Goal: Task Accomplishment & Management: Use online tool/utility

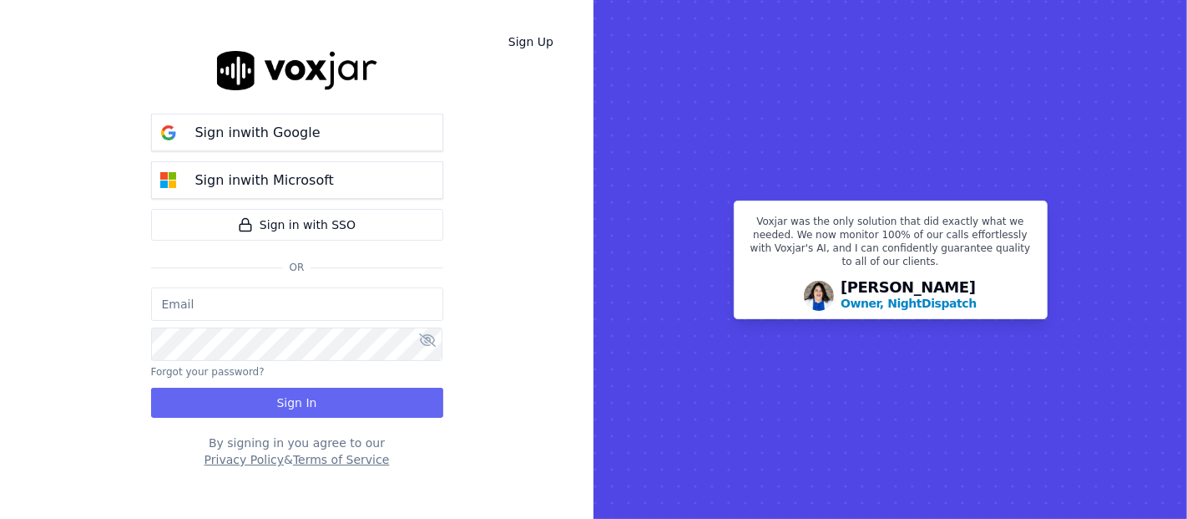
type input "shadia.decastro01.baq@nwfg.net"
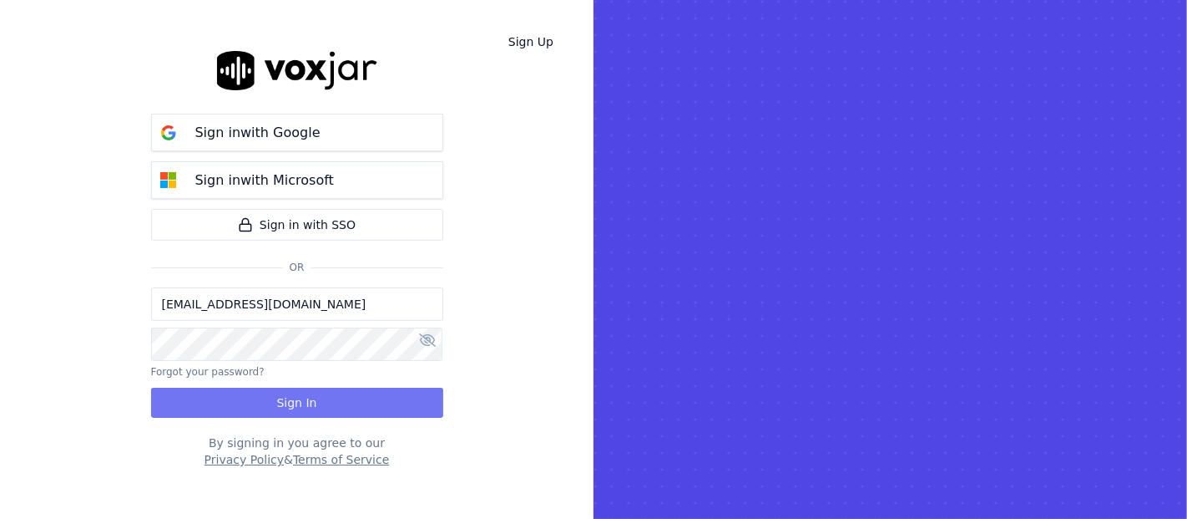
click at [302, 407] on button "Sign In" at bounding box center [297, 402] width 292 height 30
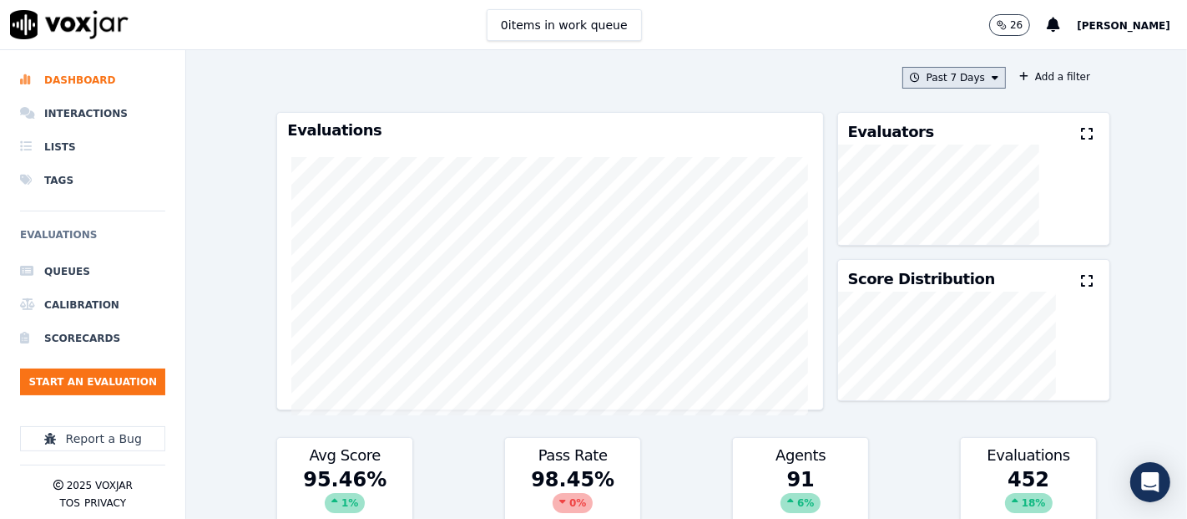
click at [963, 74] on button "Past 7 Days" at bounding box center [955, 78] width 104 height 22
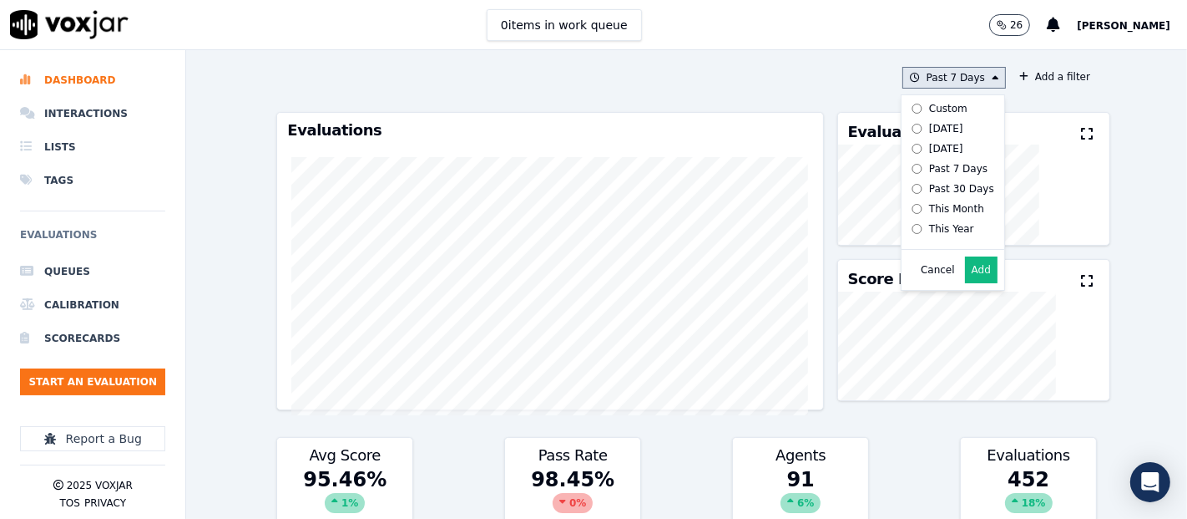
click at [965, 281] on button "Add" at bounding box center [981, 269] width 33 height 27
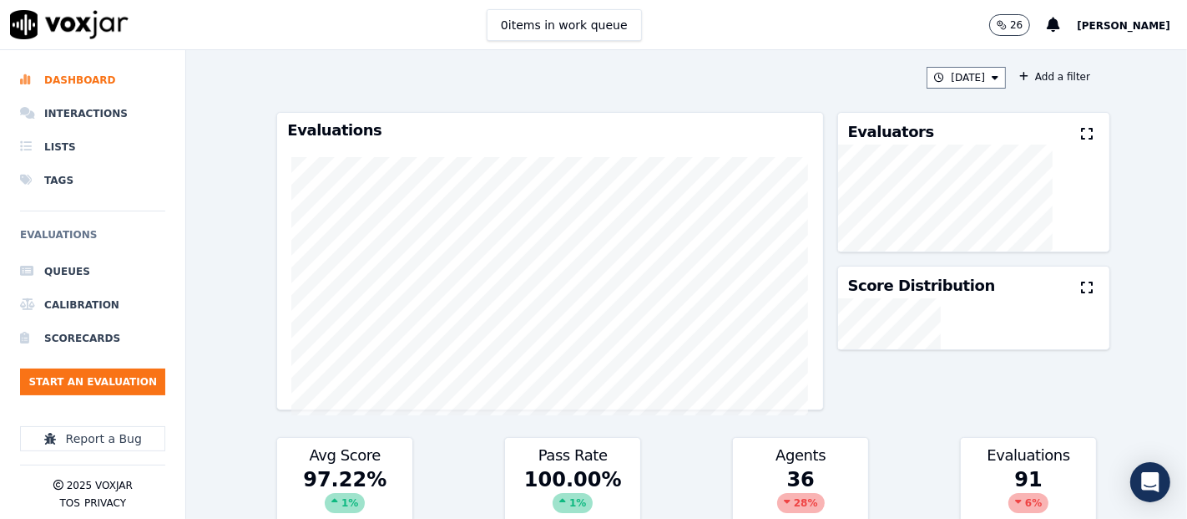
click at [1081, 126] on button at bounding box center [1090, 134] width 18 height 20
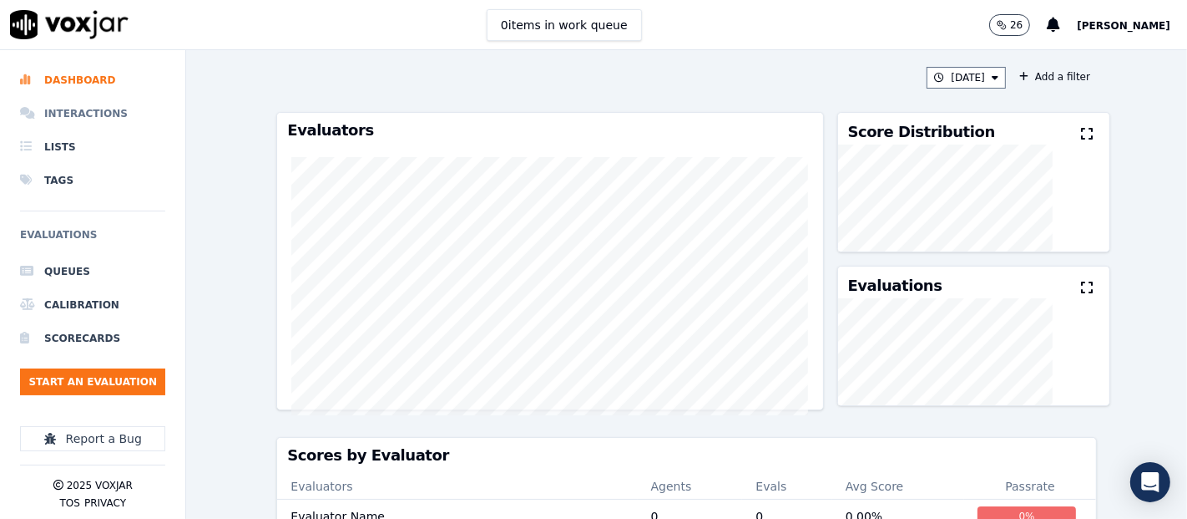
click at [90, 118] on li "Interactions" at bounding box center [92, 113] width 145 height 33
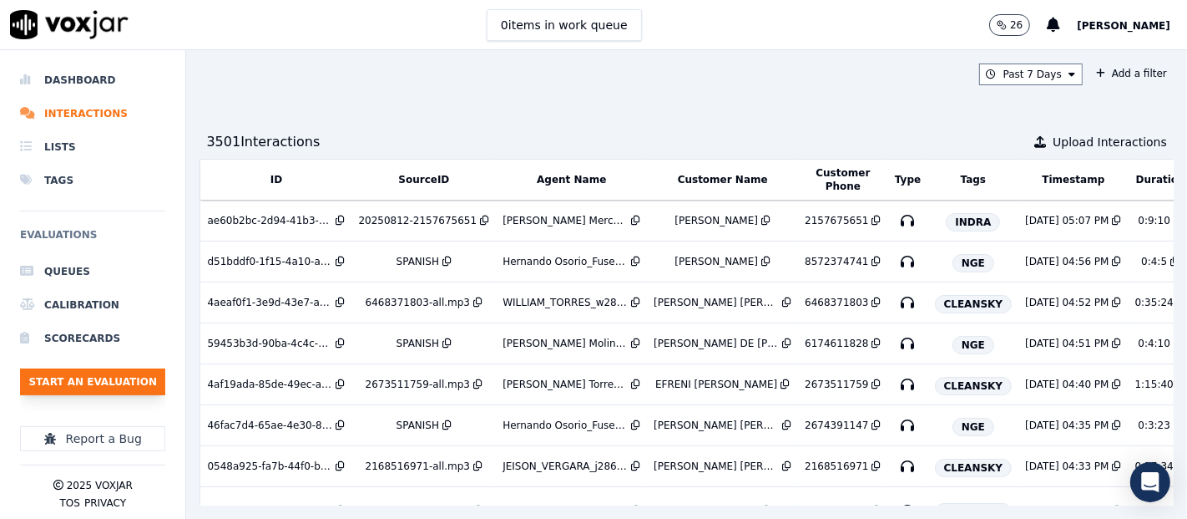
click at [122, 369] on button "Start an Evaluation" at bounding box center [92, 381] width 145 height 27
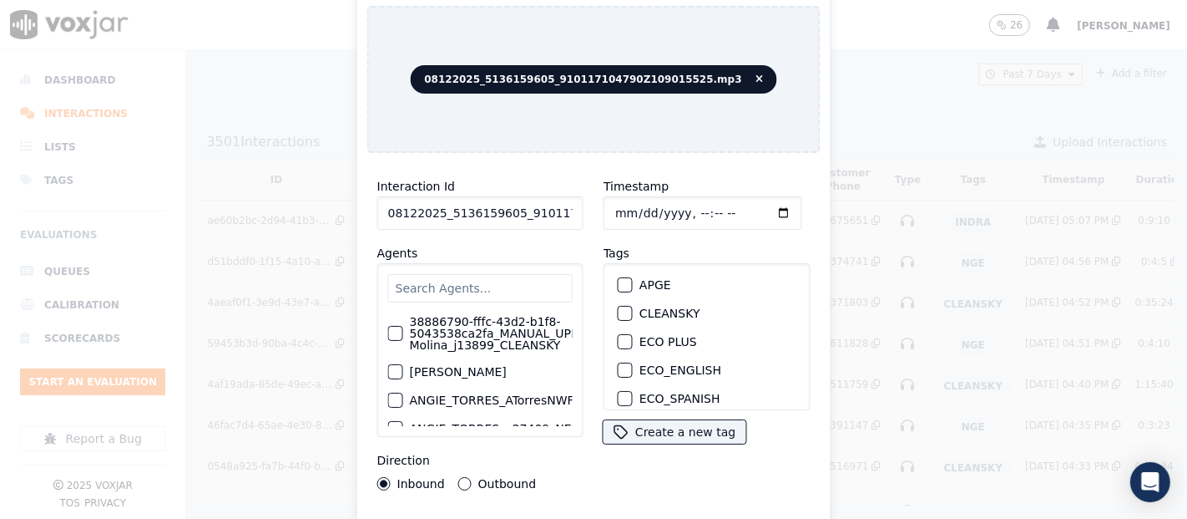
click at [564, 213] on input "08122025_5136159605_910117104790Z109015525.mp3" at bounding box center [480, 212] width 206 height 33
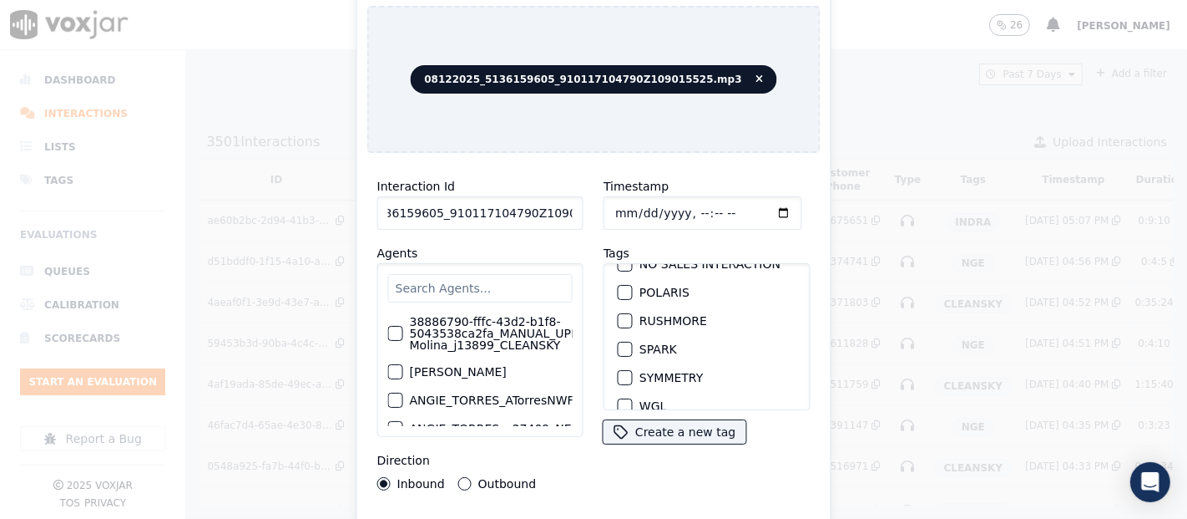
scroll to position [357, 0]
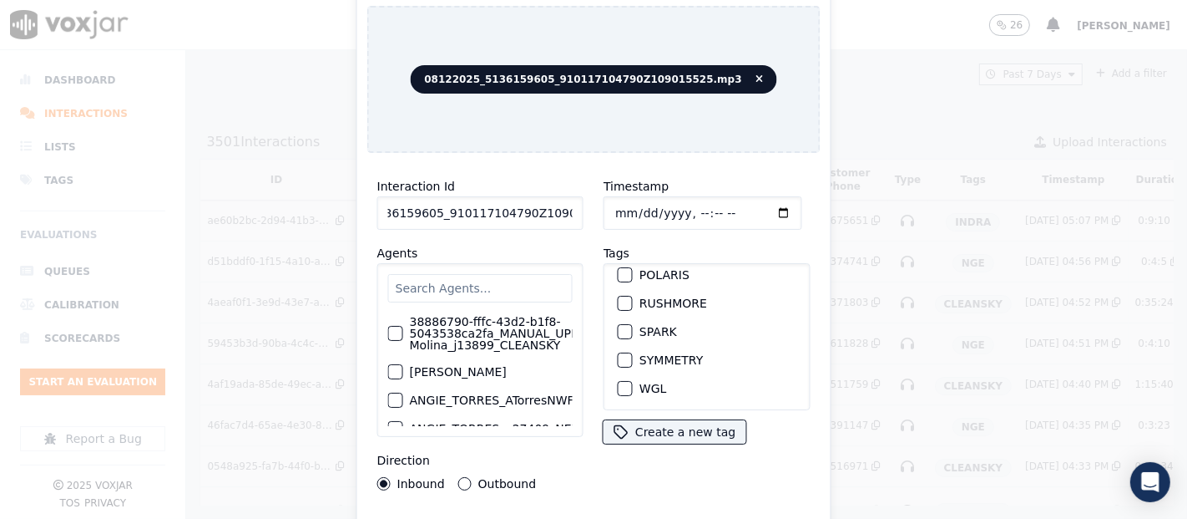
type input "08122025_5136159605_910117104790Z109015525"
click at [619, 354] on div "button" at bounding box center [625, 360] width 12 height 12
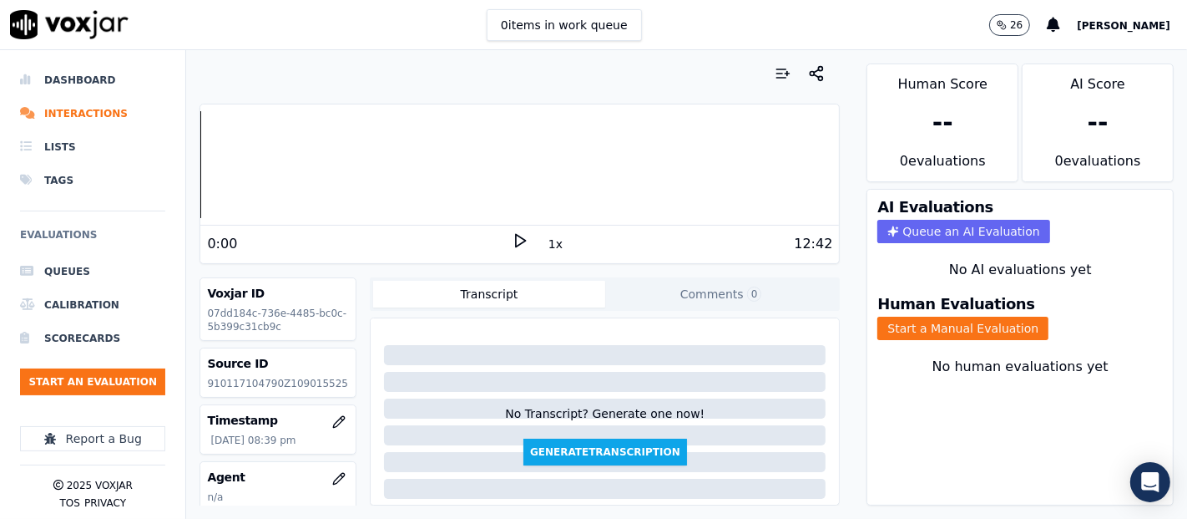
click at [529, 236] on div "12:42" at bounding box center [681, 244] width 305 height 20
click at [516, 237] on icon at bounding box center [520, 240] width 17 height 17
click at [512, 245] on icon at bounding box center [520, 240] width 17 height 17
click at [512, 232] on icon at bounding box center [520, 240] width 17 height 17
click at [907, 316] on button "Start a Manual Evaluation" at bounding box center [963, 327] width 171 height 23
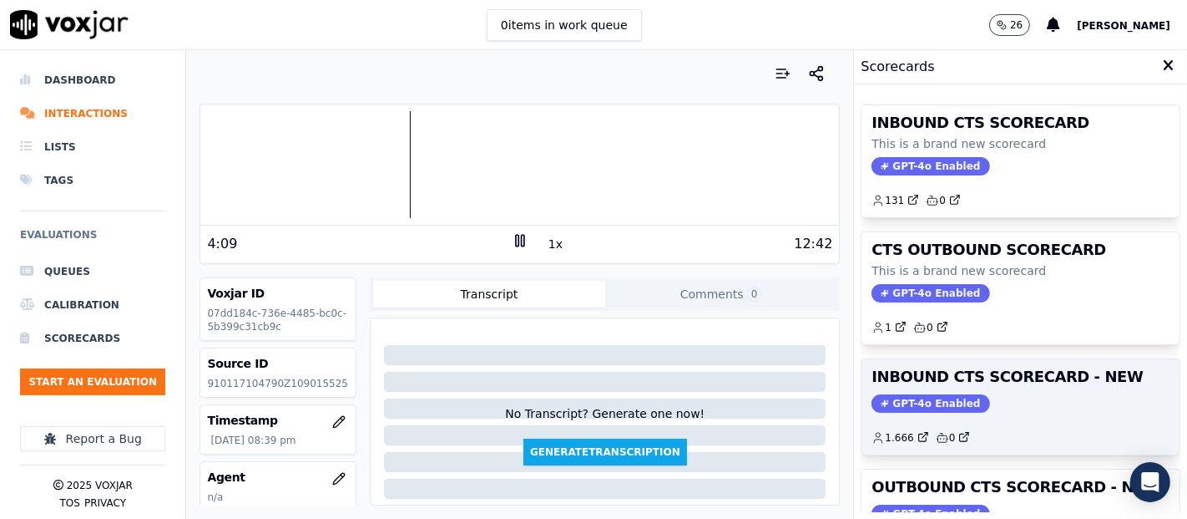
click at [1008, 407] on div "GPT-4o Enabled" at bounding box center [1021, 403] width 298 height 18
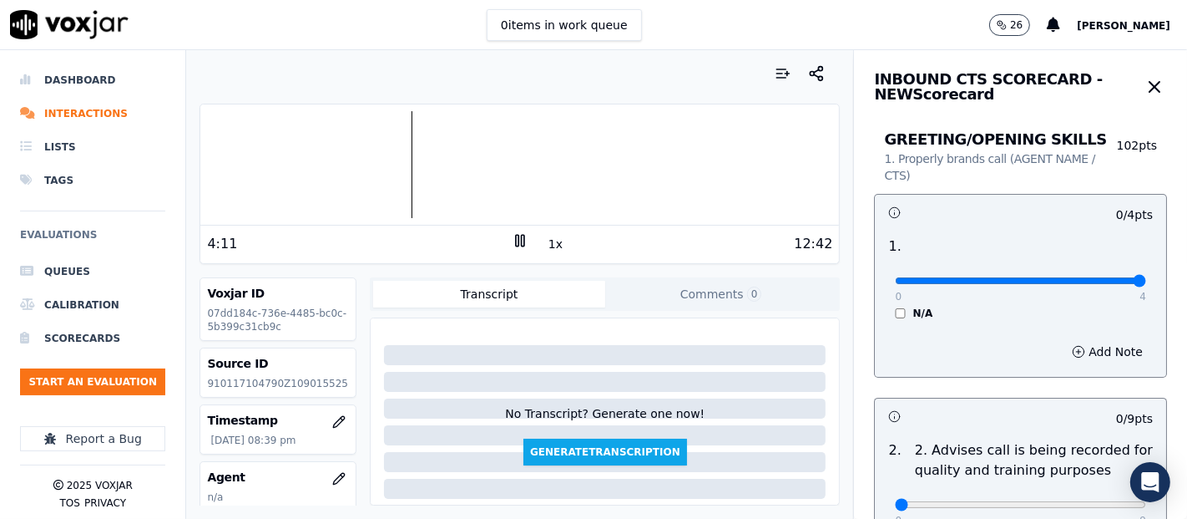
type input "4"
click at [1100, 281] on input "range" at bounding box center [1020, 280] width 251 height 7
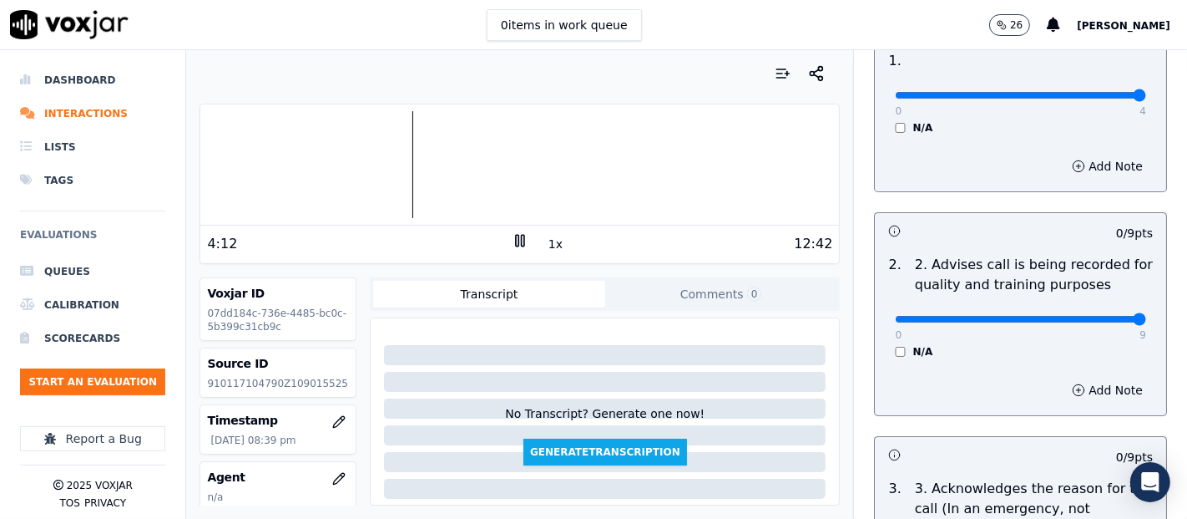
type input "9"
click at [1092, 99] on input "range" at bounding box center [1020, 95] width 251 height 7
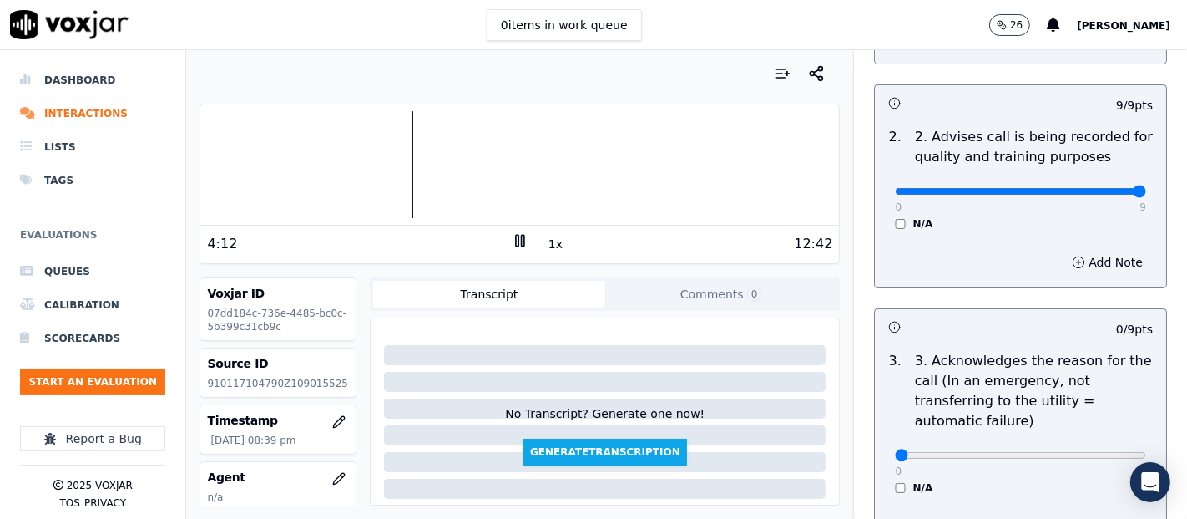
scroll to position [463, 0]
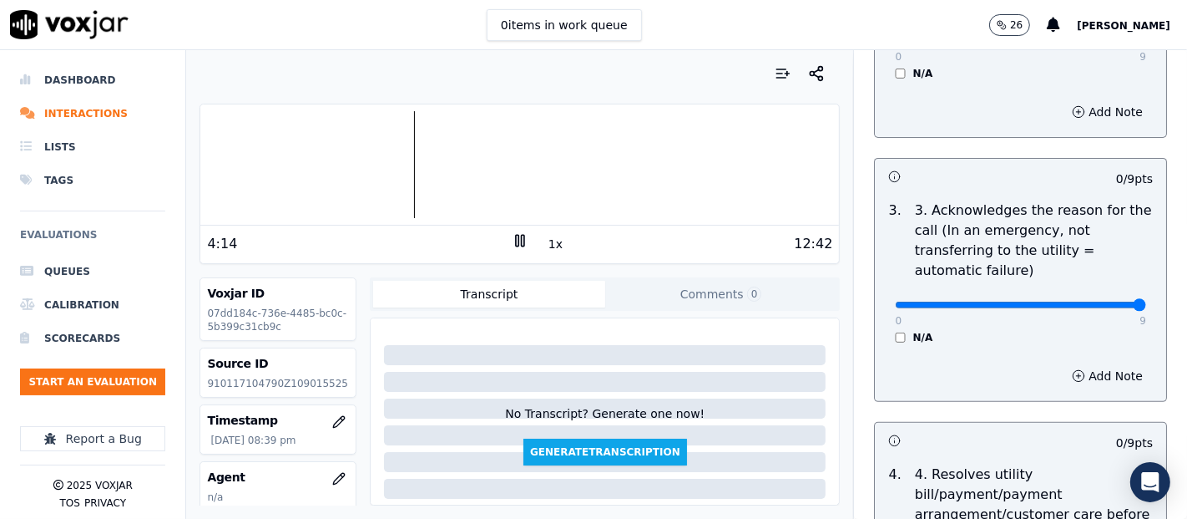
type input "9"
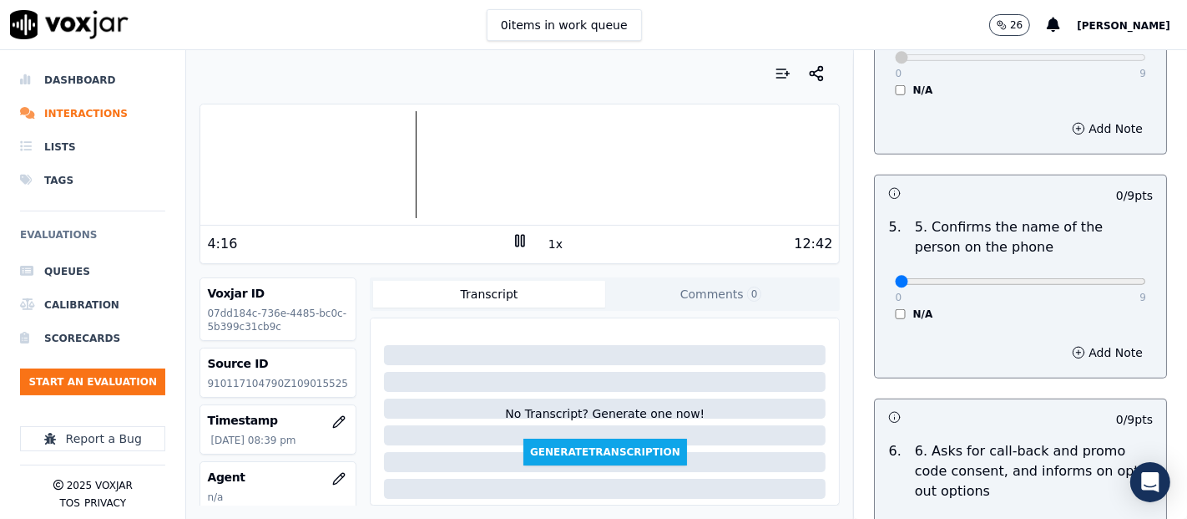
scroll to position [1020, 0]
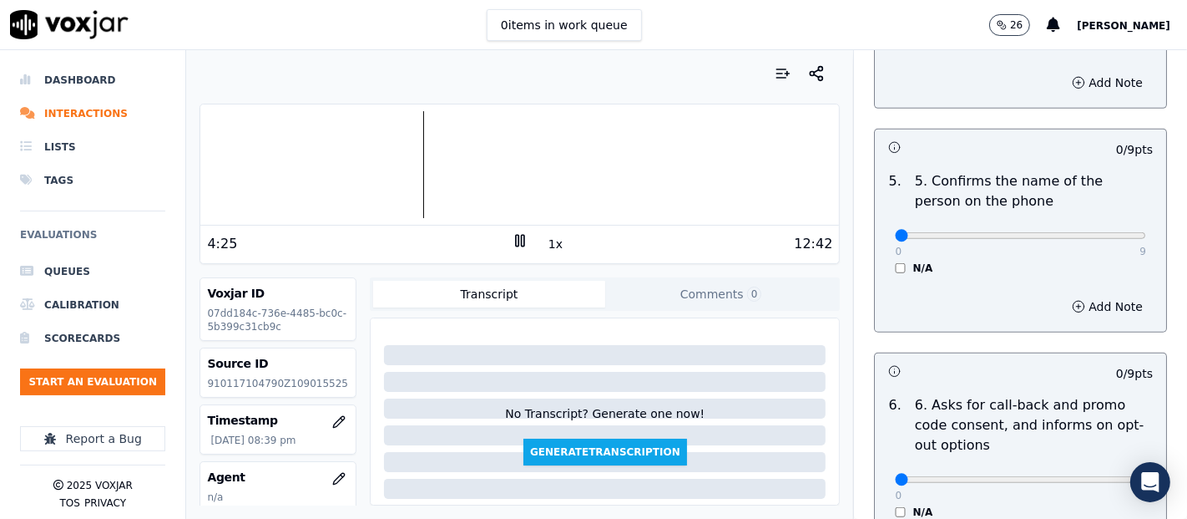
click at [516, 241] on rect at bounding box center [517, 240] width 3 height 11
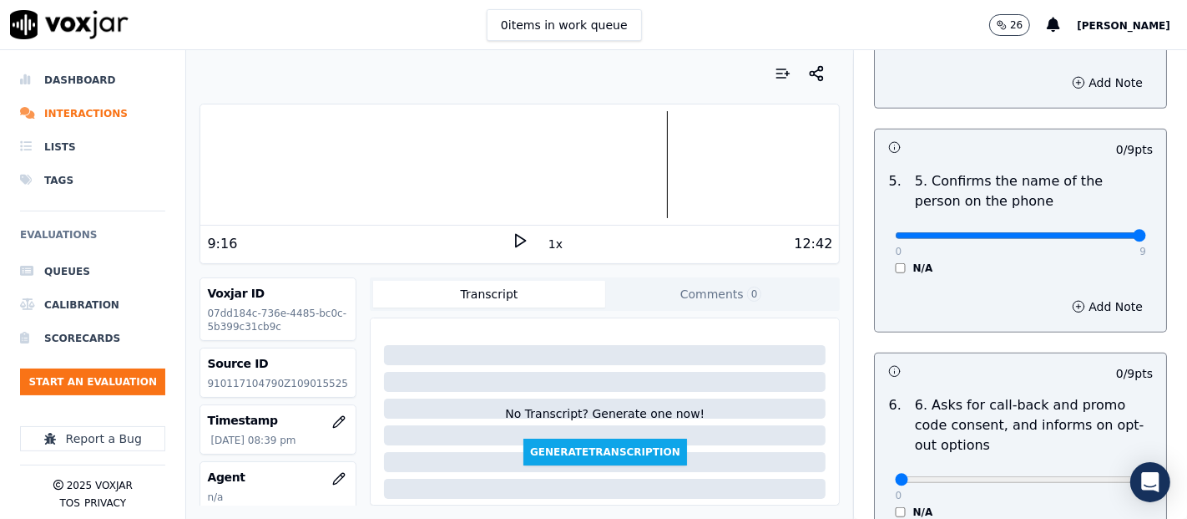
type input "9"
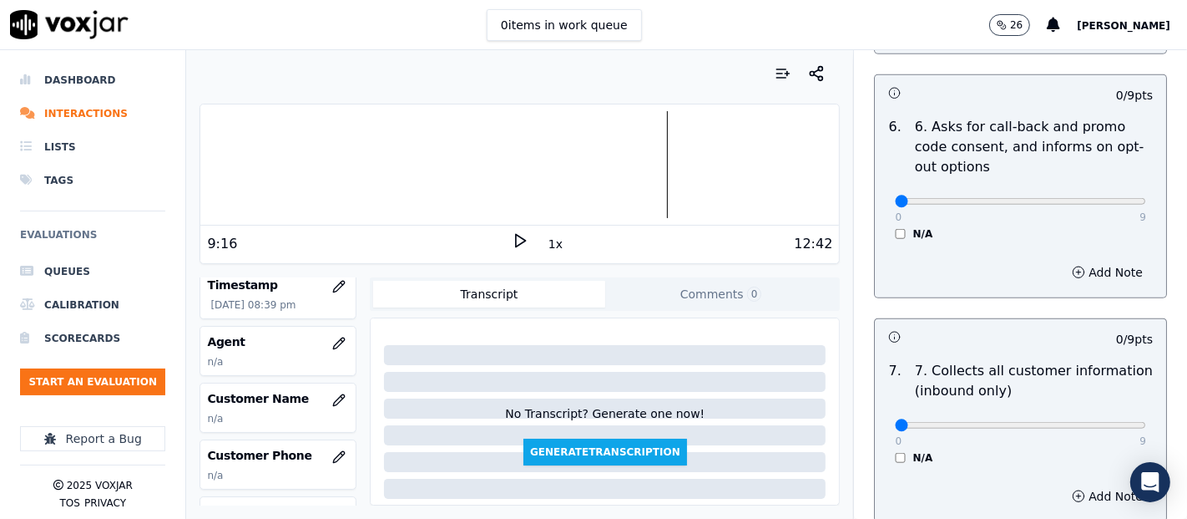
scroll to position [93, 0]
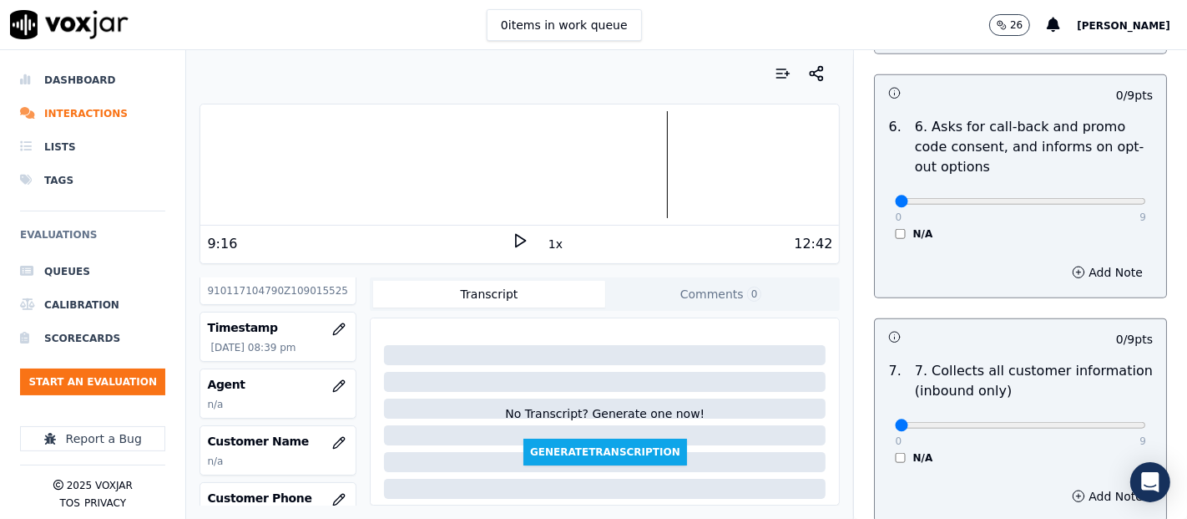
click at [221, 144] on div at bounding box center [519, 164] width 639 height 107
click at [512, 238] on icon at bounding box center [520, 240] width 17 height 17
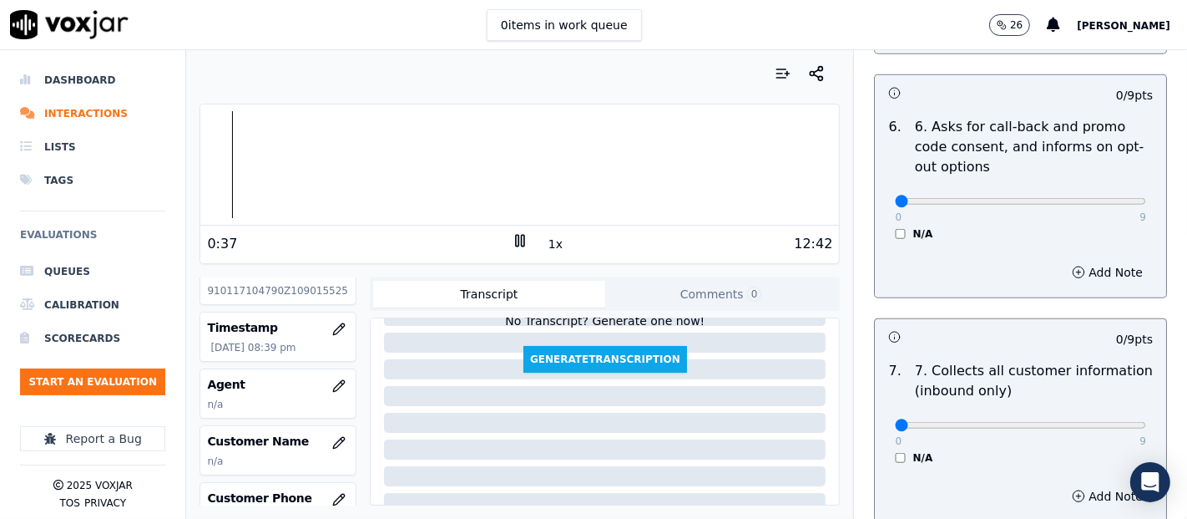
scroll to position [0, 0]
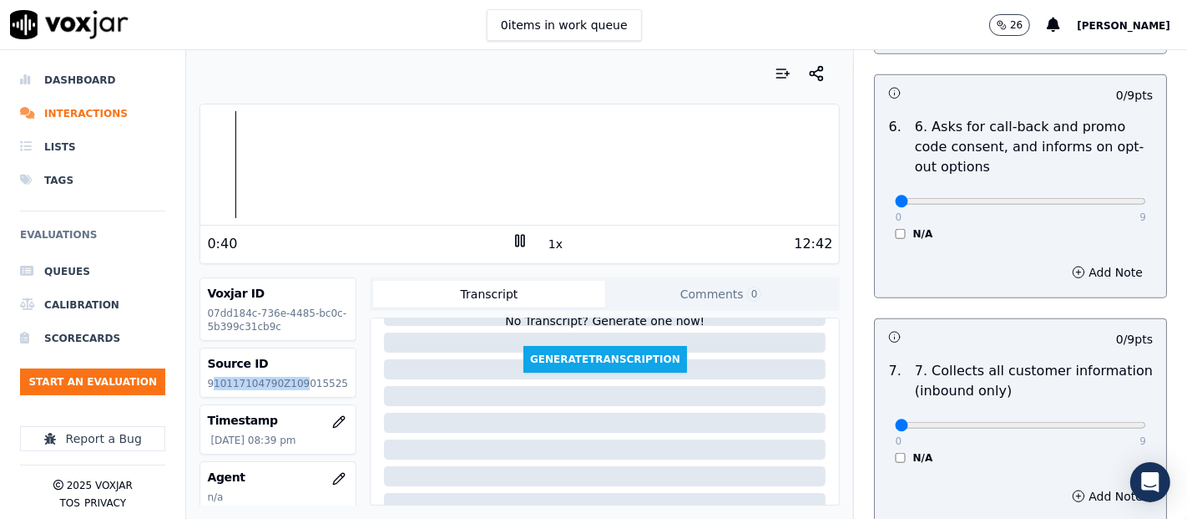
drag, startPoint x: 210, startPoint y: 382, endPoint x: 293, endPoint y: 378, distance: 82.7
click at [293, 378] on p "910117104790Z109015525" at bounding box center [278, 383] width 142 height 13
drag, startPoint x: 283, startPoint y: 399, endPoint x: 255, endPoint y: 393, distance: 29.0
click at [282, 399] on div "Voxjar ID 07dd184c-736e-4485-bc0c-5b399c31cb9c Source ID 910117104790Z109015525…" at bounding box center [278, 391] width 157 height 228
drag, startPoint x: 209, startPoint y: 382, endPoint x: 352, endPoint y: 382, distance: 143.6
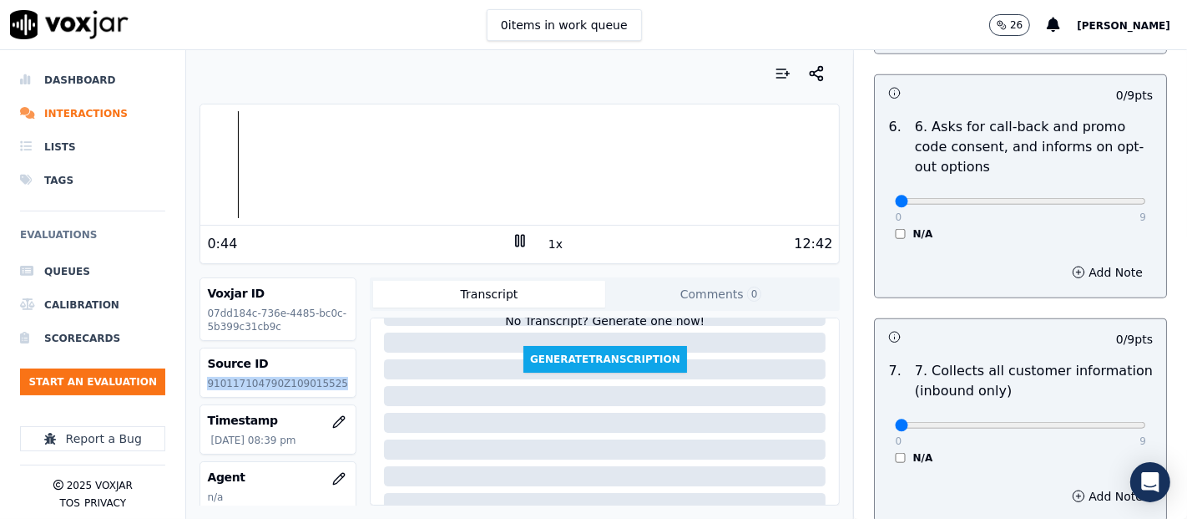
click at [352, 382] on div "Voxjar ID 07dd184c-736e-4485-bc0c-5b399c31cb9c Source ID 910117104790Z109015525…" at bounding box center [520, 391] width 640 height 228
copy p "910117104790Z109015525"
click at [181, 312] on nav "Dashboard Interactions Lists Tags Evaluations Queues Calibration Scorecards Sta…" at bounding box center [93, 284] width 186 height 468
click at [513, 248] on div "1x" at bounding box center [520, 243] width 17 height 23
click at [522, 245] on rect at bounding box center [523, 240] width 3 height 11
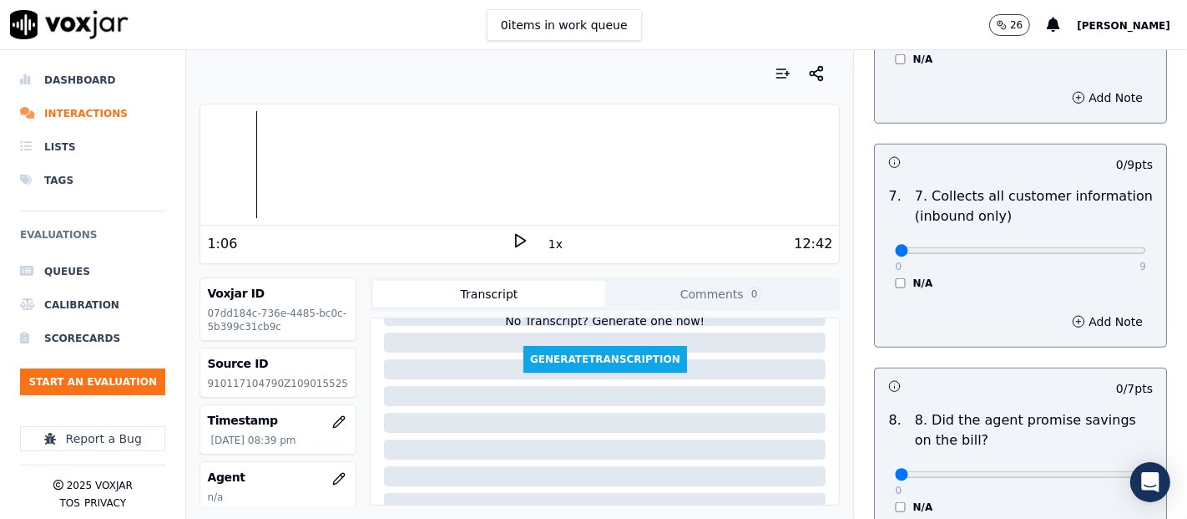
scroll to position [1484, 0]
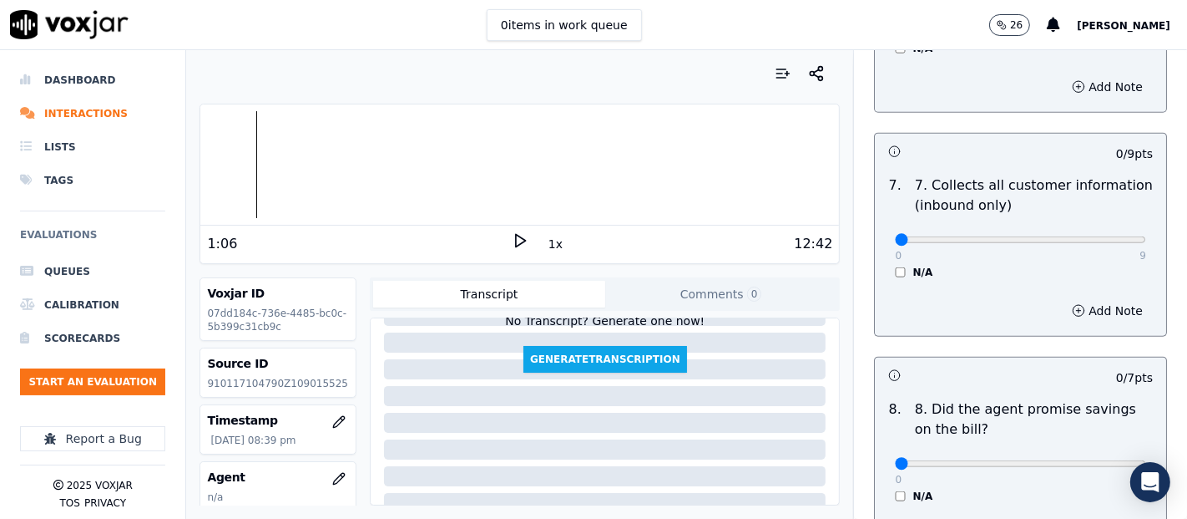
click at [1106, 246] on div "0 9 N/A" at bounding box center [1021, 246] width 278 height 63
type input "9"
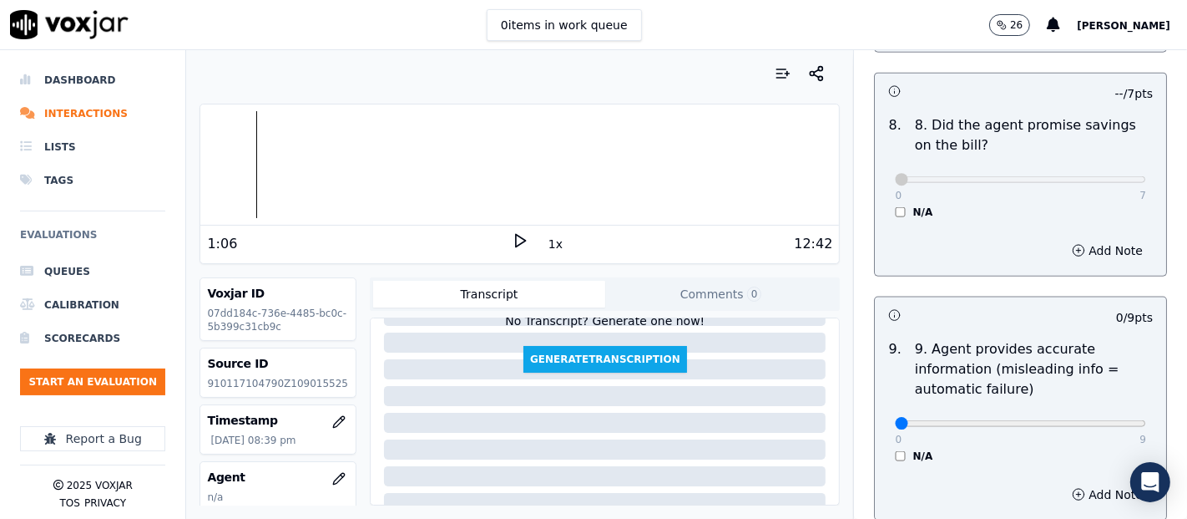
scroll to position [1855, 0]
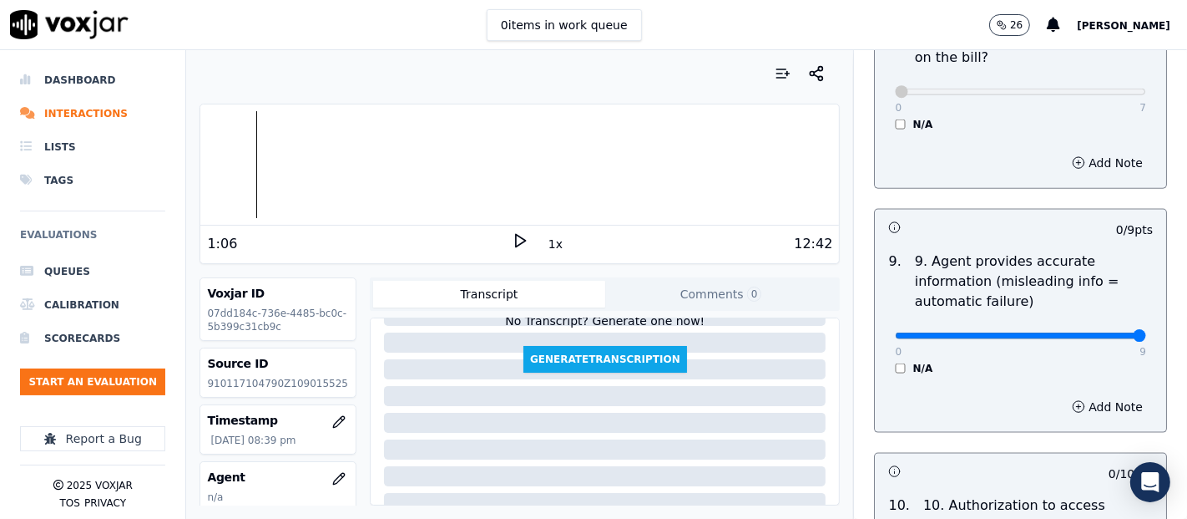
type input "9"
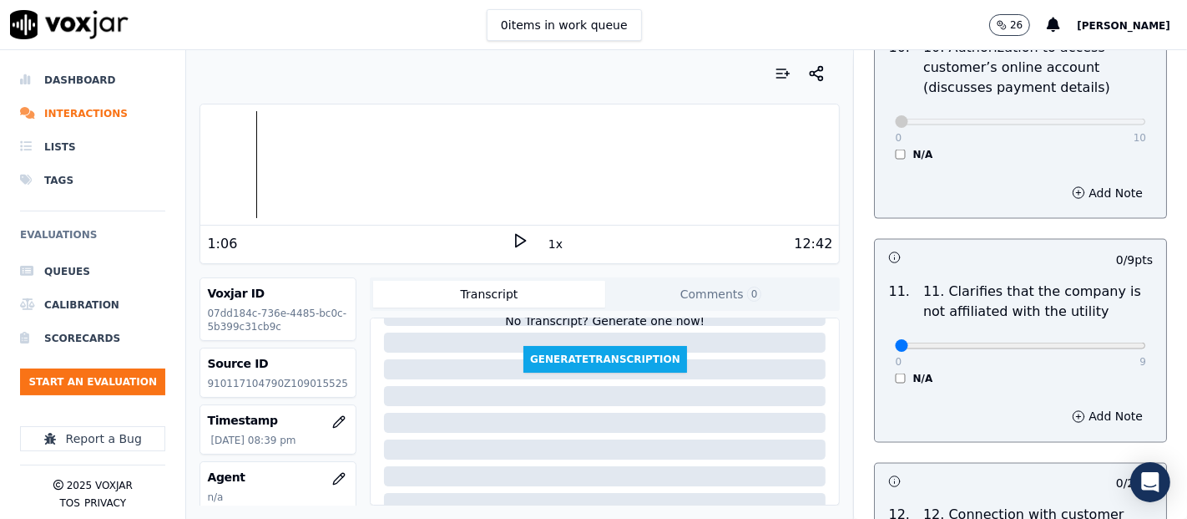
scroll to position [2319, 0]
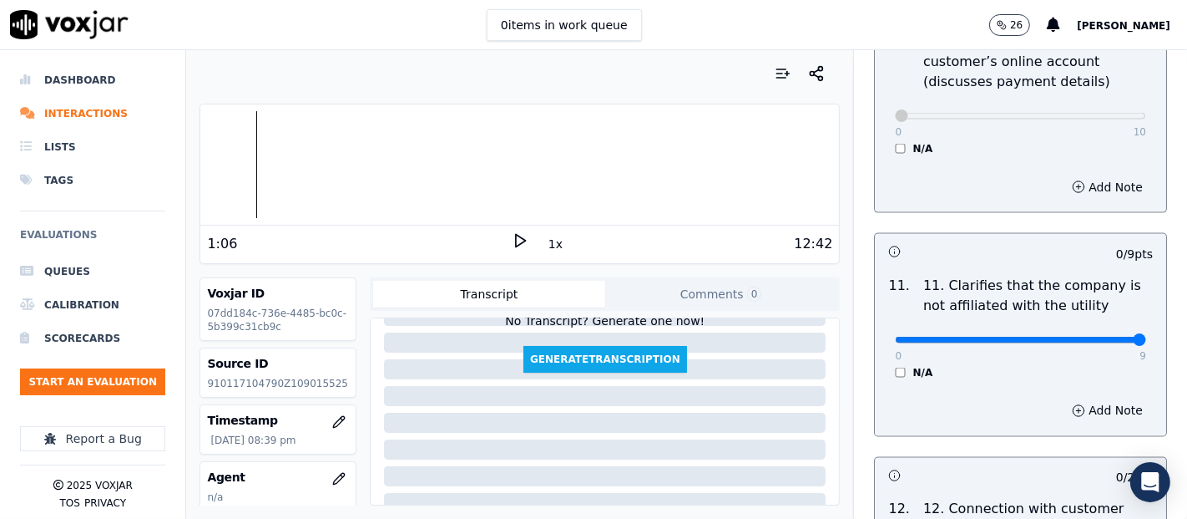
type input "9"
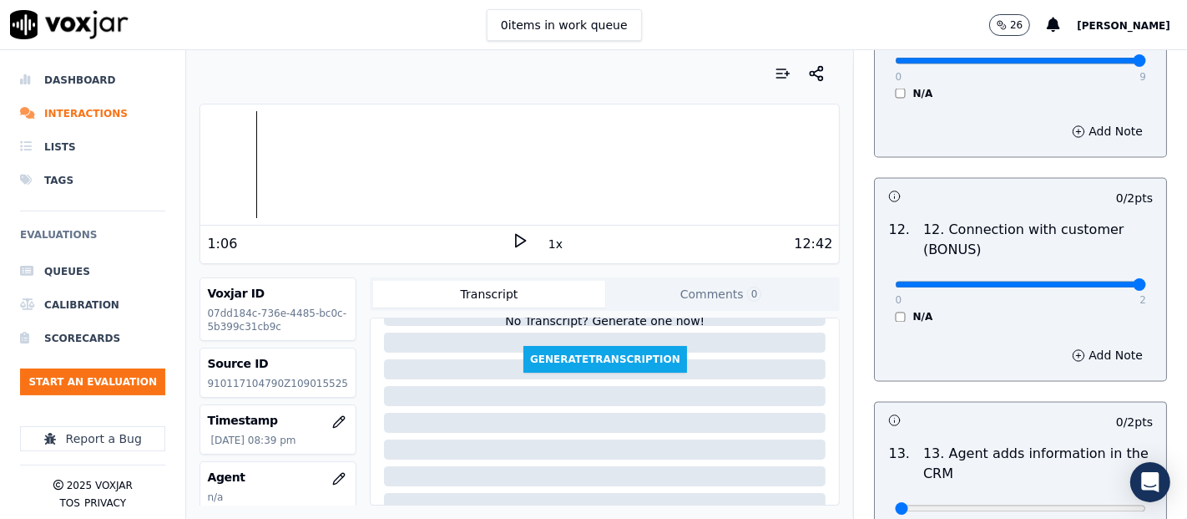
type input "2"
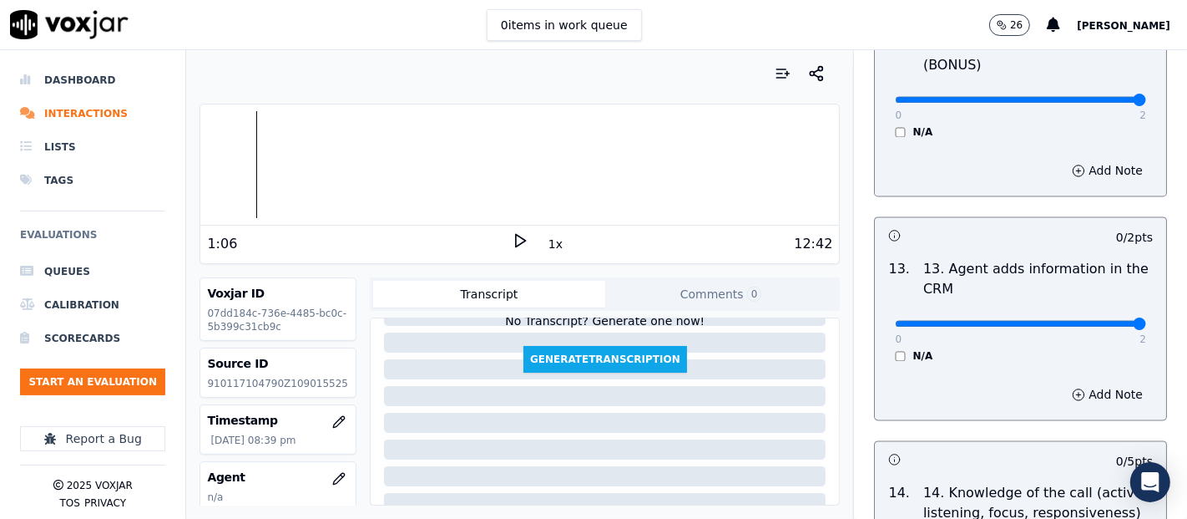
type input "2"
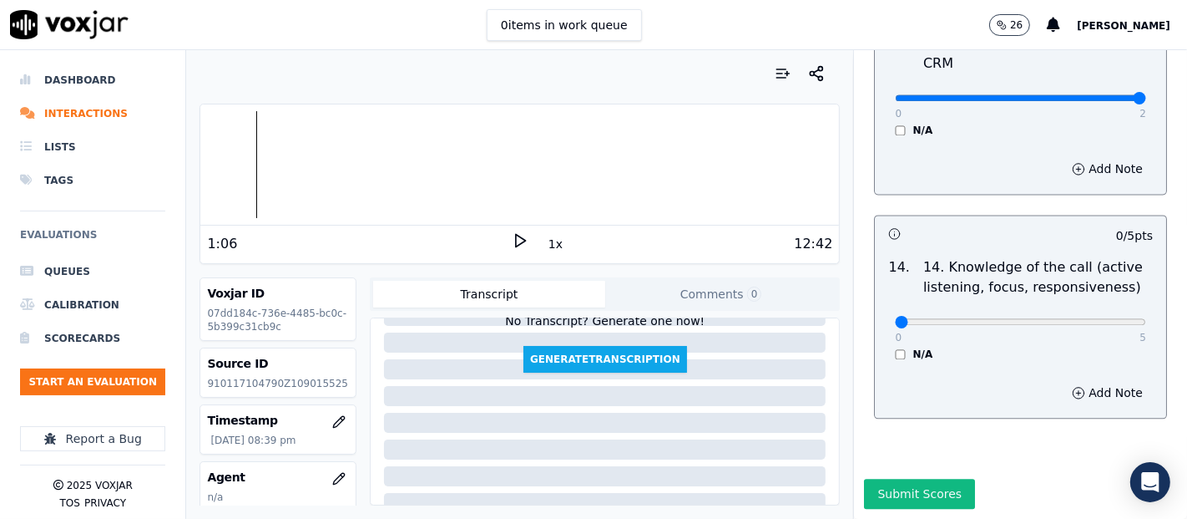
scroll to position [3043, 0]
type input "5"
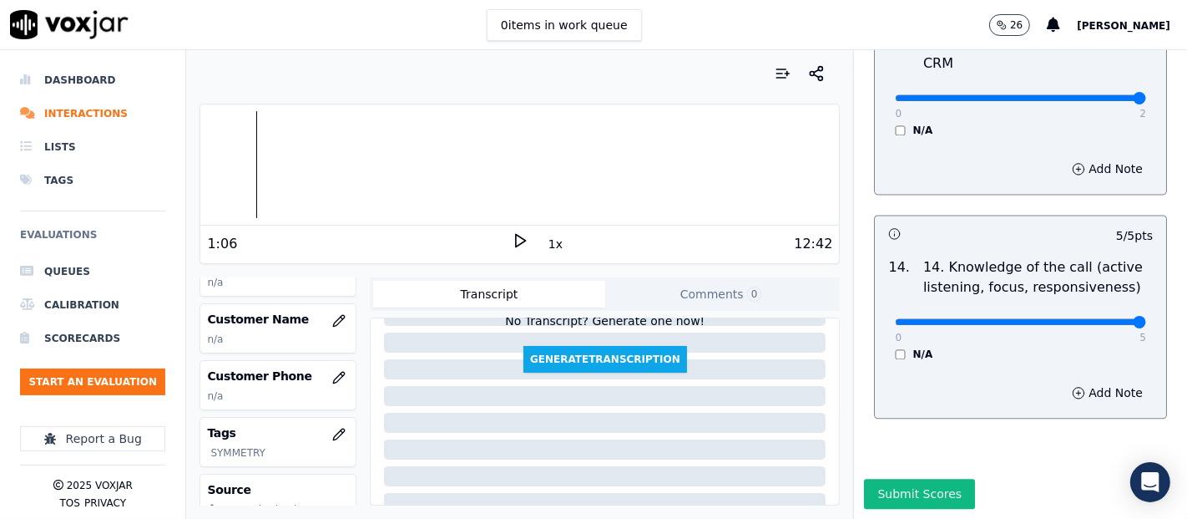
scroll to position [185, 0]
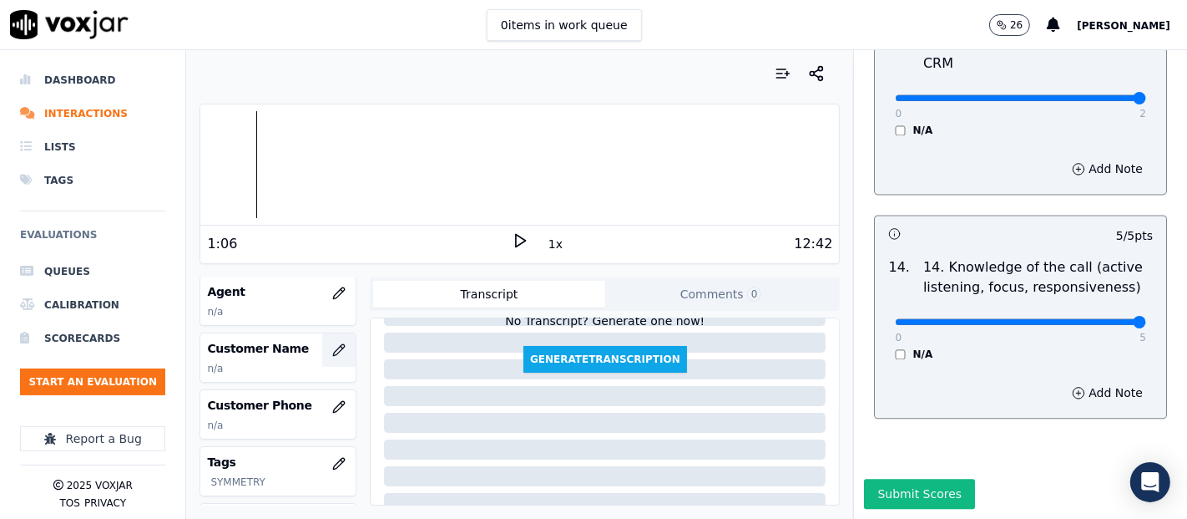
click at [322, 347] on button "button" at bounding box center [338, 349] width 33 height 33
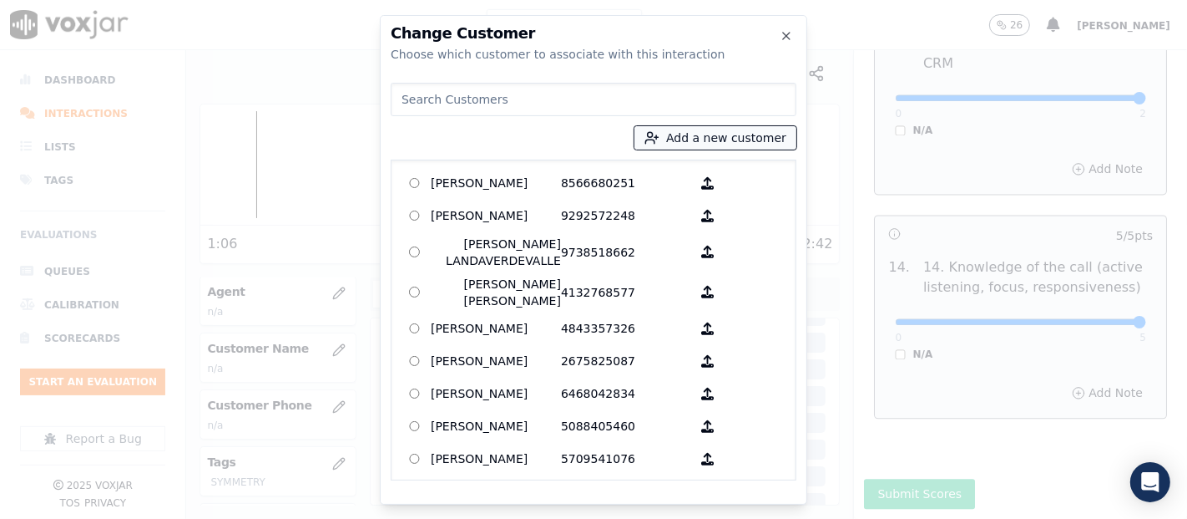
click at [727, 134] on button "Add a new customer" at bounding box center [716, 137] width 162 height 23
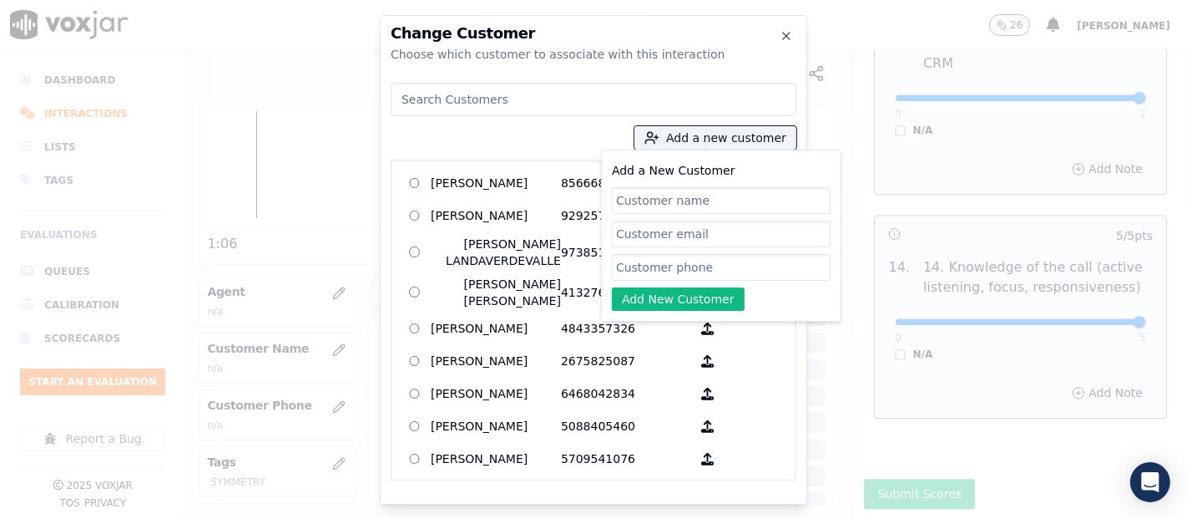
paste input "MARIA AMBROCIO VAZQUEZ"
type input "MARIA AMBROCIO VAZQUEZ"
click at [722, 264] on input "Add a New Customer" at bounding box center [721, 267] width 219 height 27
paste input "5134181690"
type input "5134181690"
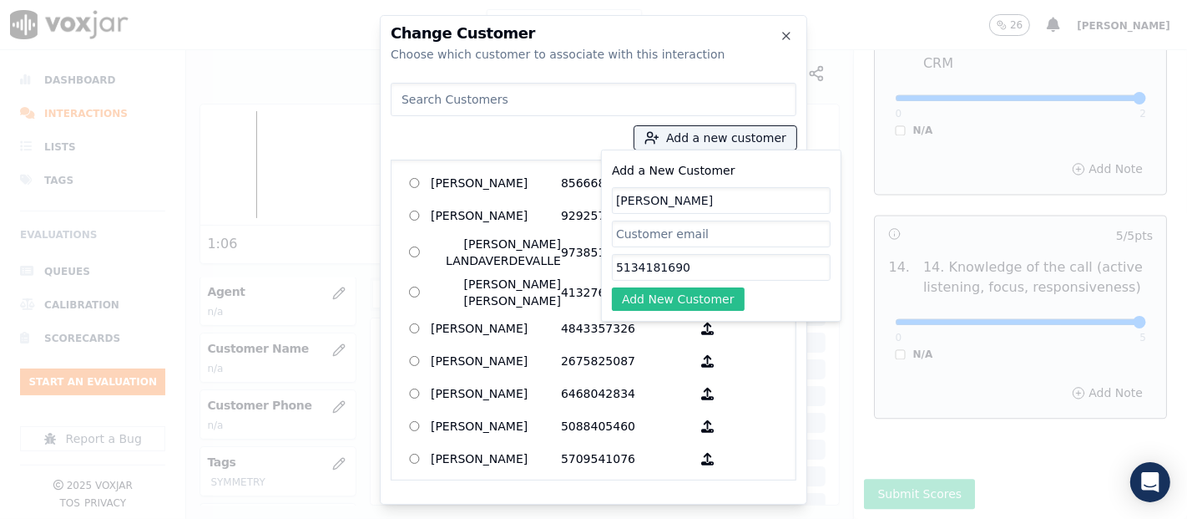
click at [675, 298] on button "Add New Customer" at bounding box center [678, 298] width 133 height 23
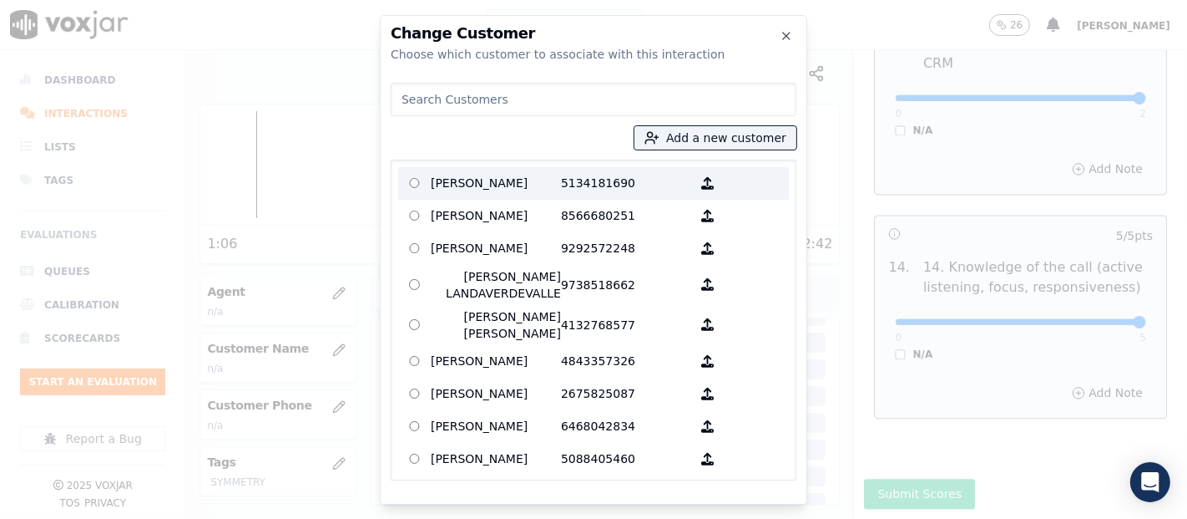
click at [561, 196] on p "5134181690" at bounding box center [626, 183] width 130 height 26
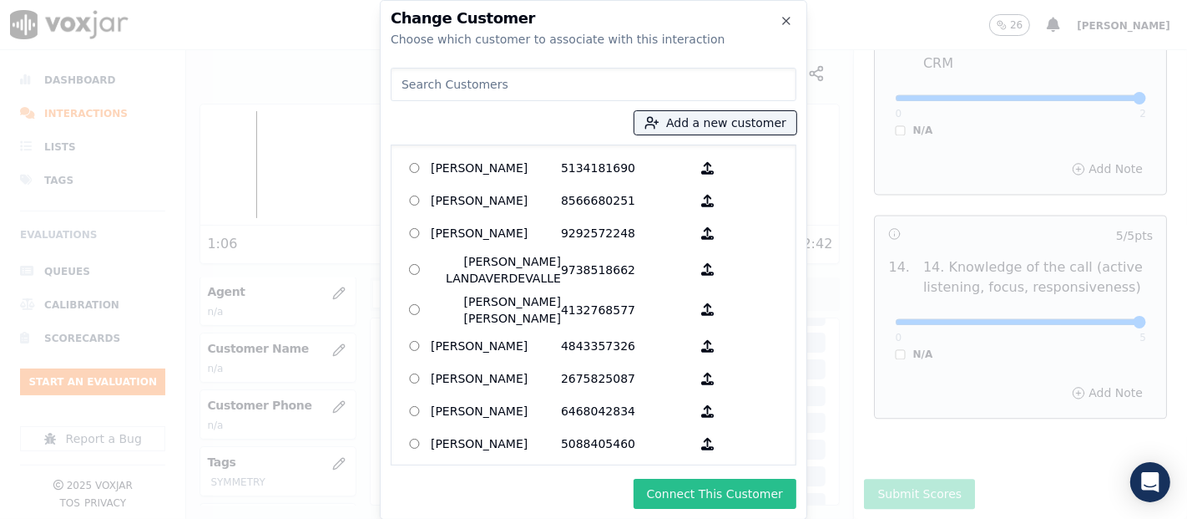
click at [692, 493] on button "Connect This Customer" at bounding box center [715, 493] width 163 height 30
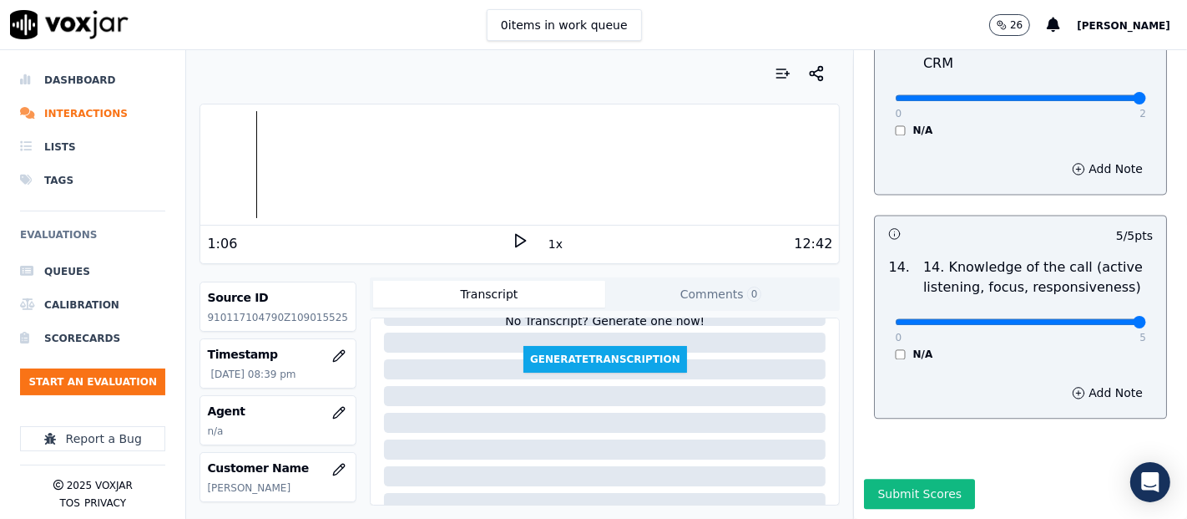
scroll to position [94, 0]
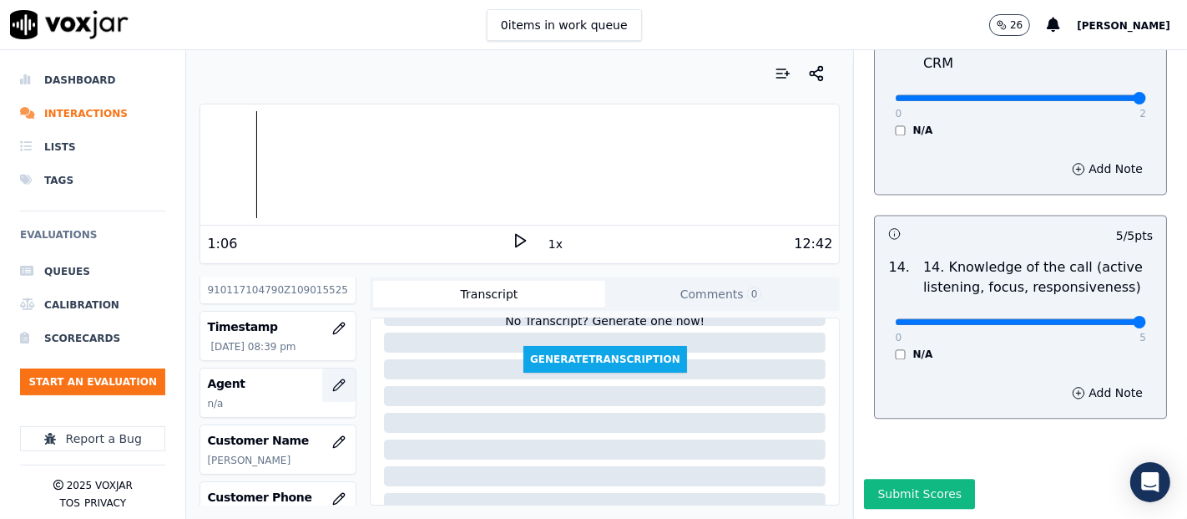
click at [332, 387] on icon "button" at bounding box center [338, 384] width 13 height 13
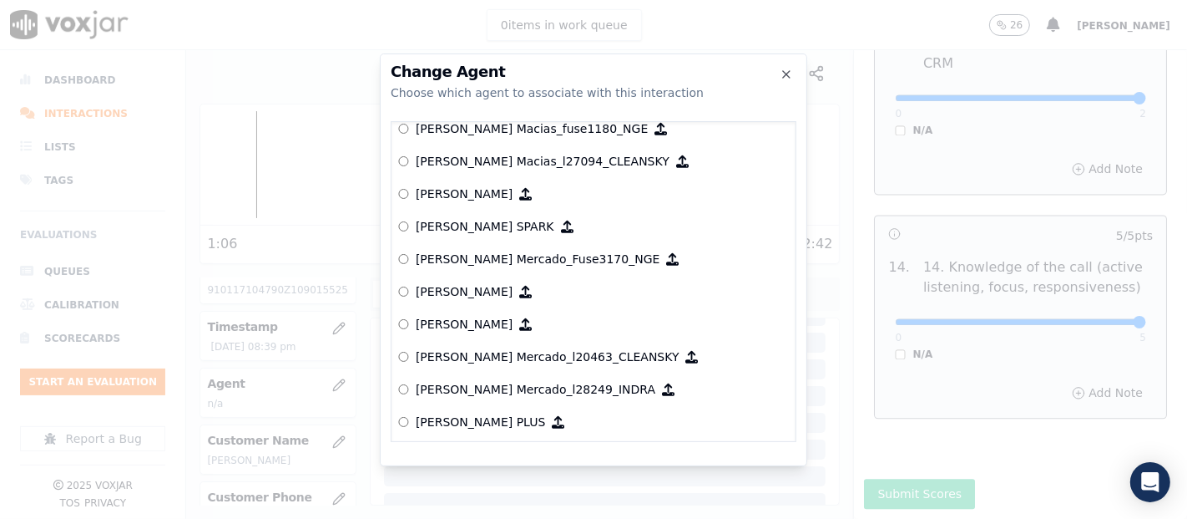
scroll to position [5815, 0]
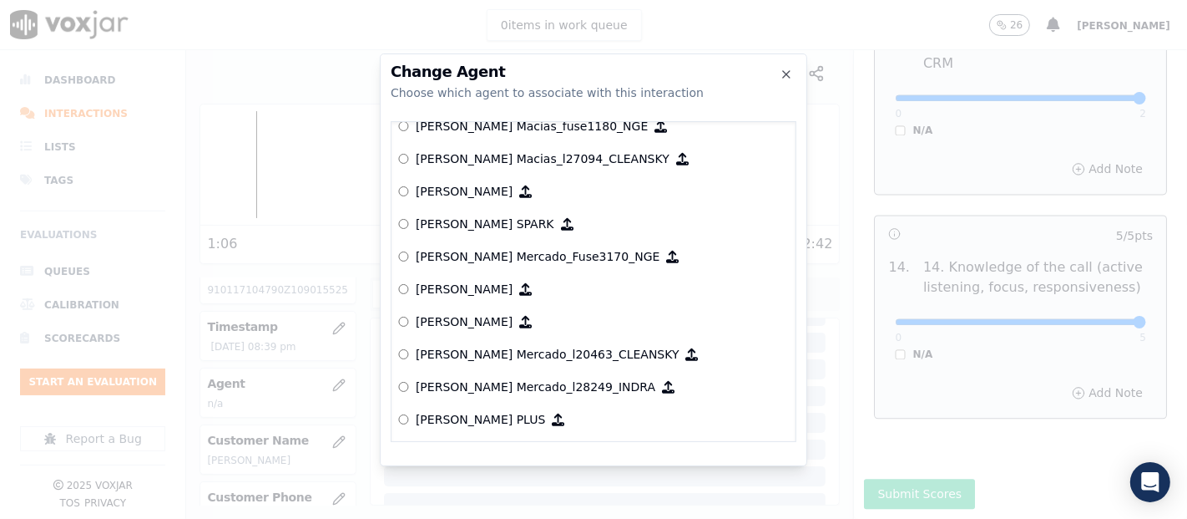
click at [510, 308] on label "[PERSON_NAME]" at bounding box center [593, 322] width 391 height 33
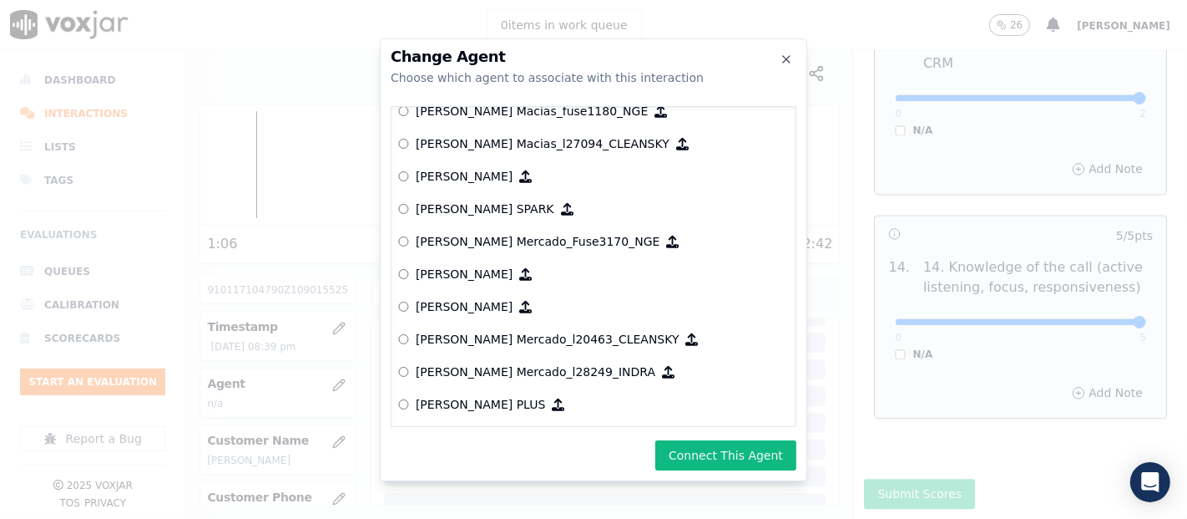
click at [719, 448] on button "Connect This Agent" at bounding box center [725, 455] width 141 height 30
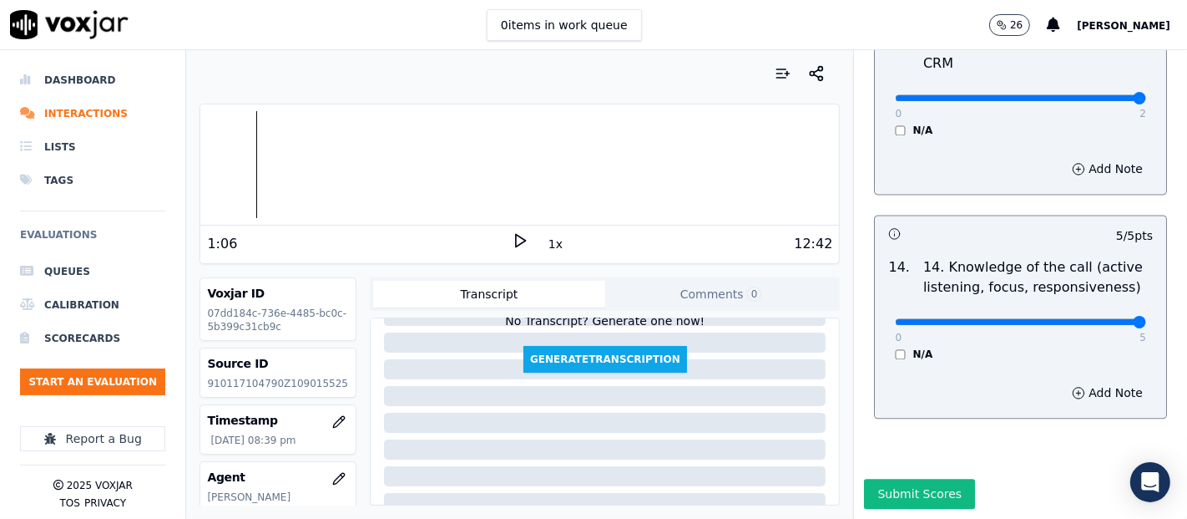
scroll to position [0, 0]
click at [891, 478] on button "Submit Scores" at bounding box center [919, 493] width 111 height 30
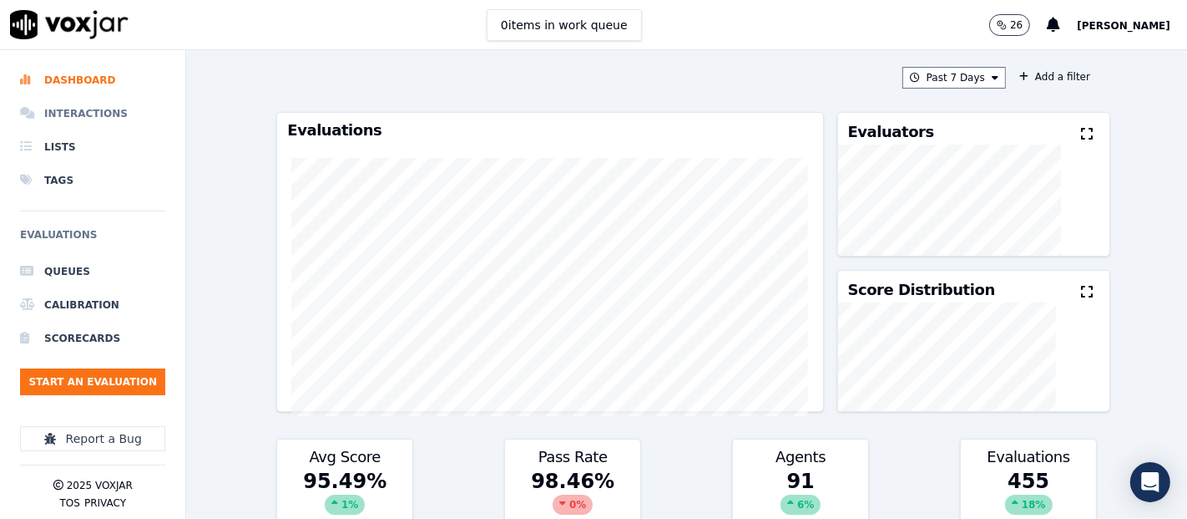
click at [48, 110] on li "Interactions" at bounding box center [92, 113] width 145 height 33
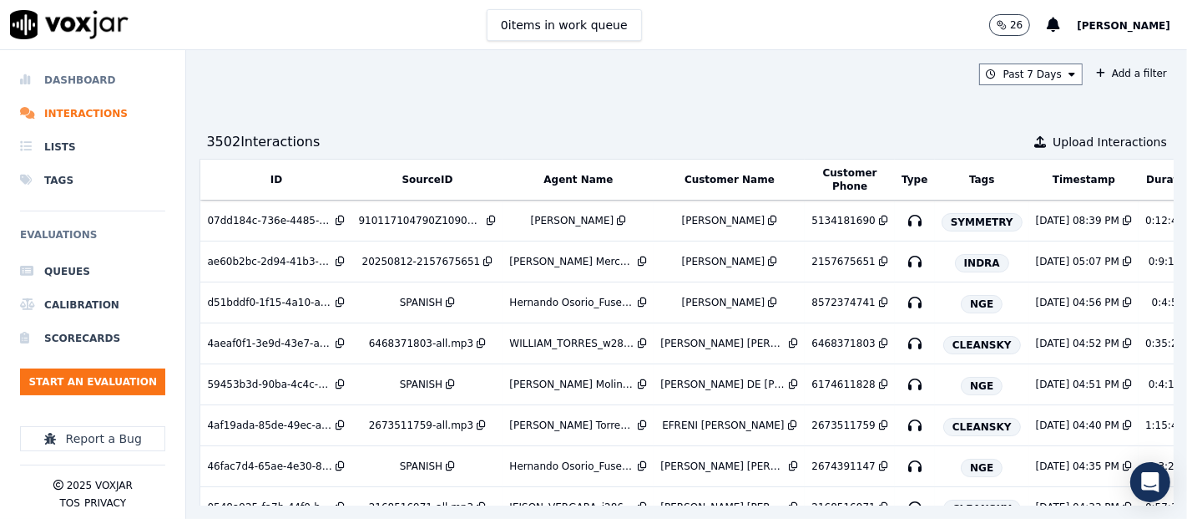
click at [89, 78] on li "Dashboard" at bounding box center [92, 79] width 145 height 33
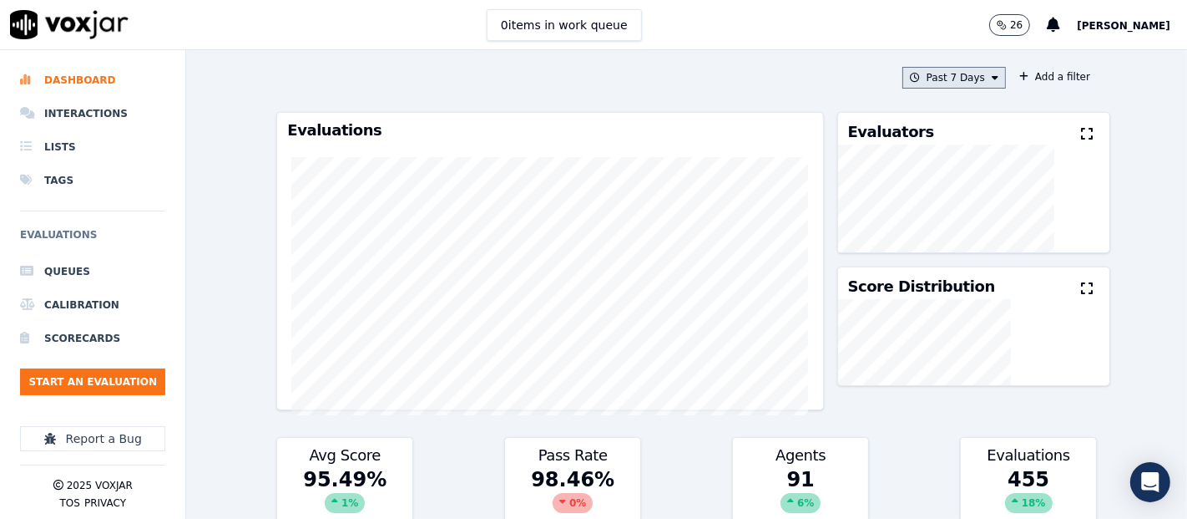
click at [910, 79] on button "Past 7 Days" at bounding box center [955, 78] width 104 height 22
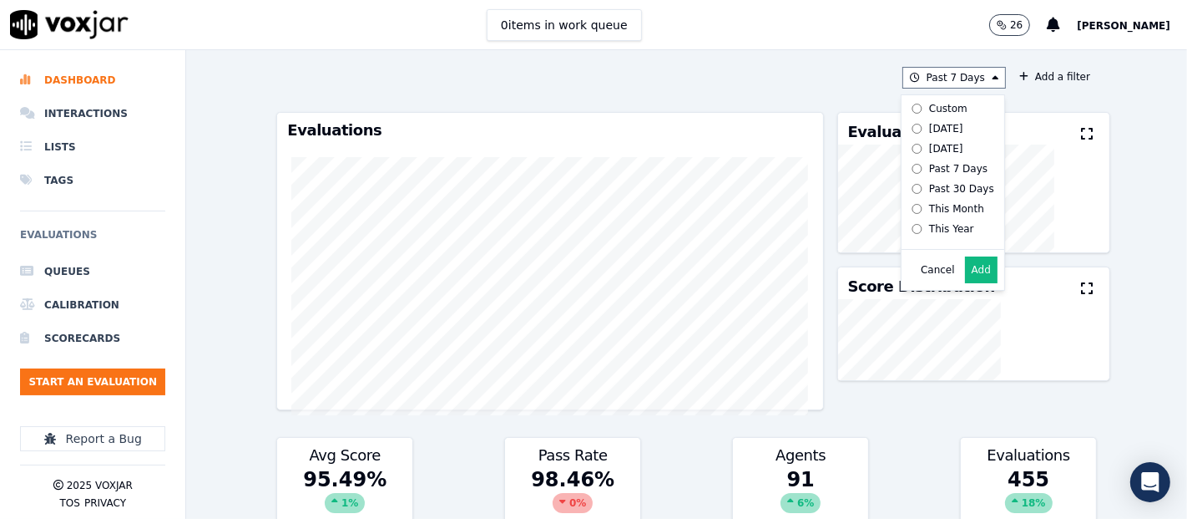
click at [969, 277] on button "Add" at bounding box center [981, 269] width 33 height 27
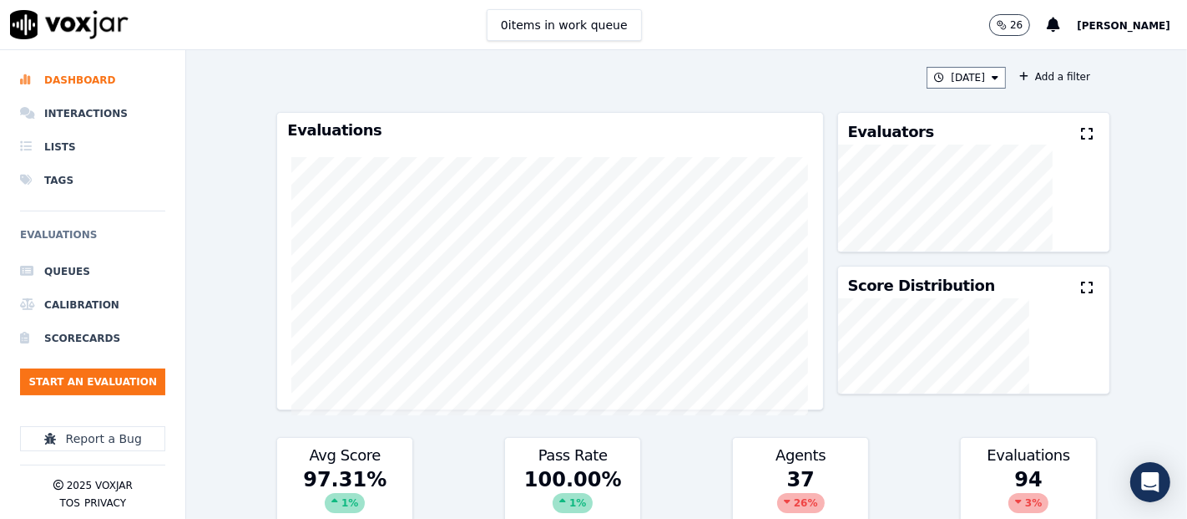
click at [1081, 133] on button at bounding box center [1090, 134] width 18 height 20
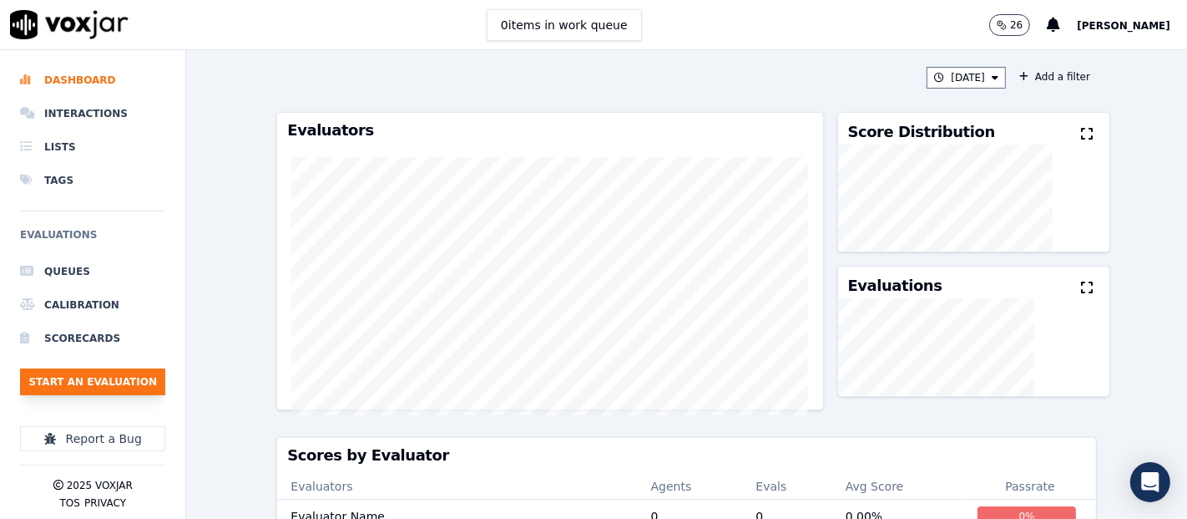
click at [68, 383] on button "Start an Evaluation" at bounding box center [92, 381] width 145 height 27
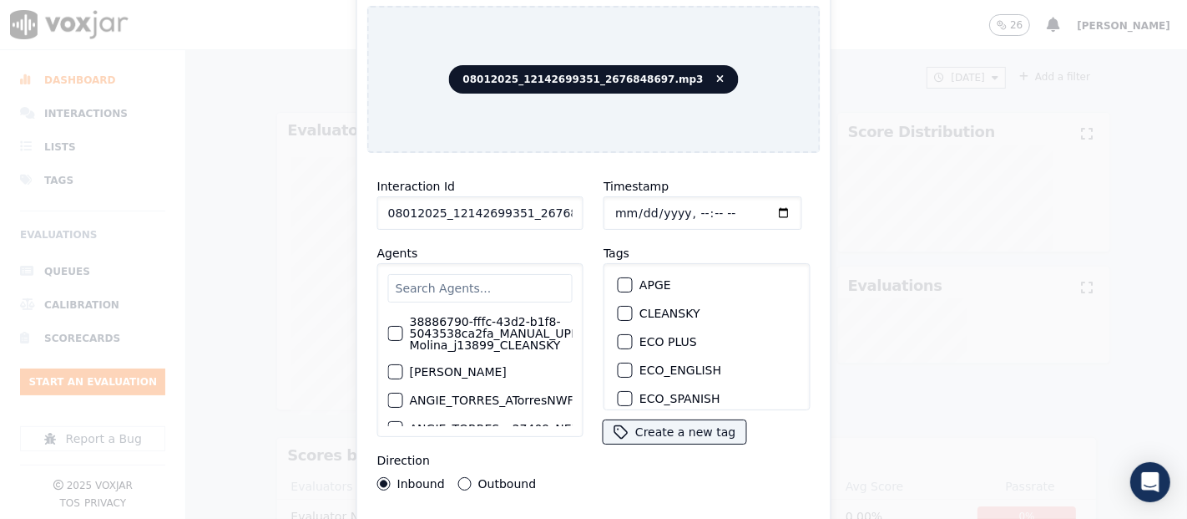
click at [551, 219] on input "08012025_12142699351_2676848697.mp3" at bounding box center [480, 212] width 206 height 33
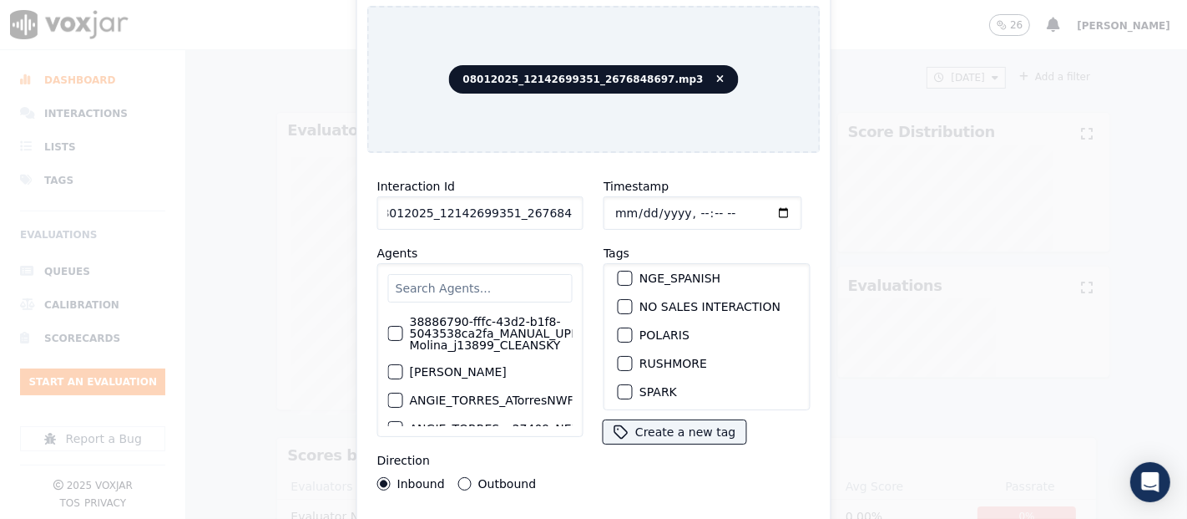
scroll to position [357, 0]
type input "08012025_12142699351_2676848697"
click at [619, 326] on div "button" at bounding box center [625, 332] width 12 height 12
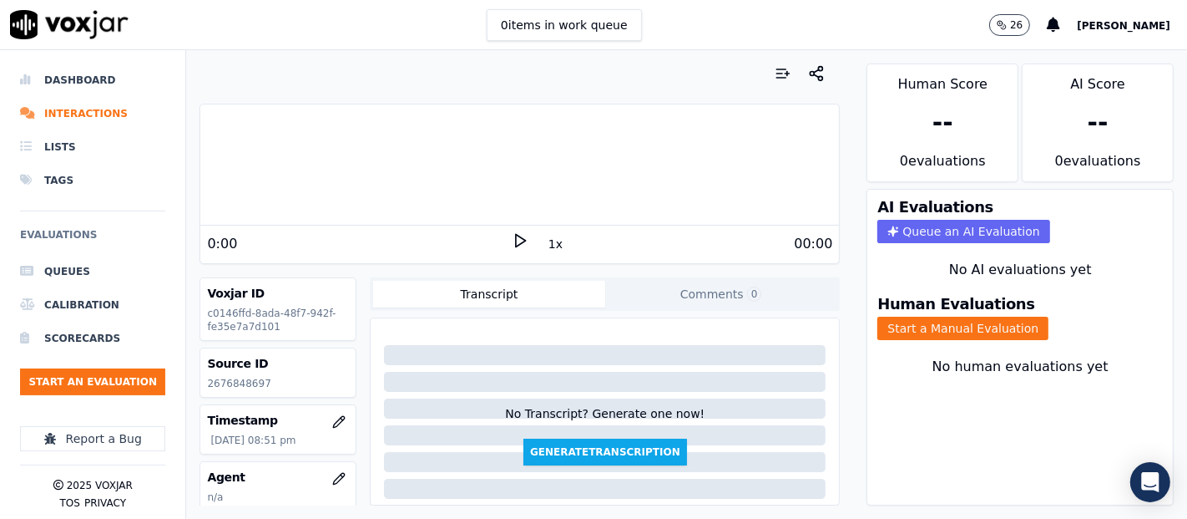
click at [230, 382] on p "2676848697" at bounding box center [278, 383] width 142 height 13
copy p "2676848697"
click at [515, 238] on icon at bounding box center [520, 240] width 17 height 17
click at [878, 316] on button "Start a Manual Evaluation" at bounding box center [963, 327] width 171 height 23
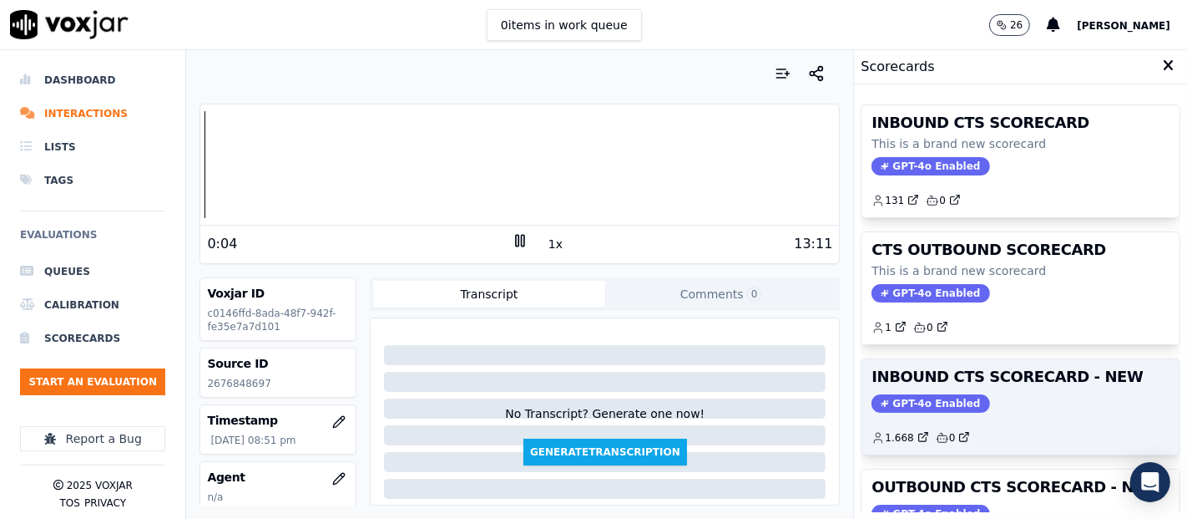
click at [1006, 389] on div "INBOUND CTS SCORECARD - NEW GPT-4o Enabled 1.668 0" at bounding box center [1021, 406] width 318 height 95
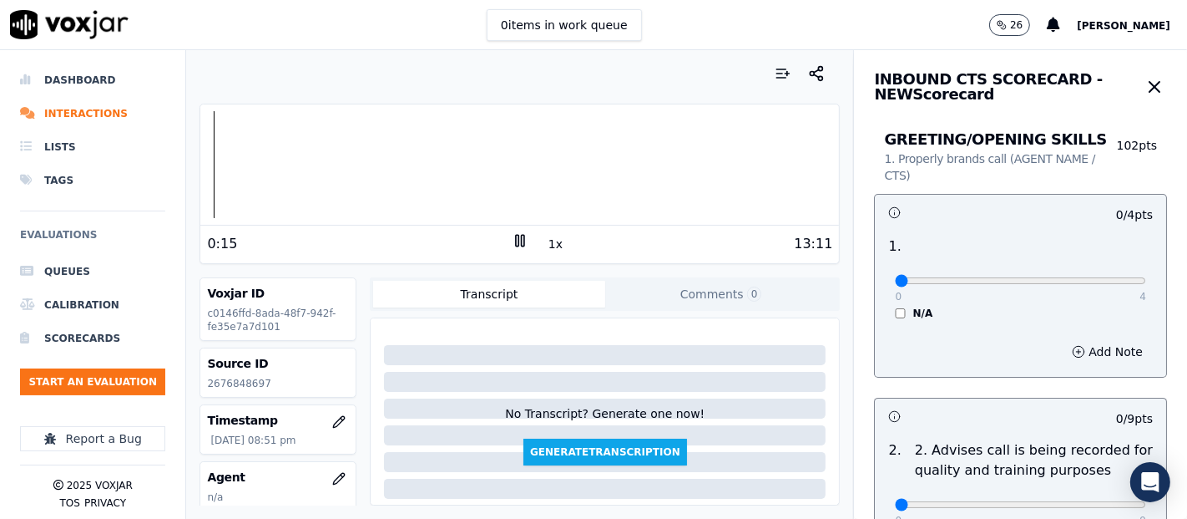
click at [516, 240] on rect at bounding box center [517, 240] width 3 height 11
drag, startPoint x: 523, startPoint y: 239, endPoint x: 510, endPoint y: 240, distance: 12.6
click at [529, 239] on div "13:11" at bounding box center [681, 244] width 305 height 20
click at [512, 240] on icon at bounding box center [520, 240] width 17 height 17
click at [512, 236] on icon at bounding box center [520, 240] width 17 height 17
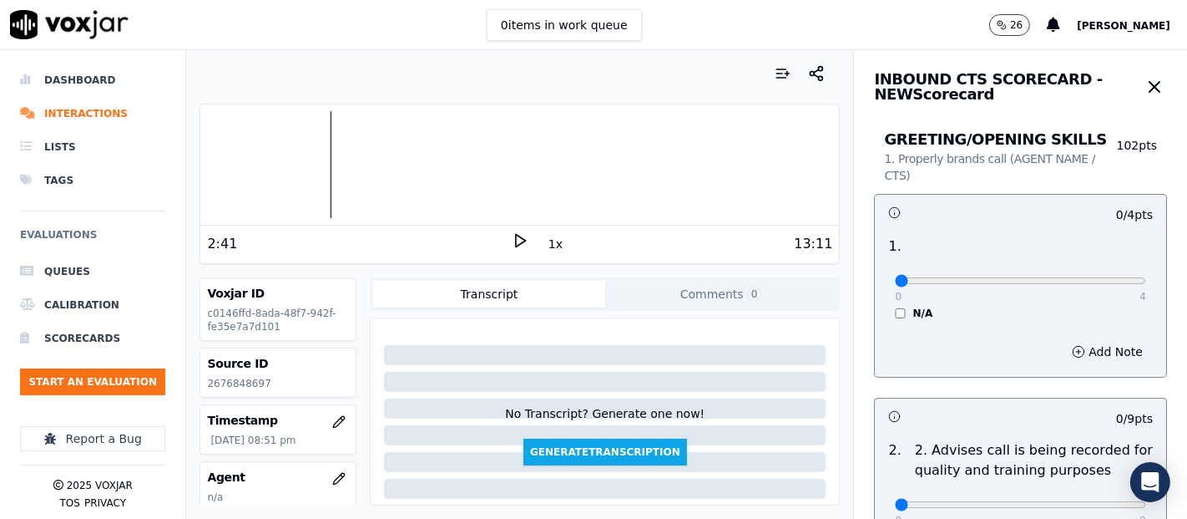
click at [529, 235] on div "13:11" at bounding box center [681, 244] width 305 height 20
click at [512, 237] on icon at bounding box center [520, 240] width 17 height 17
click at [529, 237] on div "13:11" at bounding box center [681, 244] width 305 height 20
drag, startPoint x: 505, startPoint y: 239, endPoint x: 453, endPoint y: 246, distance: 52.3
click at [512, 239] on icon at bounding box center [520, 240] width 17 height 17
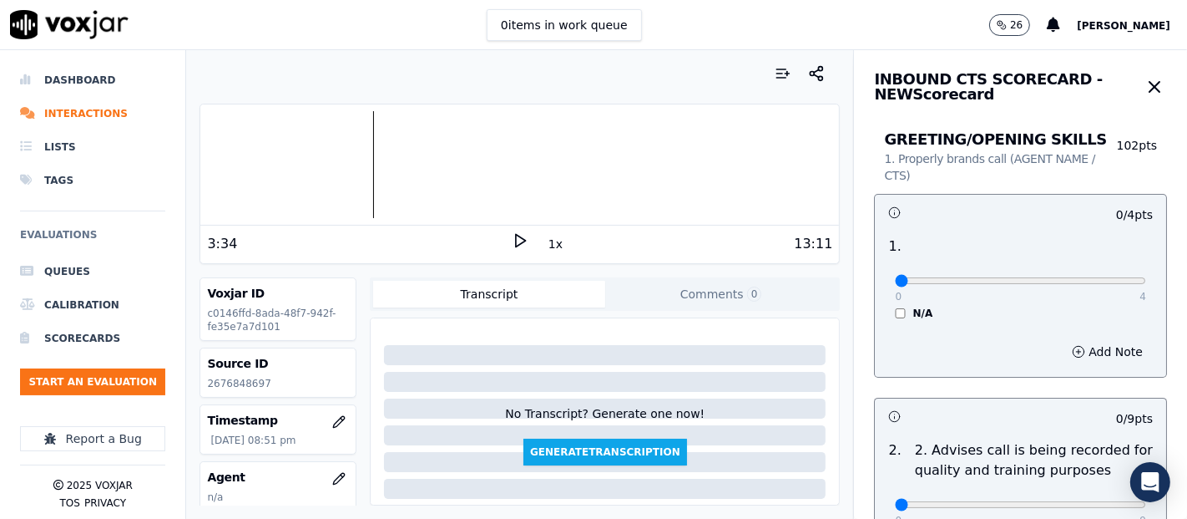
click at [510, 229] on div "3:34 1x 13:11" at bounding box center [519, 243] width 639 height 36
drag, startPoint x: 503, startPoint y: 232, endPoint x: 488, endPoint y: 259, distance: 30.7
click at [512, 233] on icon at bounding box center [520, 240] width 17 height 17
click at [291, 159] on div at bounding box center [519, 164] width 639 height 107
click at [280, 156] on div at bounding box center [519, 164] width 639 height 107
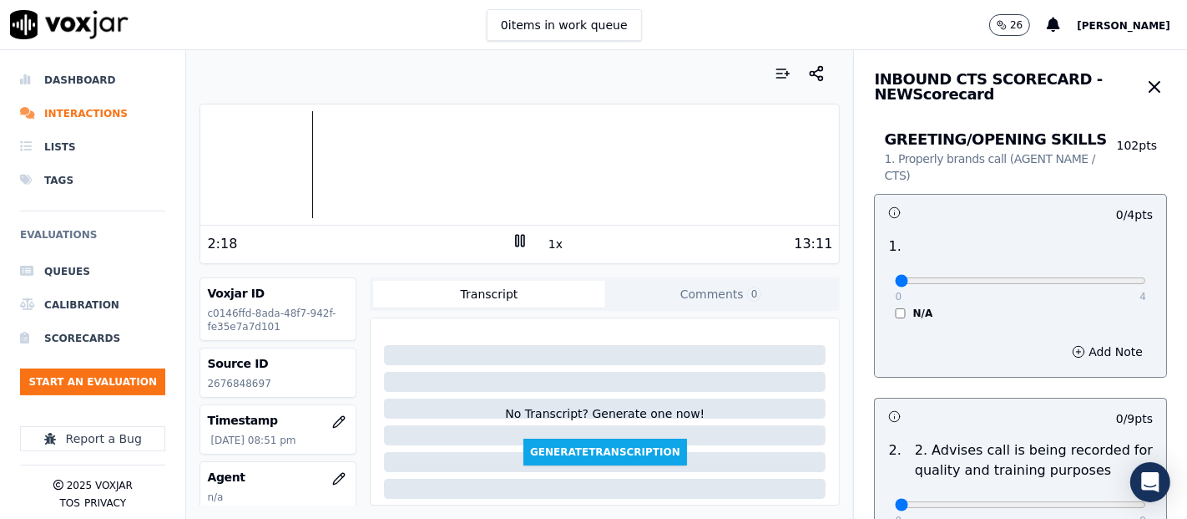
click at [273, 159] on div at bounding box center [519, 164] width 639 height 107
click at [215, 181] on div at bounding box center [519, 164] width 639 height 107
click at [512, 232] on icon at bounding box center [520, 240] width 17 height 17
click at [512, 244] on icon at bounding box center [520, 240] width 17 height 17
click at [169, 129] on div "Dashboard Interactions Lists Tags Evaluations Queues Calibration Scorecards Sta…" at bounding box center [593, 284] width 1187 height 468
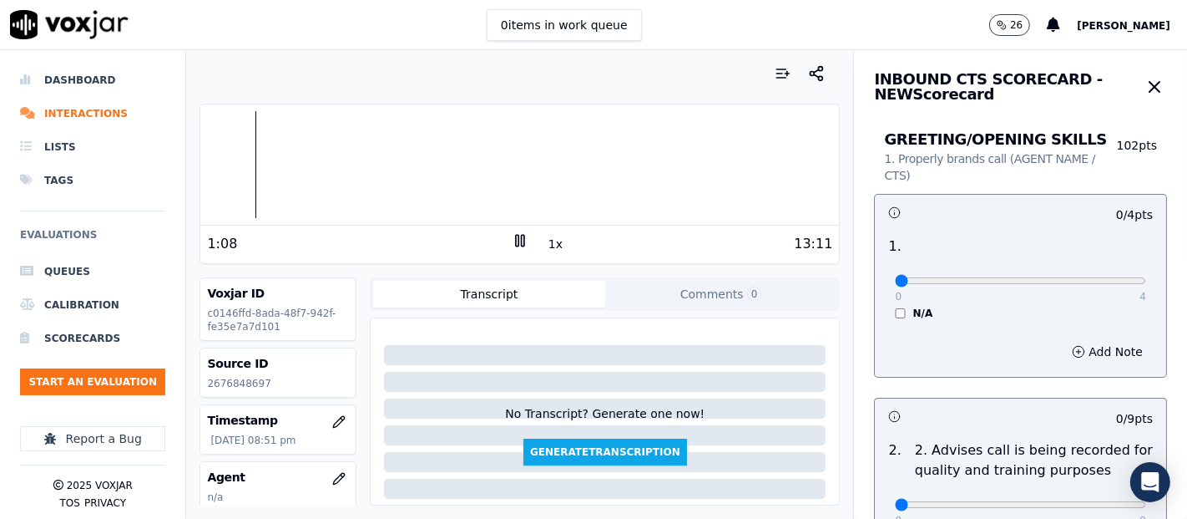
click at [512, 244] on icon at bounding box center [520, 240] width 17 height 17
click at [516, 235] on polygon at bounding box center [521, 241] width 10 height 13
type input "4"
click at [1097, 284] on input "range" at bounding box center [1020, 280] width 251 height 7
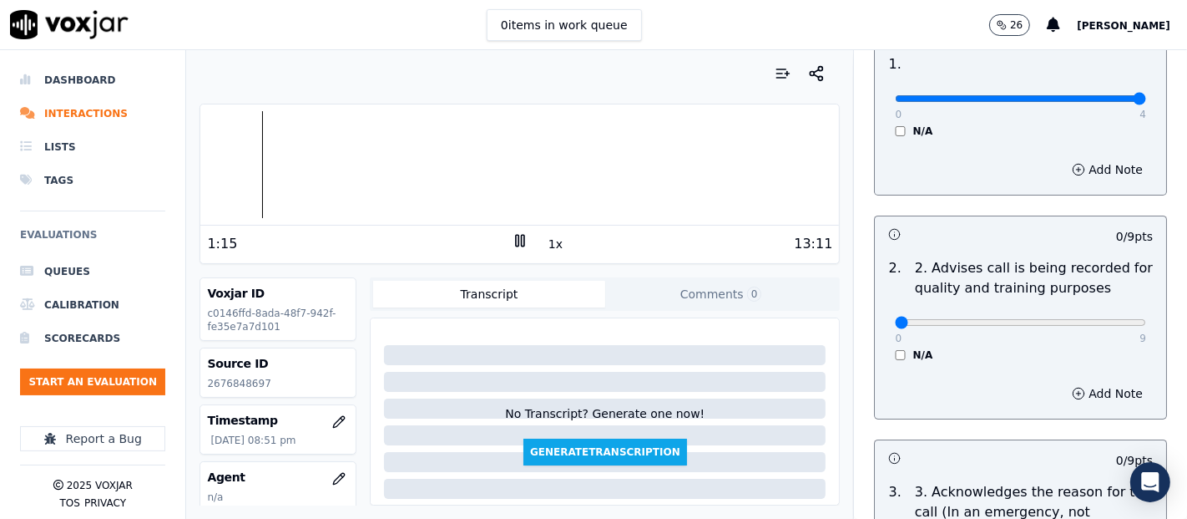
scroll to position [185, 0]
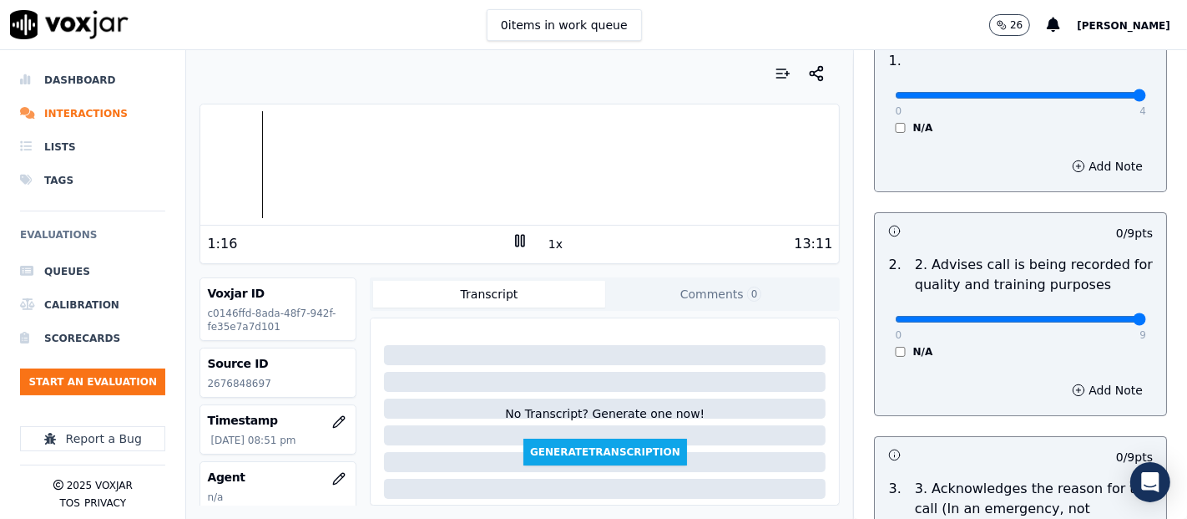
type input "9"
click at [1093, 99] on input "range" at bounding box center [1020, 95] width 251 height 7
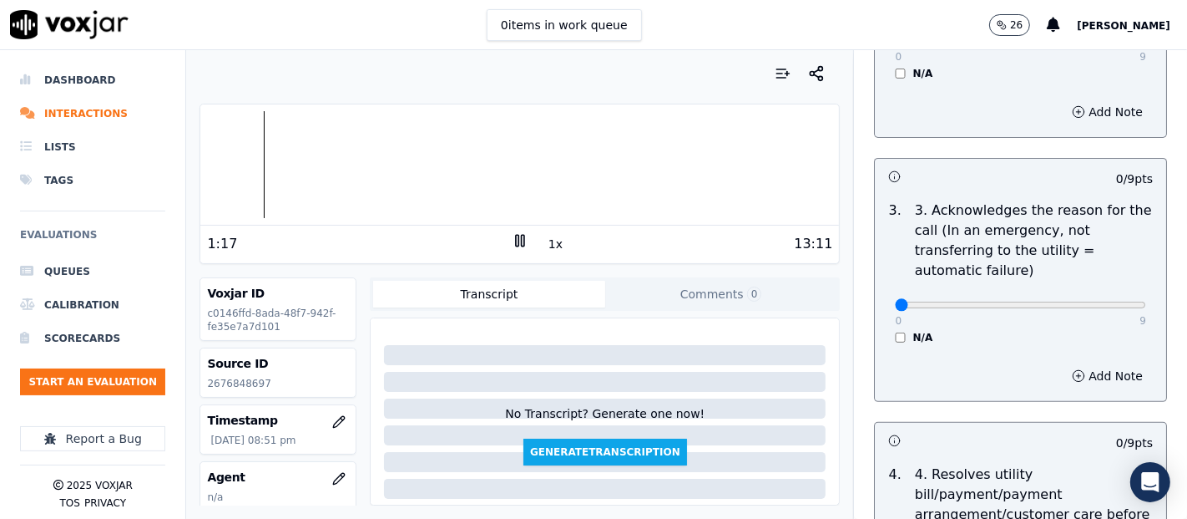
scroll to position [556, 0]
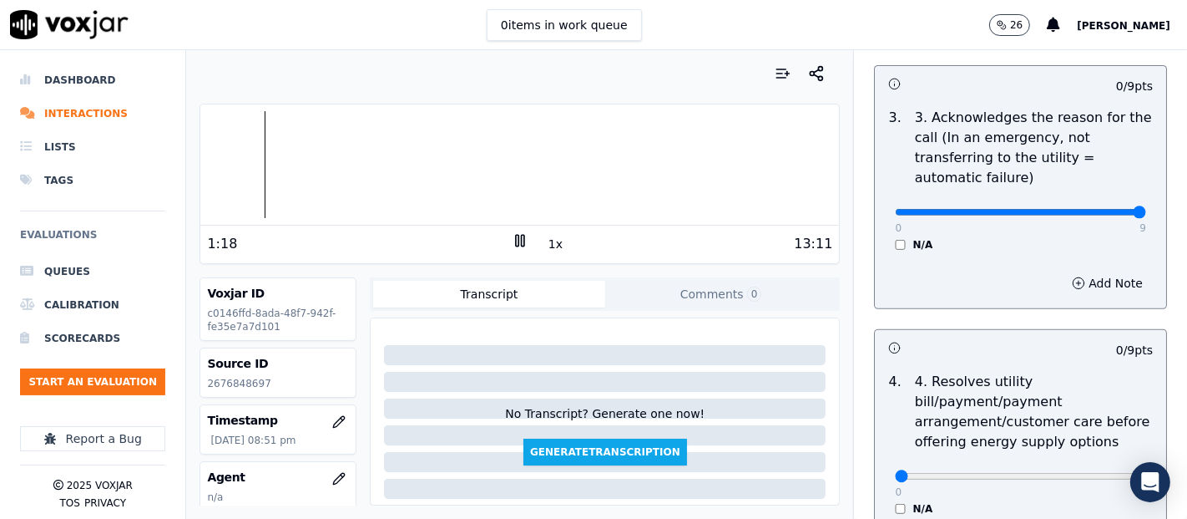
type input "9"
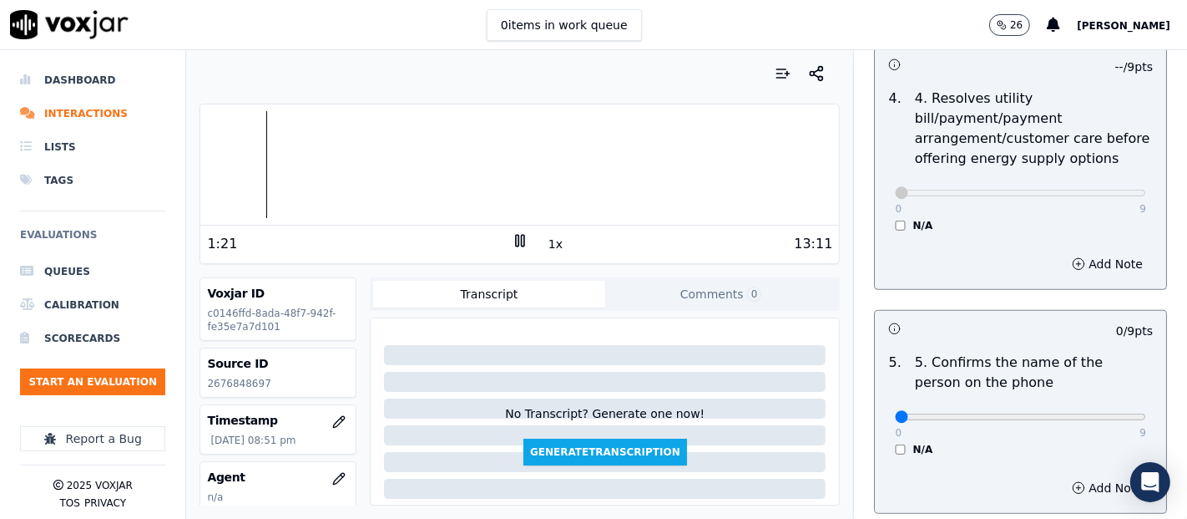
scroll to position [1020, 0]
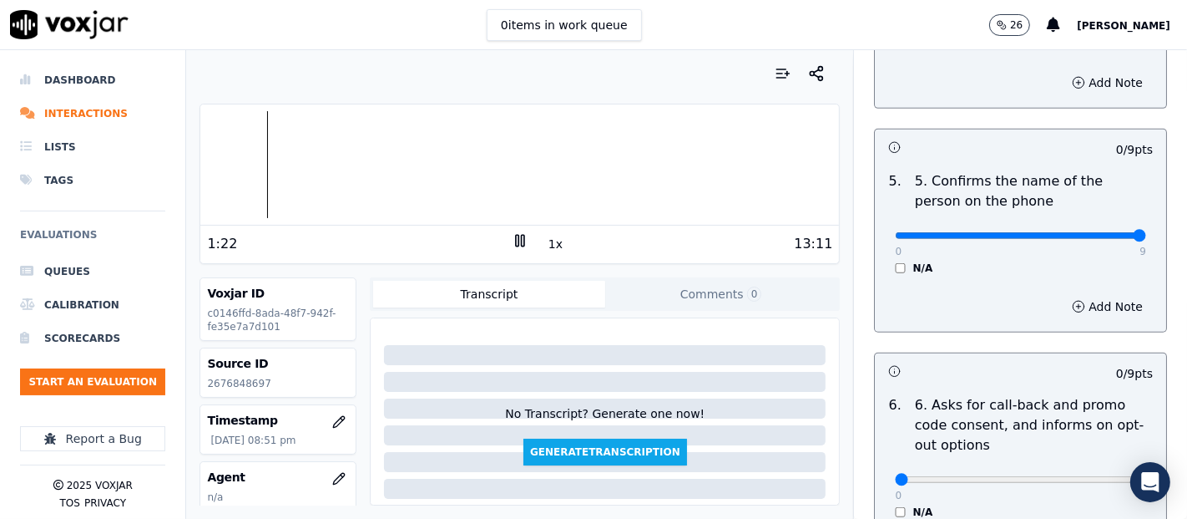
drag, startPoint x: 1095, startPoint y: 234, endPoint x: 1096, endPoint y: 244, distance: 10.1
type input "9"
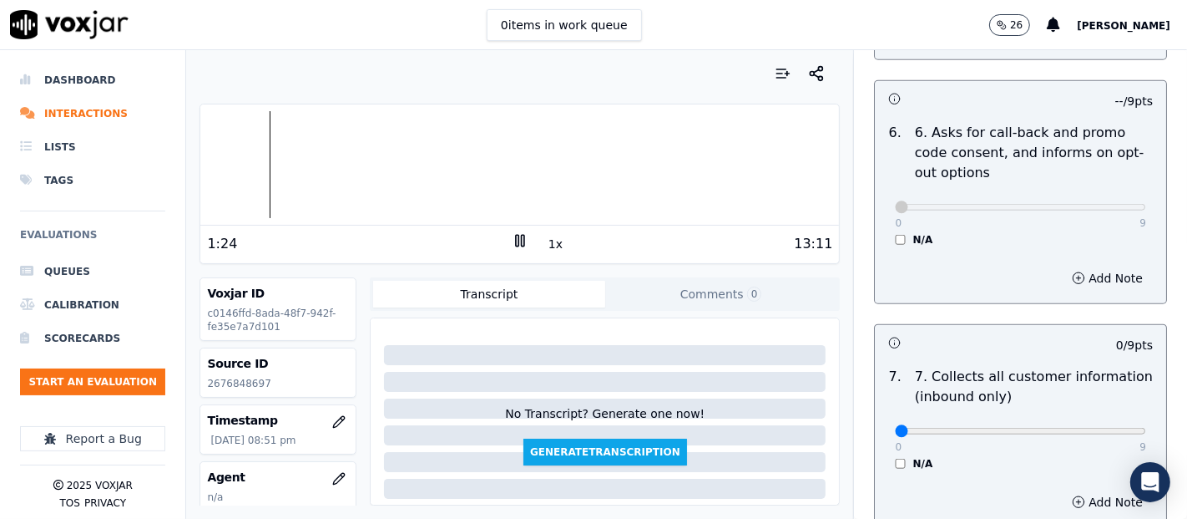
scroll to position [1391, 0]
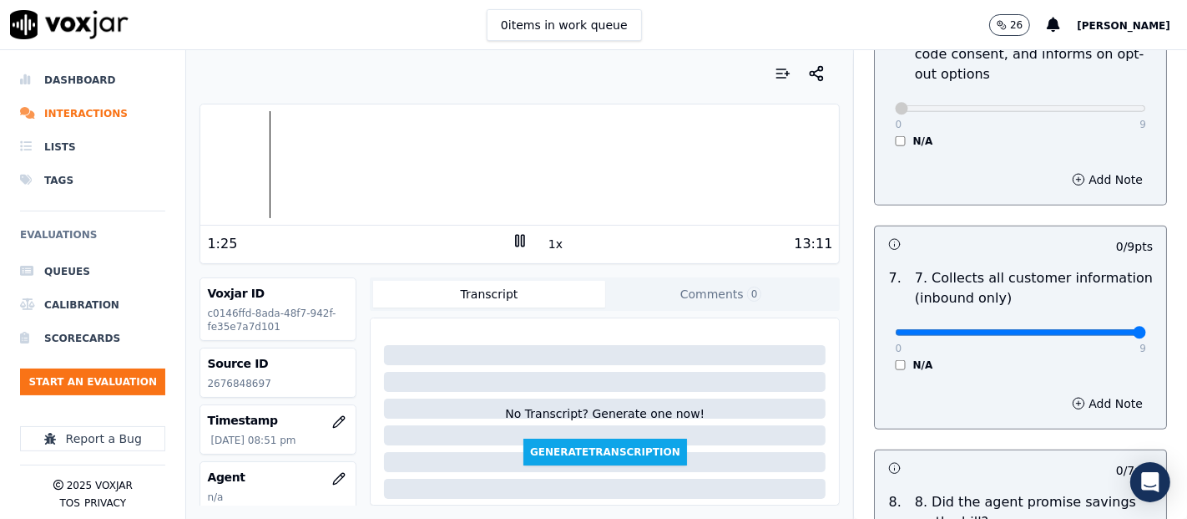
type input "9"
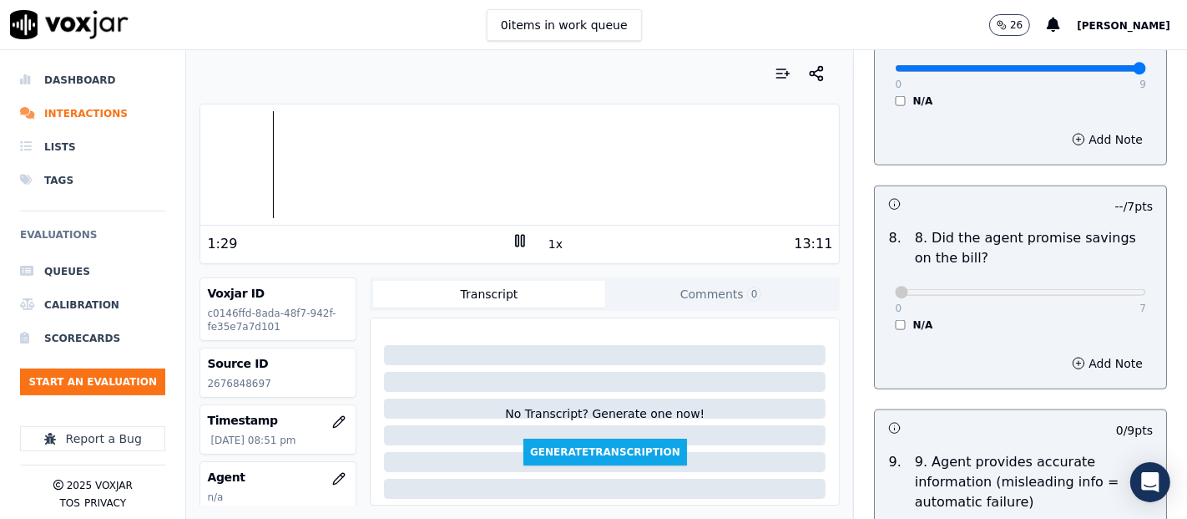
scroll to position [1763, 0]
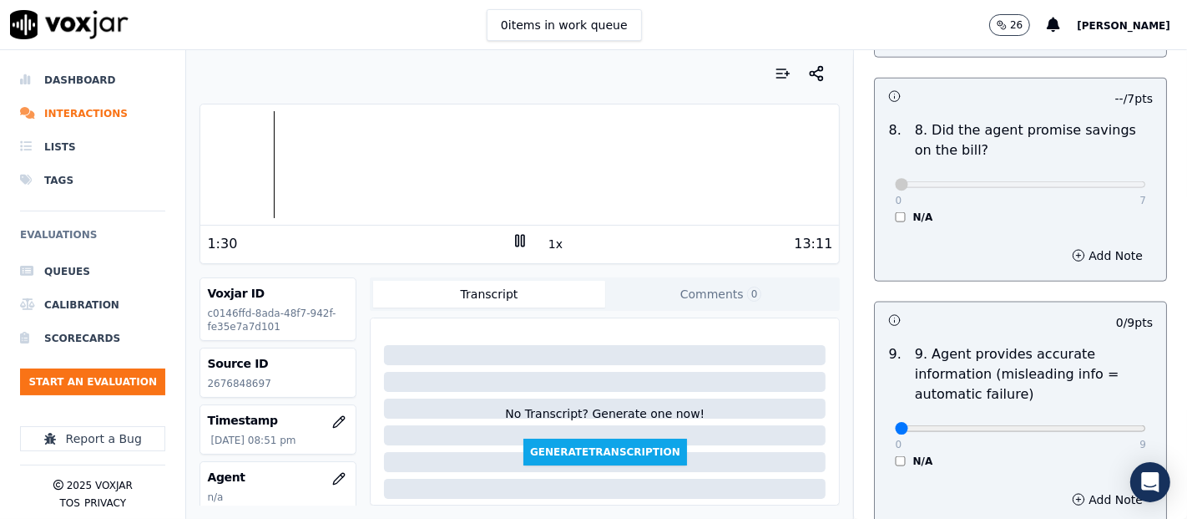
click at [1110, 426] on div "0 9 N/A" at bounding box center [1021, 435] width 278 height 63
drag, startPoint x: 1086, startPoint y: 407, endPoint x: 1090, endPoint y: 421, distance: 14.6
click at [1090, 421] on div "0 9 N/A" at bounding box center [1021, 435] width 278 height 63
type input "9"
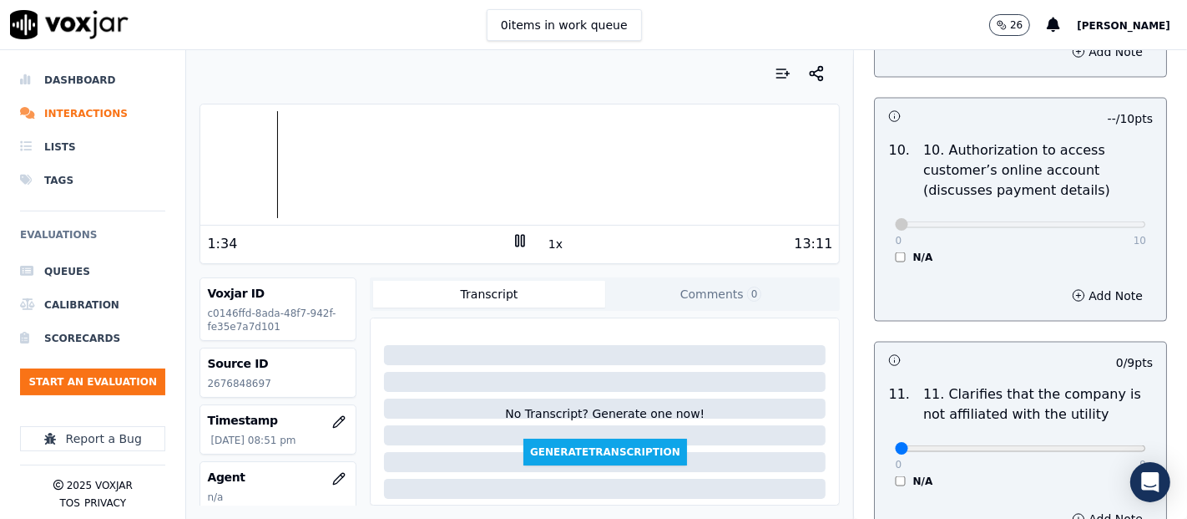
scroll to position [2319, 0]
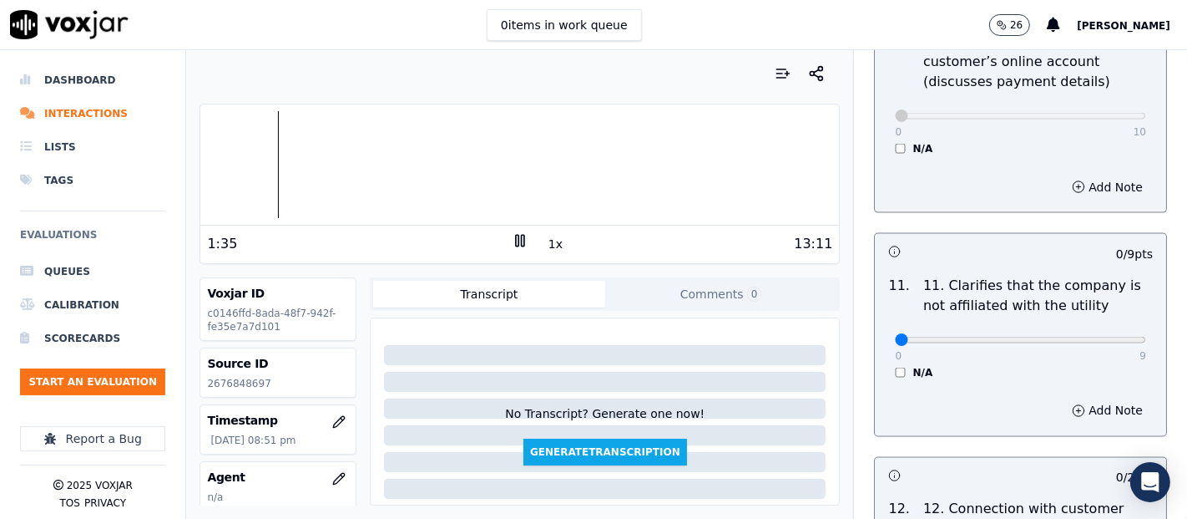
click at [1100, 331] on div "0 9 N/A" at bounding box center [1021, 347] width 278 height 63
type input "9"
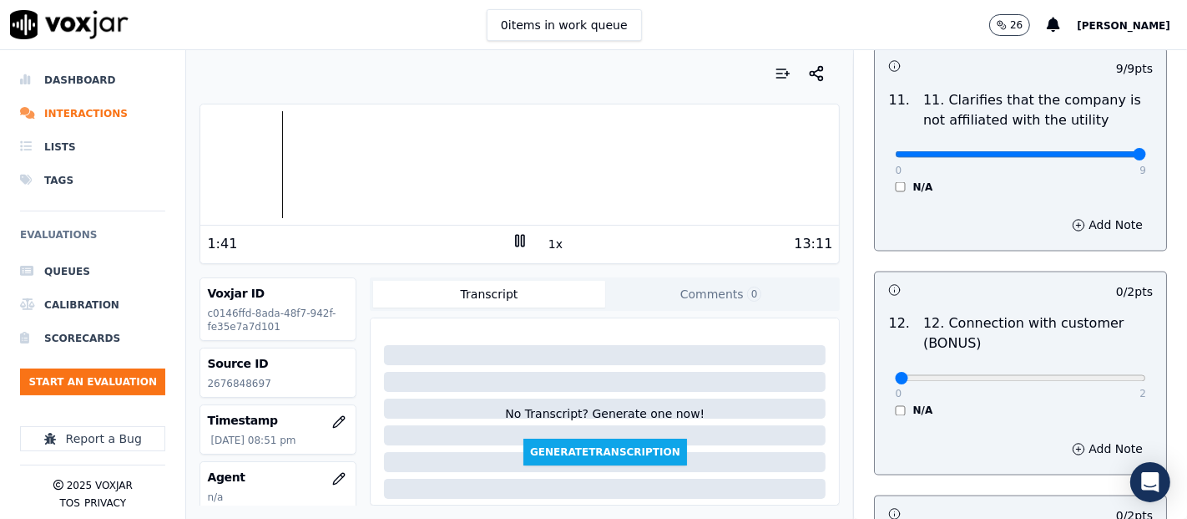
scroll to position [2505, 0]
type input "2"
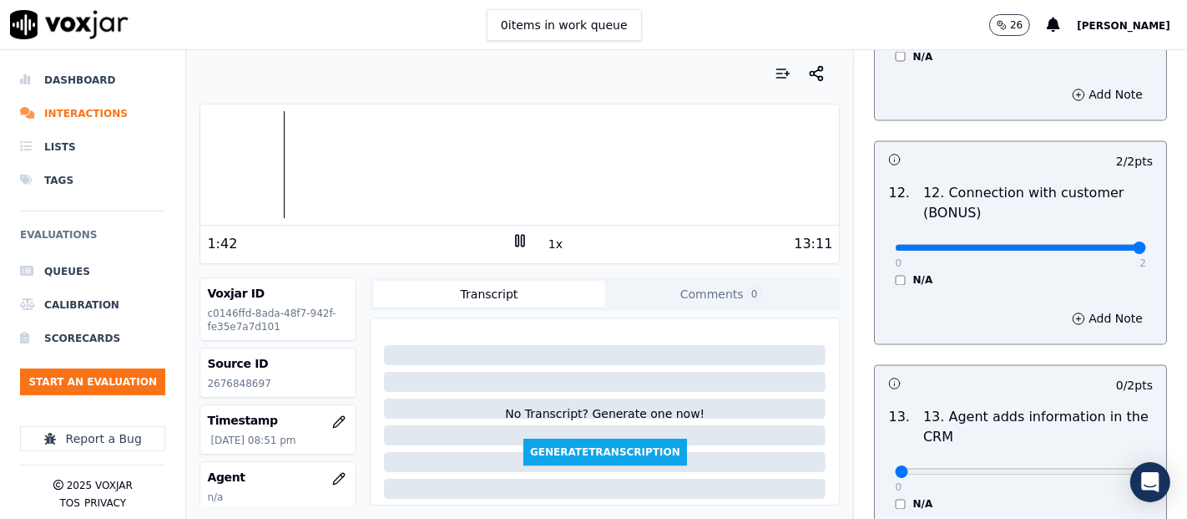
scroll to position [2783, 0]
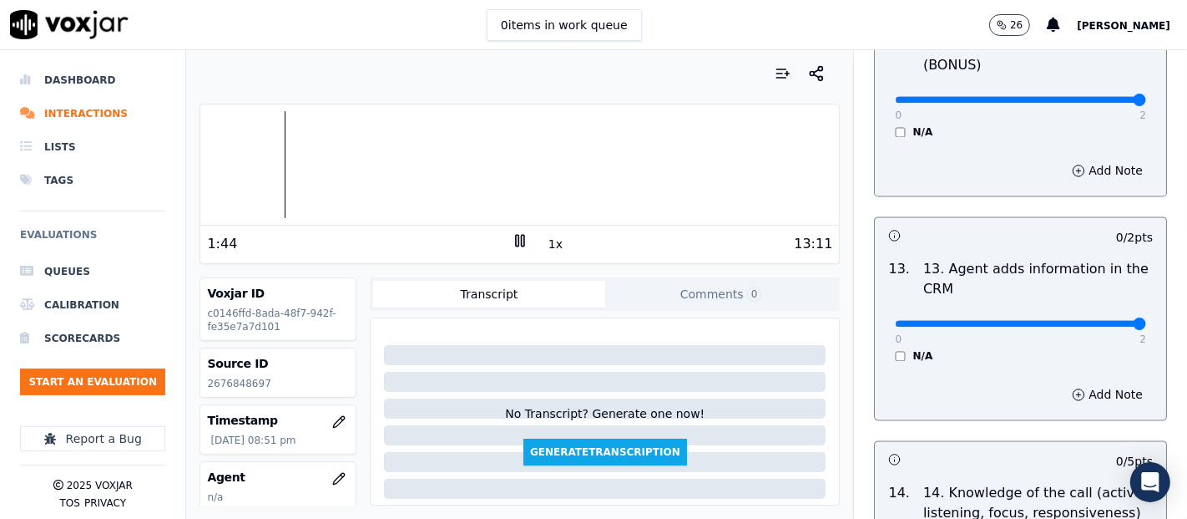
type input "2"
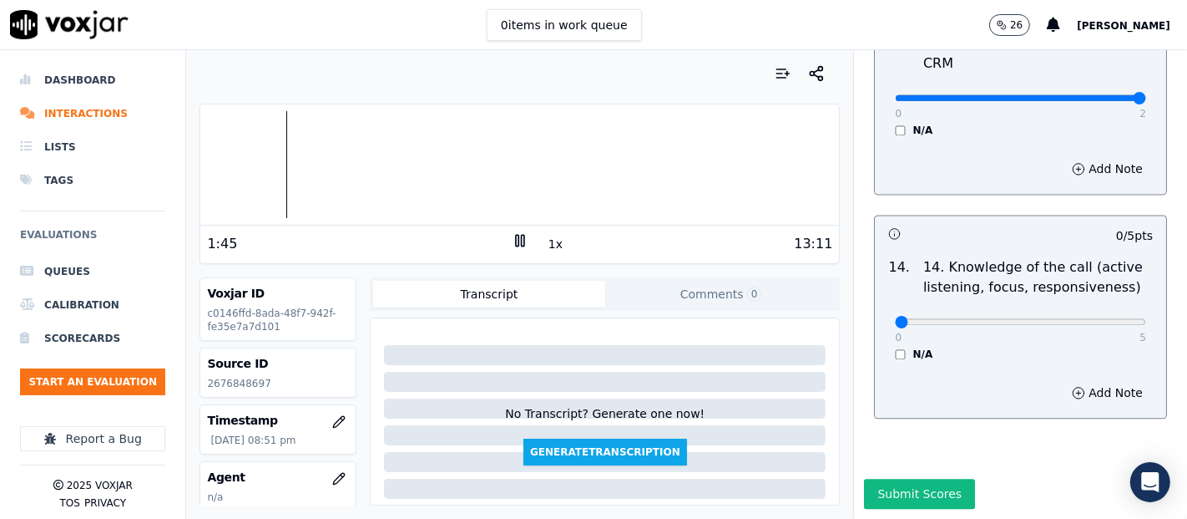
scroll to position [3043, 0]
type input "5"
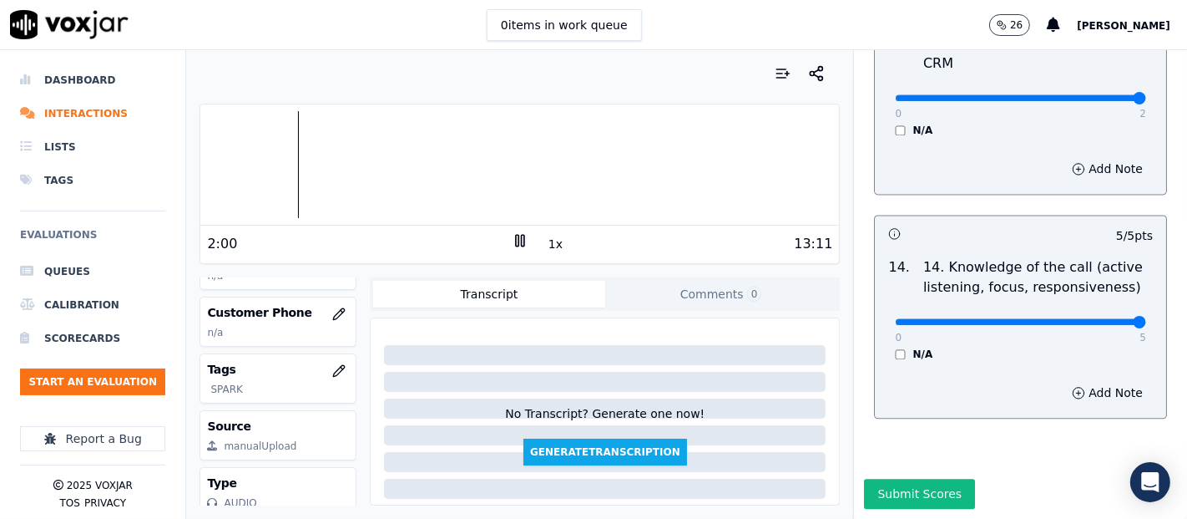
scroll to position [185, 0]
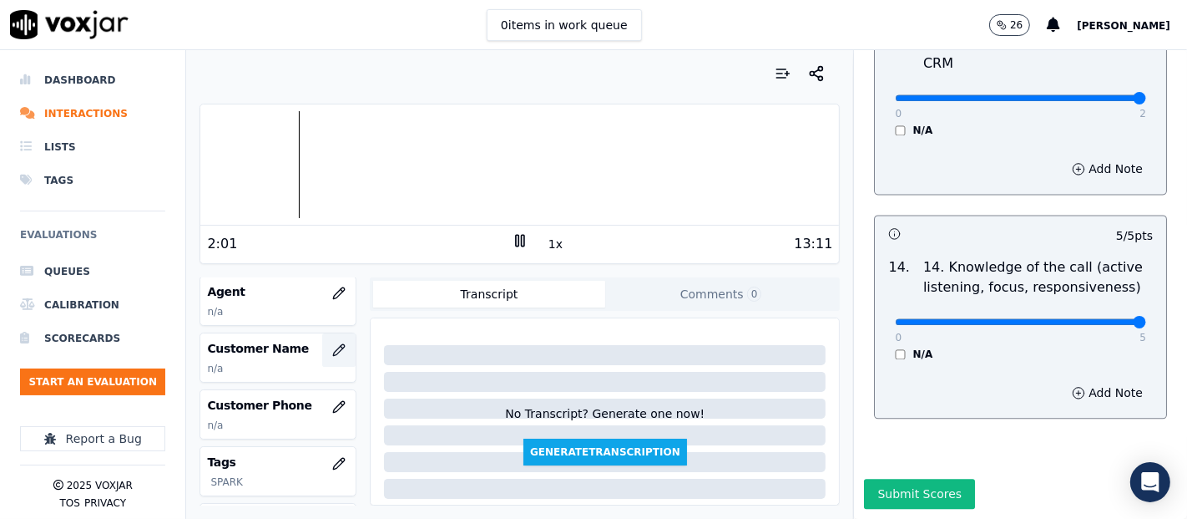
click at [329, 342] on button "button" at bounding box center [338, 349] width 33 height 33
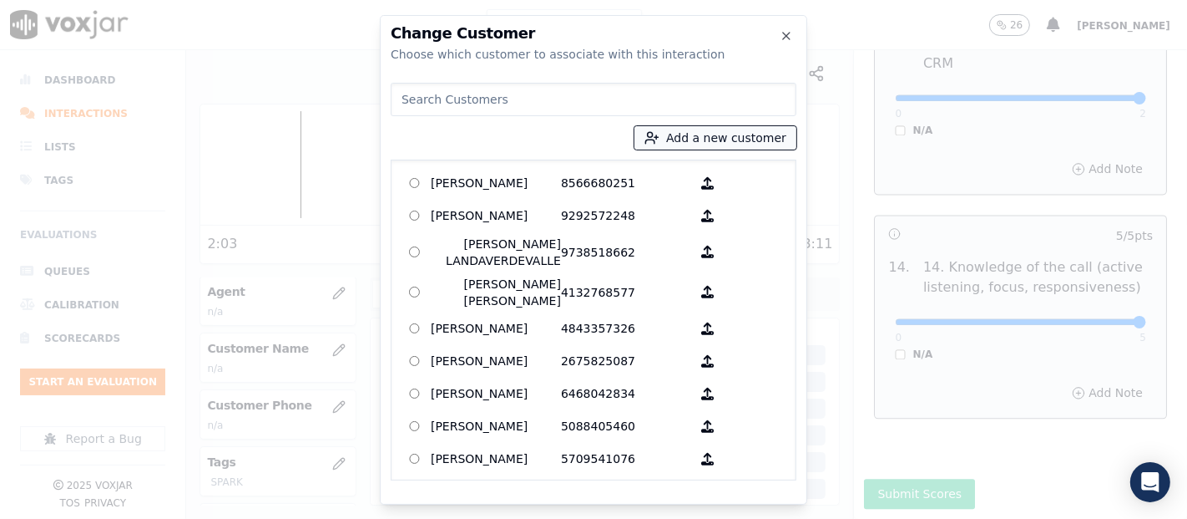
click at [741, 142] on button "Add a new customer" at bounding box center [716, 137] width 162 height 23
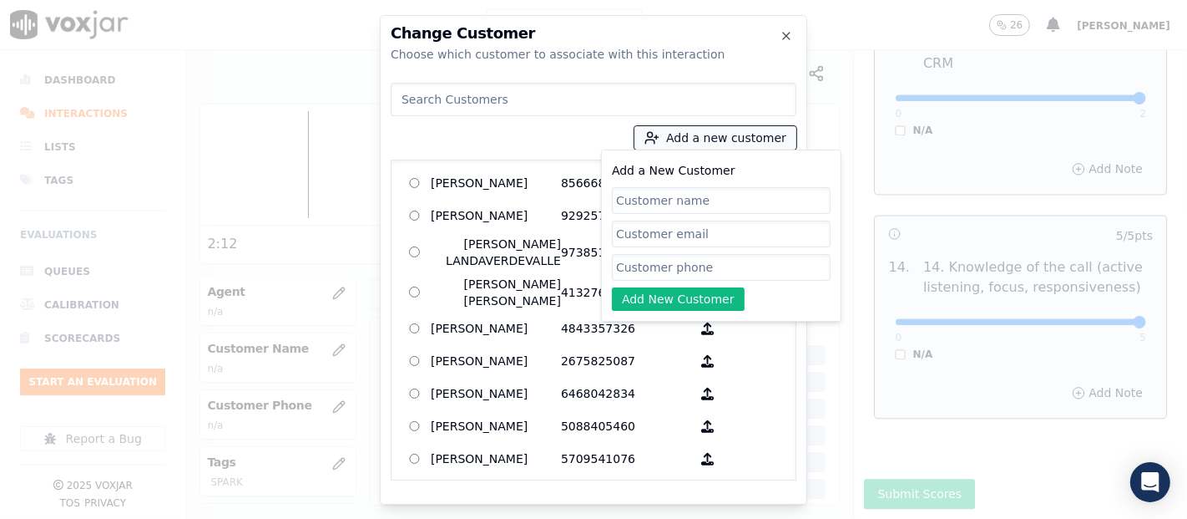
paste input "YANIBEL MUÑOS"
type input "YANIBEL MUÑOS"
click at [716, 252] on div "Add a New Customer YANIBEL MUÑOS Add New Customer" at bounding box center [721, 235] width 219 height 150
click at [716, 267] on input "Add a New Customer" at bounding box center [721, 267] width 219 height 27
paste input "2676848697"
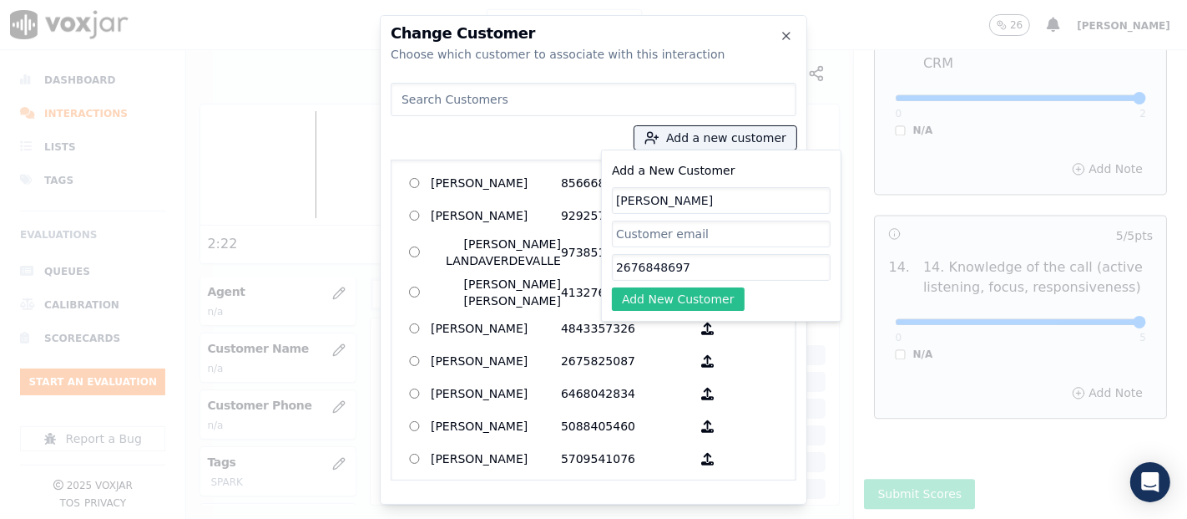
type input "2676848697"
click at [682, 290] on button "Add New Customer" at bounding box center [678, 298] width 133 height 23
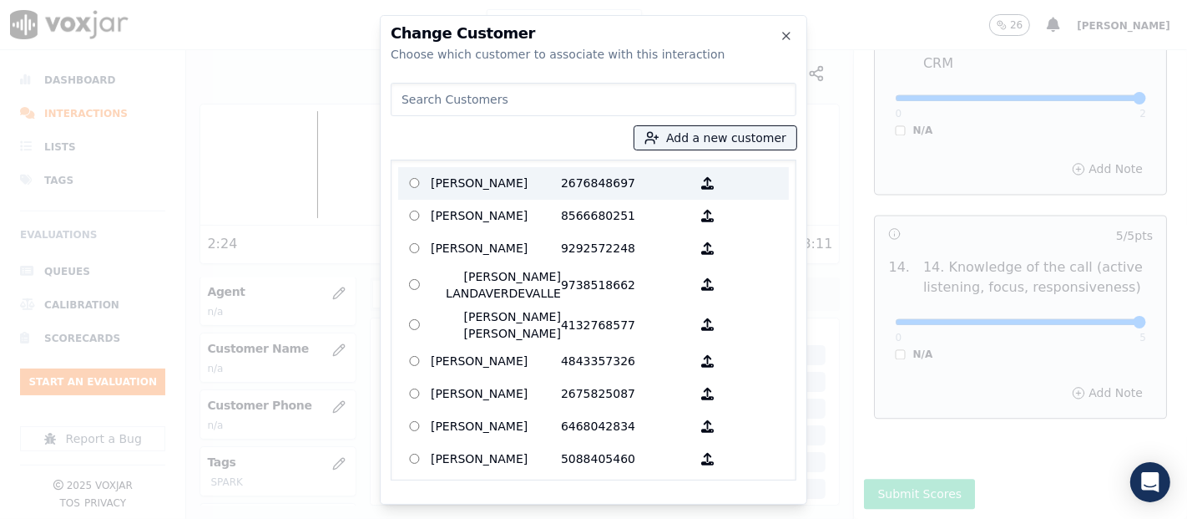
click at [568, 182] on p "2676848697" at bounding box center [626, 183] width 130 height 26
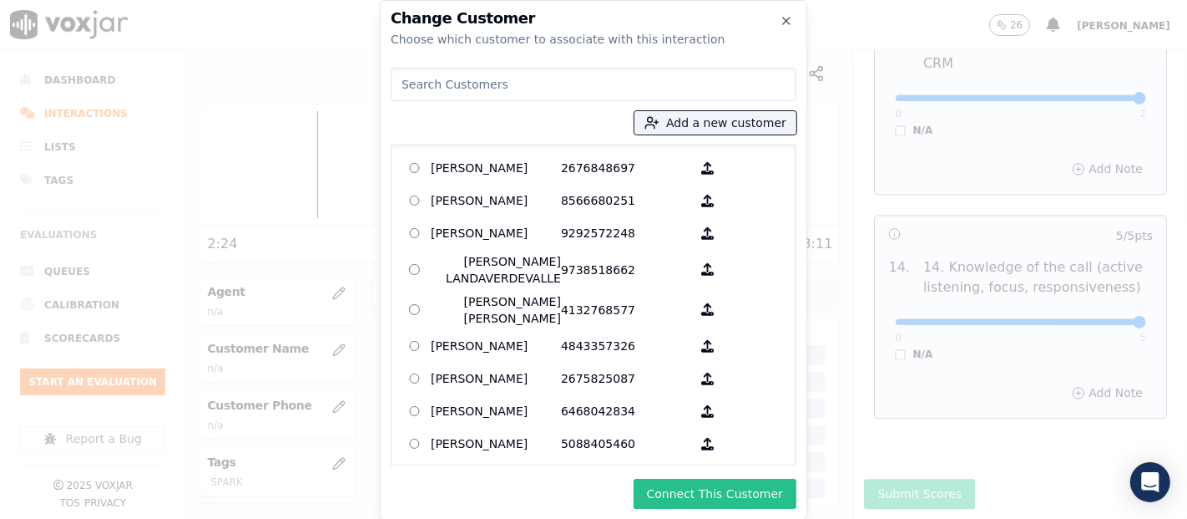
click at [701, 483] on button "Connect This Customer" at bounding box center [715, 493] width 163 height 30
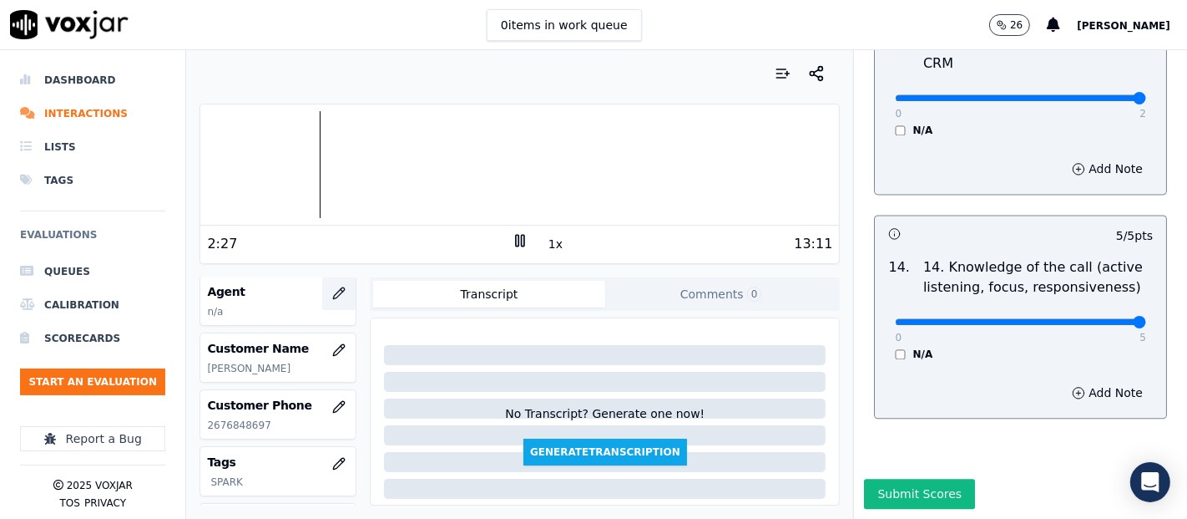
click at [332, 287] on icon "button" at bounding box center [338, 292] width 13 height 13
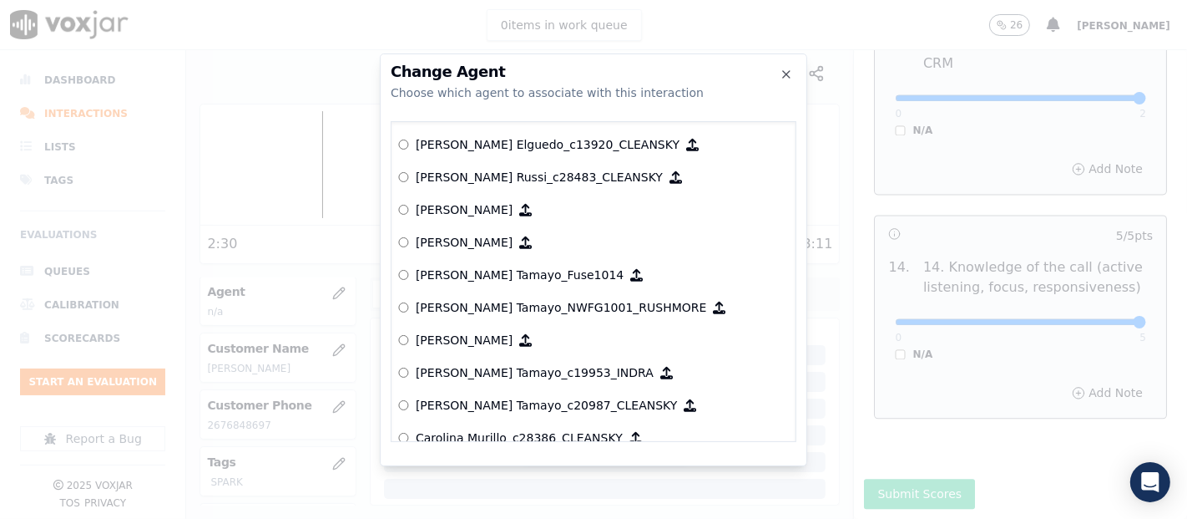
scroll to position [1746, 0]
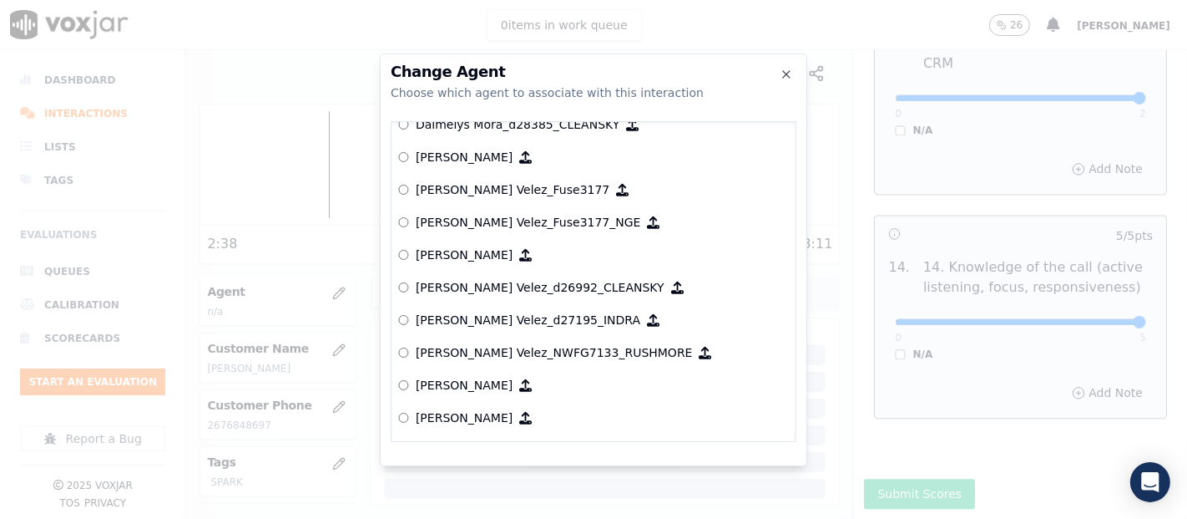
click at [495, 158] on p "Daniel Velez_DVelezNWFG_SPARK" at bounding box center [464, 157] width 97 height 17
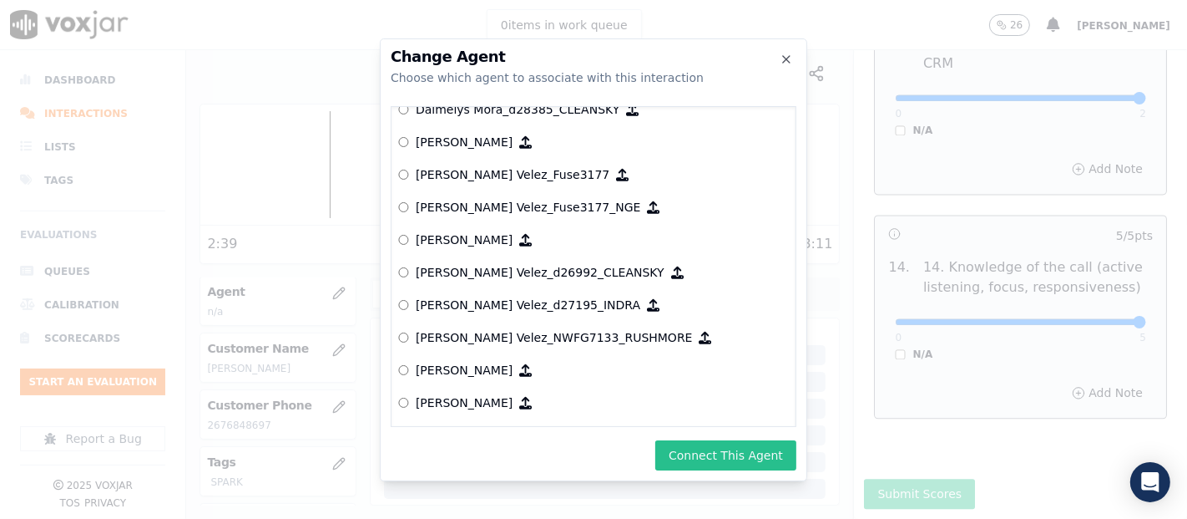
click at [701, 452] on button "Connect This Agent" at bounding box center [725, 455] width 141 height 30
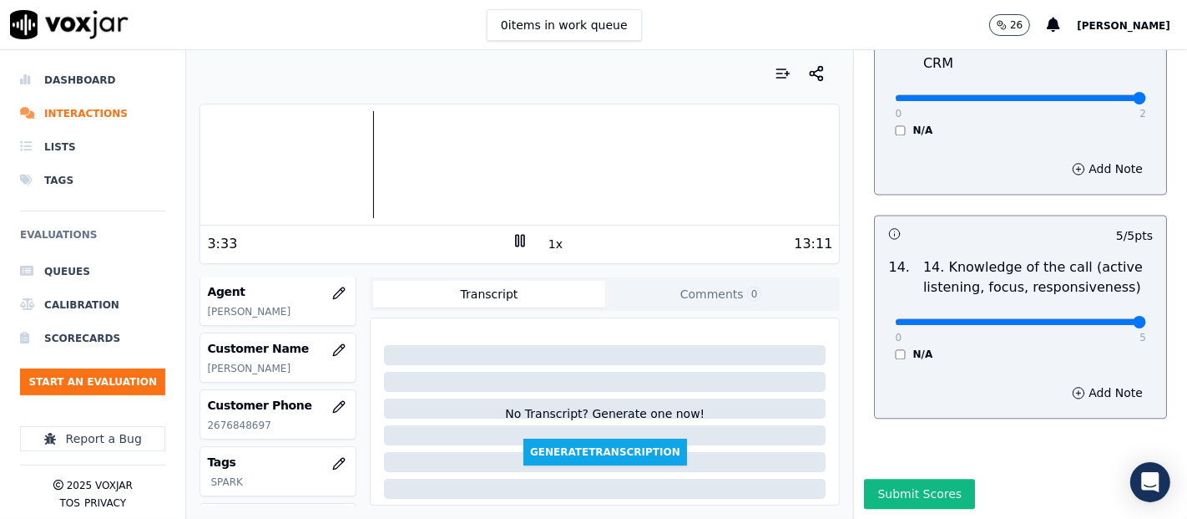
click at [680, 291] on button "Comments 0" at bounding box center [721, 294] width 232 height 27
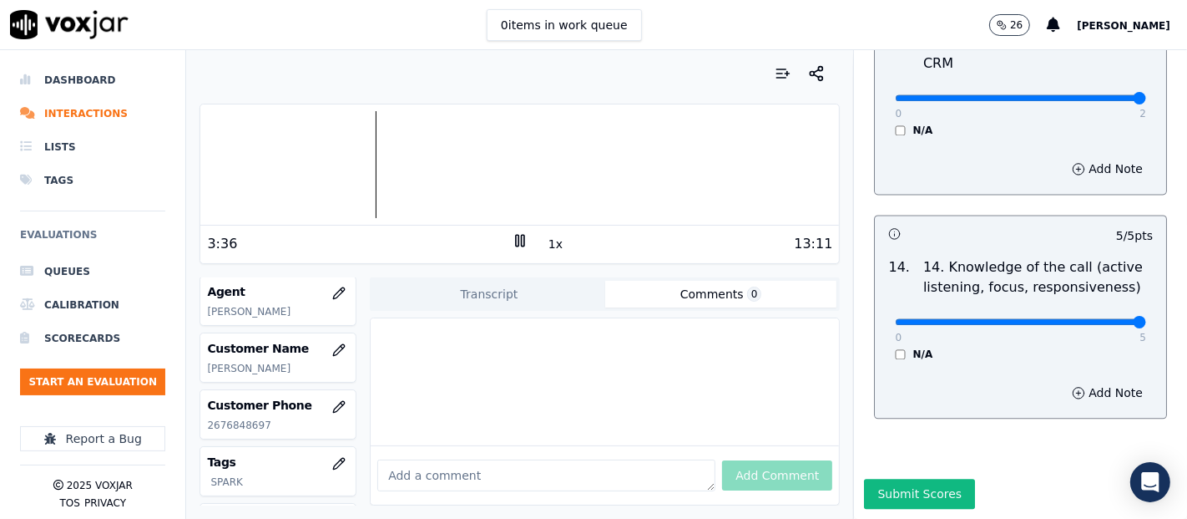
click at [443, 285] on div "Transcript Comments 0" at bounding box center [605, 293] width 470 height 33
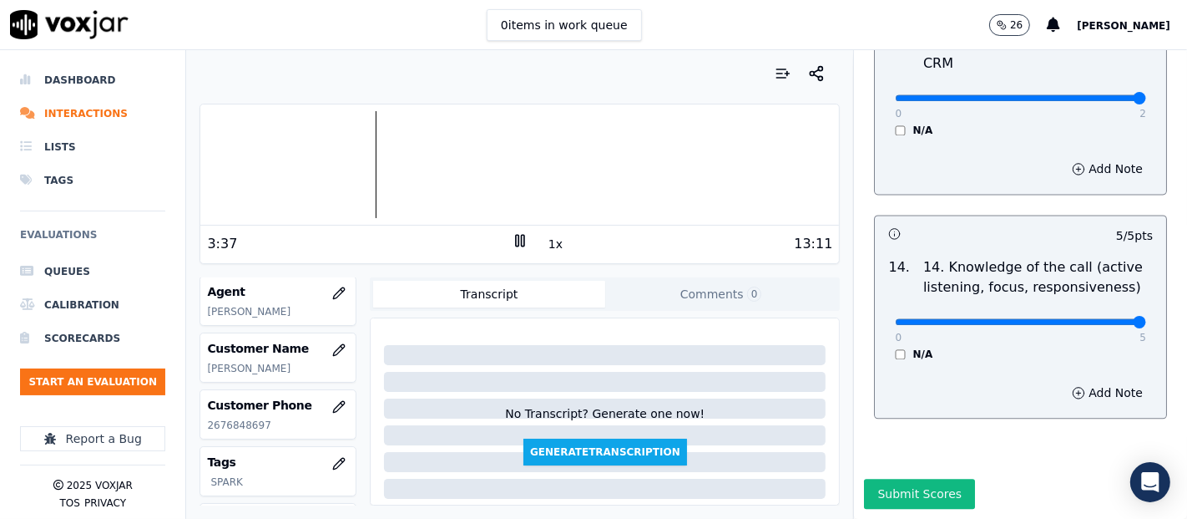
click at [474, 293] on button "Transcript" at bounding box center [489, 294] width 232 height 27
click at [885, 478] on button "Submit Scores" at bounding box center [919, 493] width 111 height 30
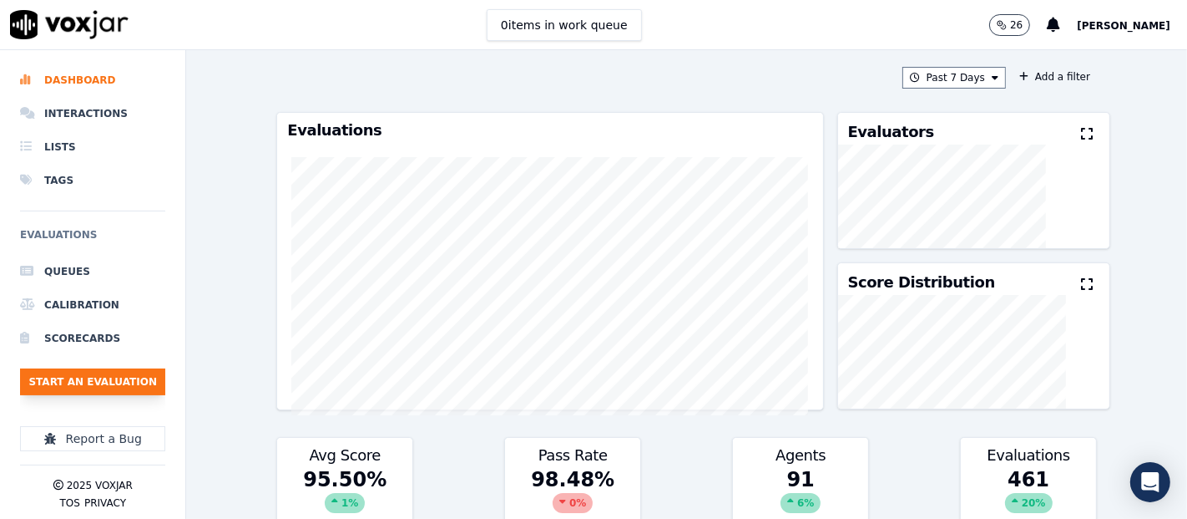
click at [66, 382] on button "Start an Evaluation" at bounding box center [92, 381] width 145 height 27
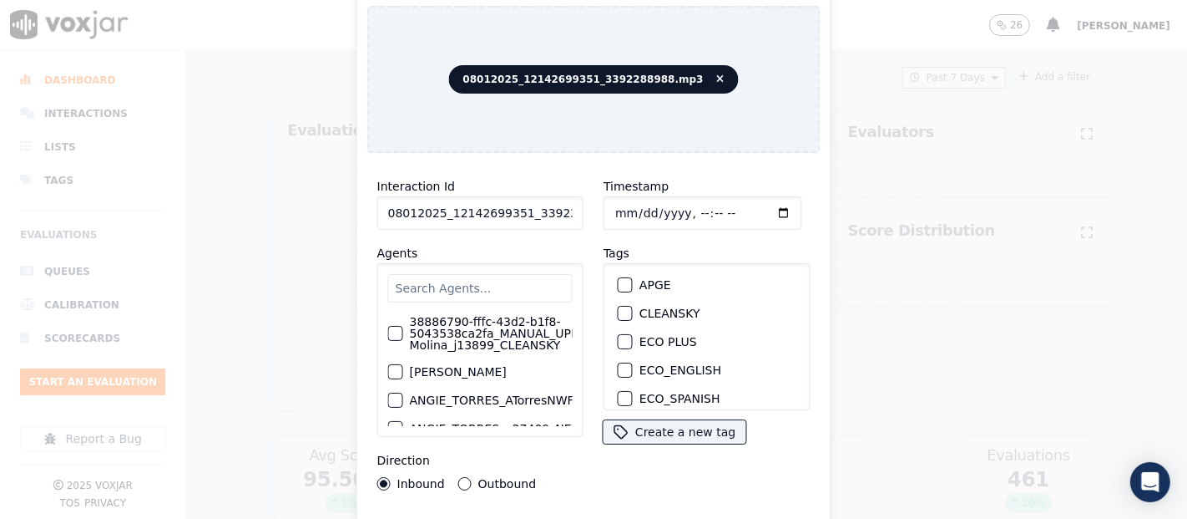
click at [539, 201] on input "08012025_12142699351_3392288988.mp3" at bounding box center [480, 212] width 206 height 33
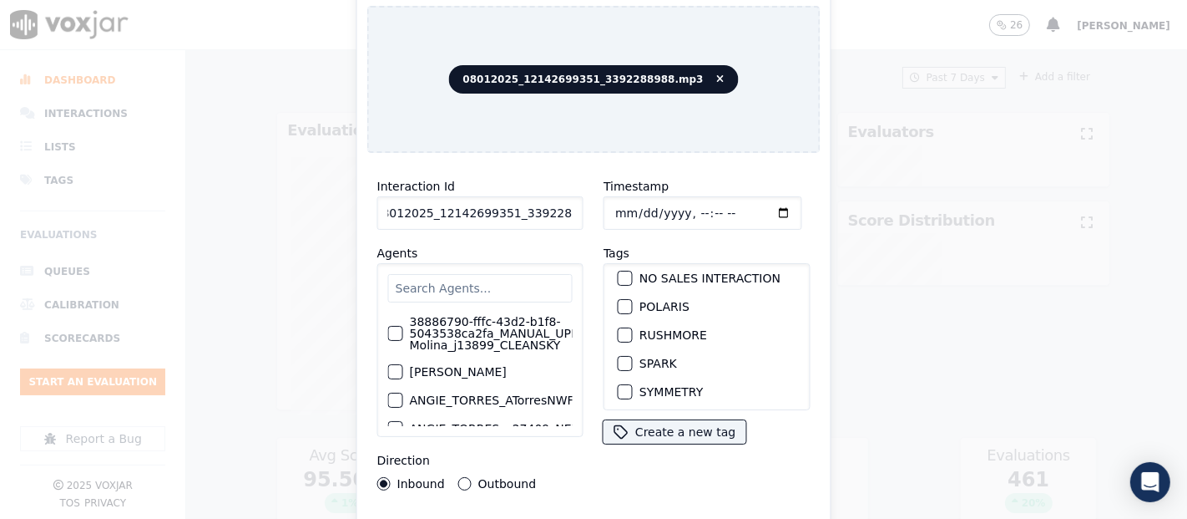
scroll to position [357, 0]
type input "08012025_12142699351_3392288988"
click at [619, 326] on div "button" at bounding box center [625, 332] width 12 height 12
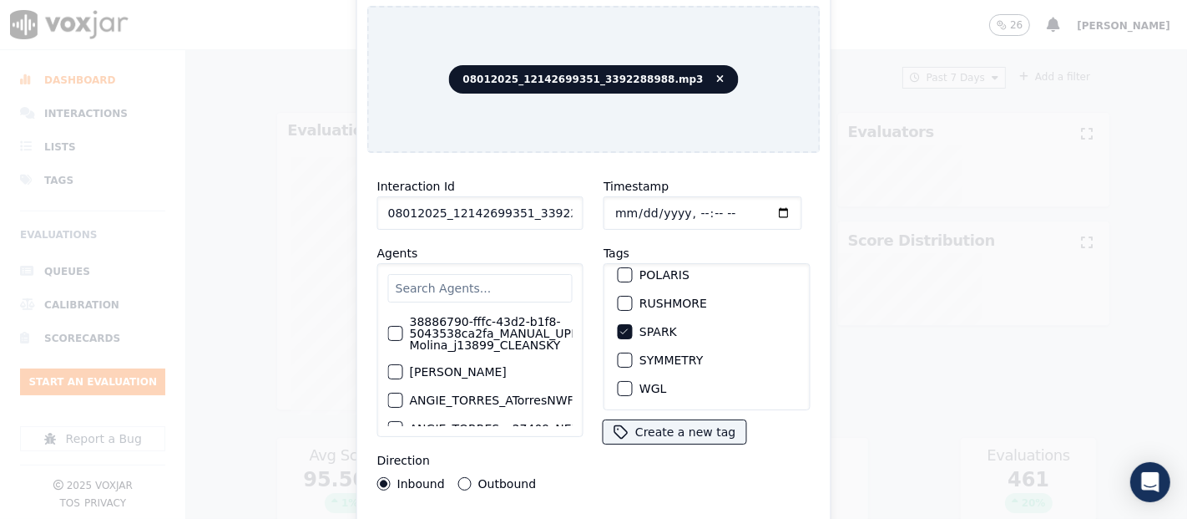
click at [586, 509] on div "Interaction Id 08012025_12142699351_3392288988 Agents 38886790-fffc-43d2-b1f8-5…" at bounding box center [593, 358] width 453 height 384
click at [585, 510] on div "Interaction Id 08012025_12142699351_3392288988 Agents 38886790-fffc-43d2-b1f8-5…" at bounding box center [593, 358] width 453 height 384
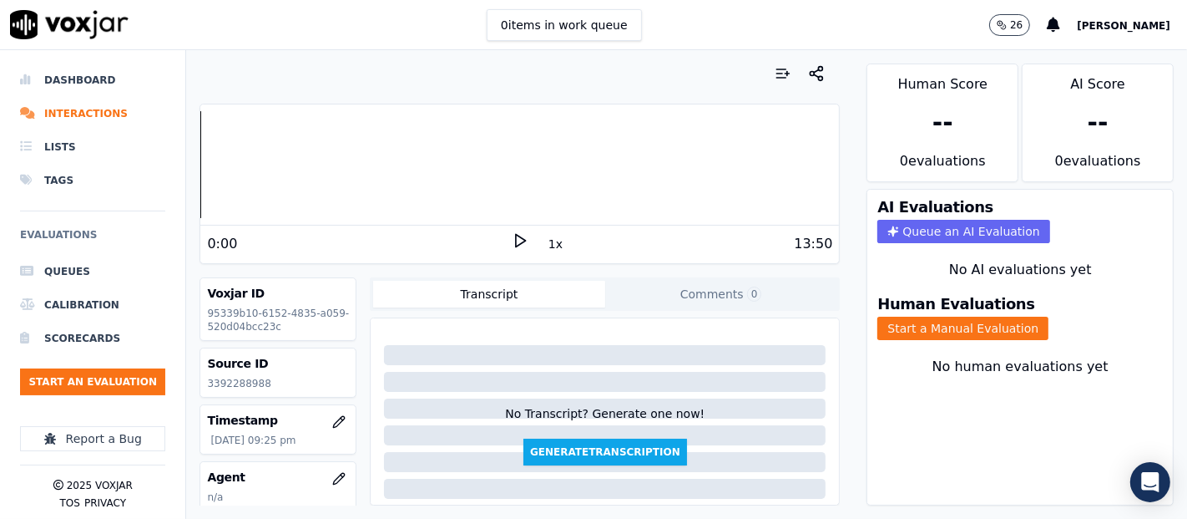
click at [516, 240] on polygon at bounding box center [521, 241] width 10 height 13
click at [250, 380] on p "3392288988" at bounding box center [278, 383] width 142 height 13
copy p "3392288988"
click at [253, 167] on div at bounding box center [519, 164] width 639 height 107
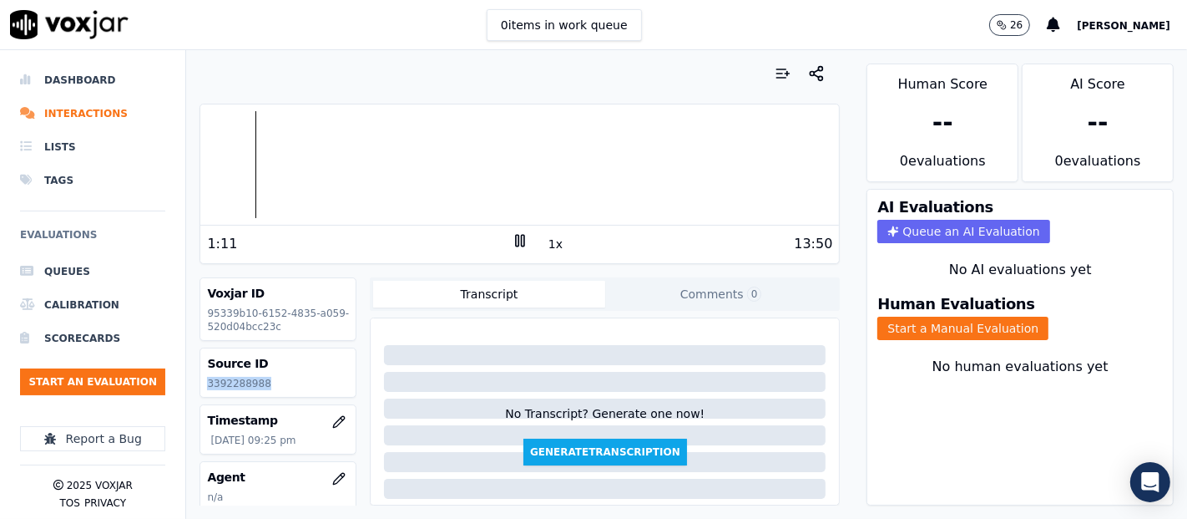
click at [248, 164] on div at bounding box center [519, 164] width 639 height 107
click at [243, 164] on div at bounding box center [519, 164] width 639 height 107
click at [501, 235] on div "1:20" at bounding box center [359, 244] width 305 height 20
click at [513, 232] on icon at bounding box center [520, 240] width 17 height 17
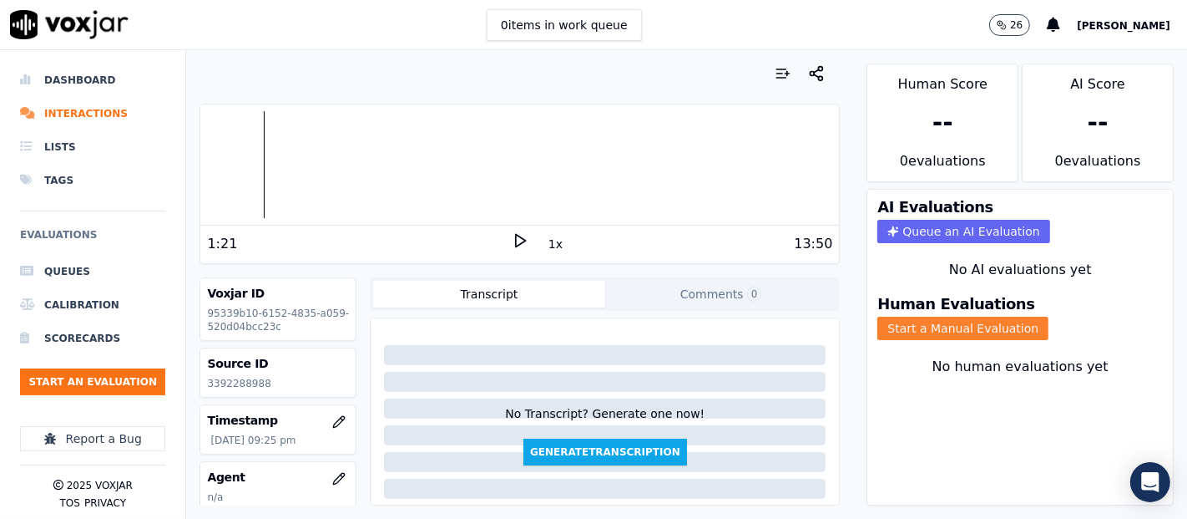
click at [879, 321] on button "Start a Manual Evaluation" at bounding box center [963, 327] width 171 height 23
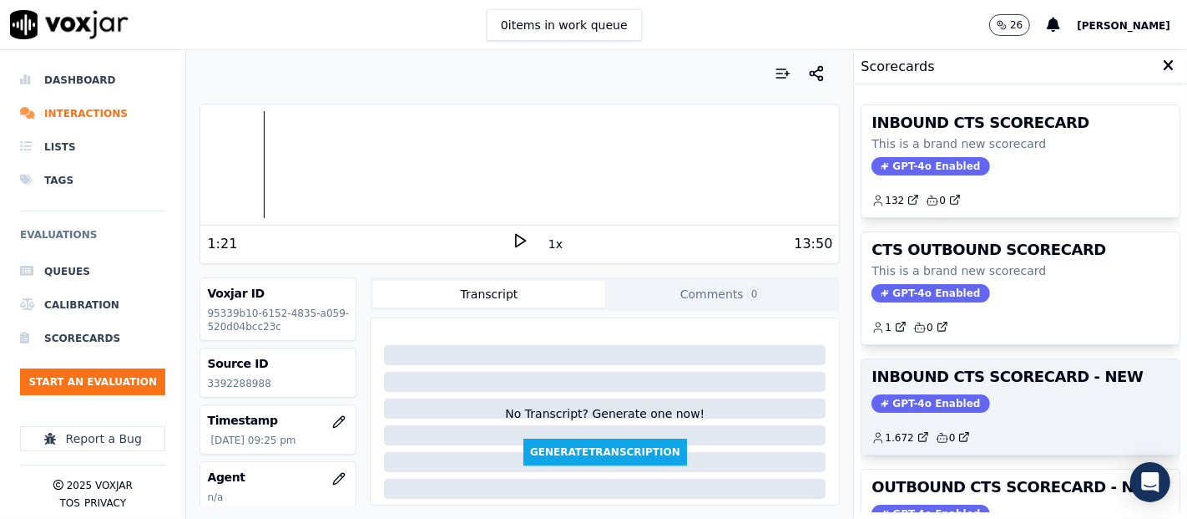
click at [958, 383] on h3 "INBOUND CTS SCORECARD - NEW" at bounding box center [1021, 376] width 298 height 15
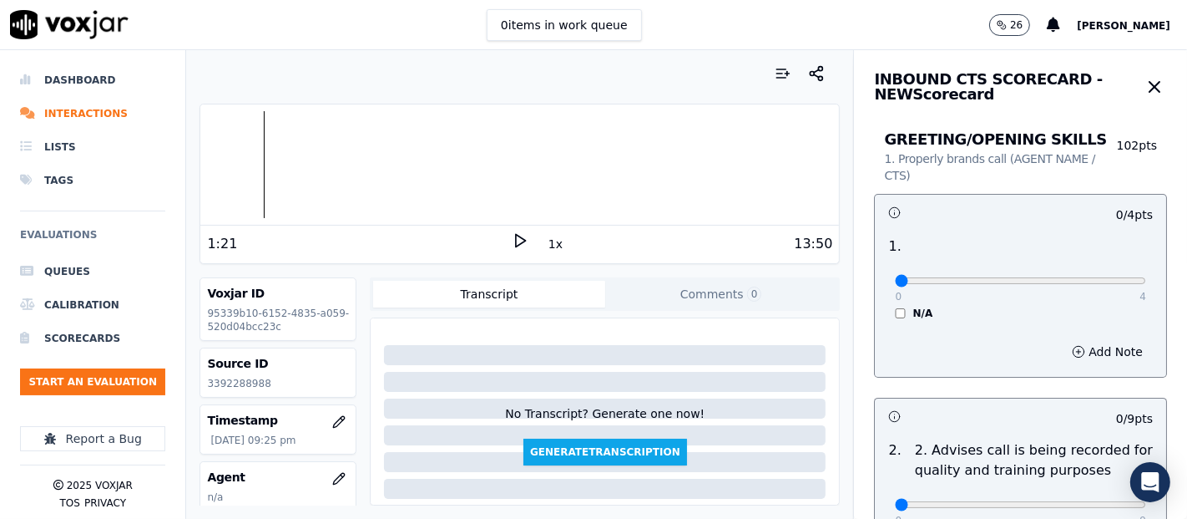
click at [501, 238] on div "1:21 1x 13:50" at bounding box center [519, 243] width 639 height 36
click at [512, 249] on div "1x" at bounding box center [520, 243] width 17 height 23
click at [516, 237] on polygon at bounding box center [521, 241] width 10 height 13
click at [324, 215] on div at bounding box center [519, 164] width 639 height 107
click at [245, 165] on div at bounding box center [519, 164] width 639 height 107
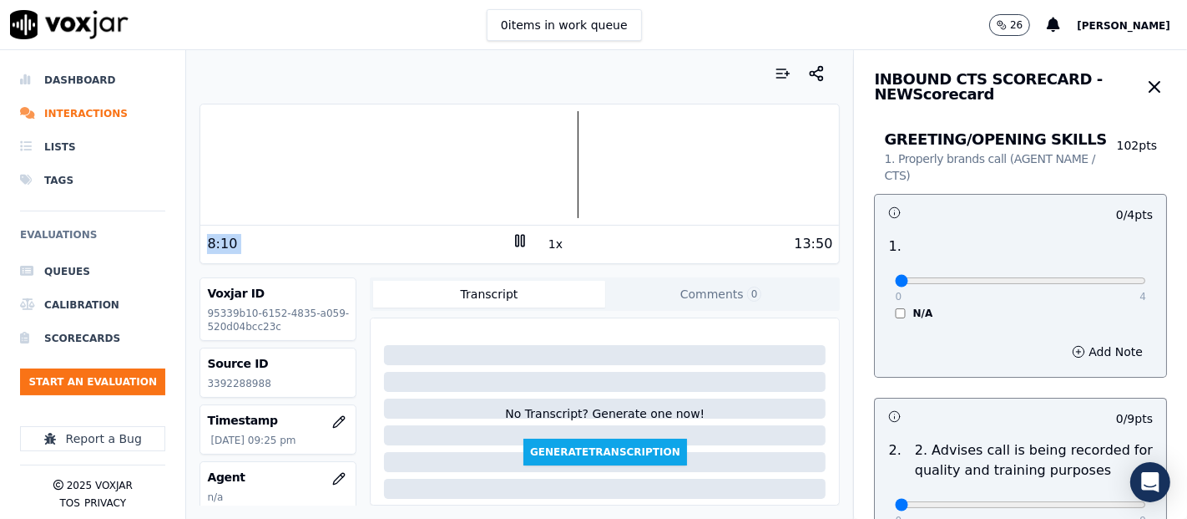
click at [512, 241] on icon at bounding box center [520, 240] width 17 height 17
drag, startPoint x: 502, startPoint y: 263, endPoint x: 1093, endPoint y: 277, distance: 591.3
type input "4"
click at [1093, 277] on input "range" at bounding box center [1020, 280] width 251 height 7
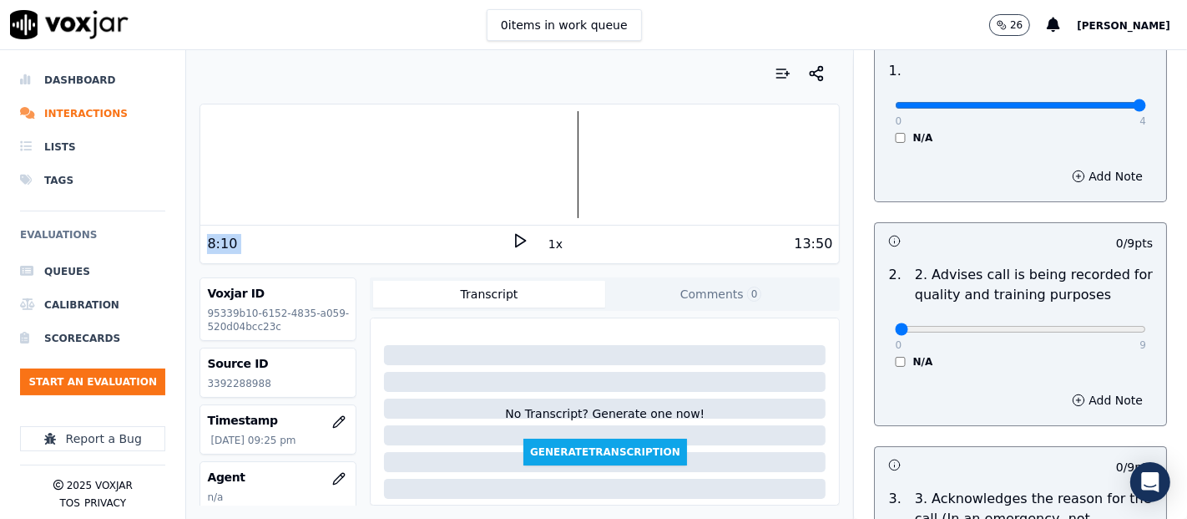
scroll to position [278, 0]
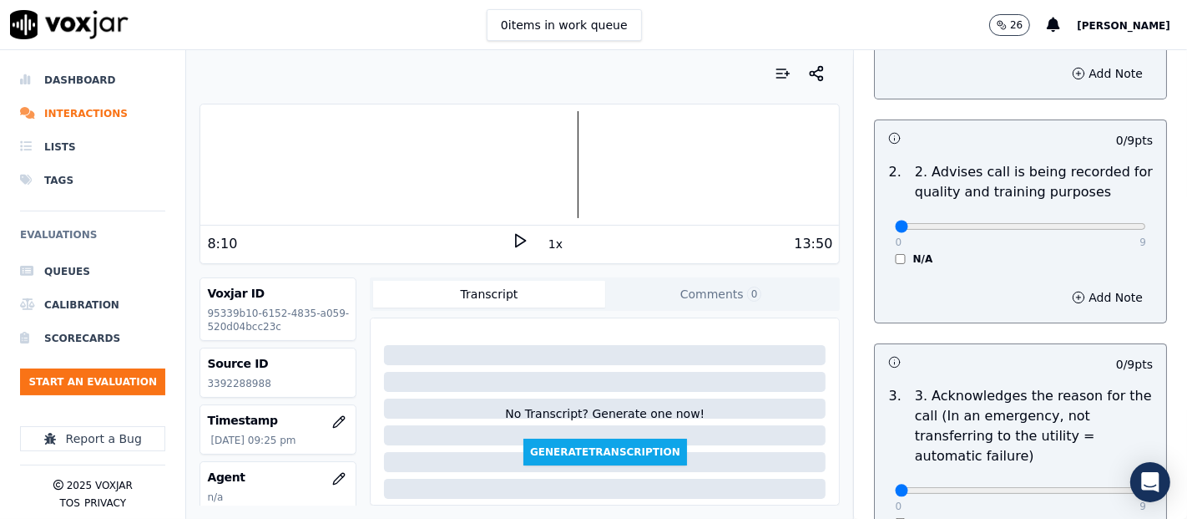
click at [1093, 235] on div "0 9 N/A" at bounding box center [1021, 233] width 278 height 63
type input "9"
click at [1102, 6] on input "range" at bounding box center [1020, 2] width 251 height 7
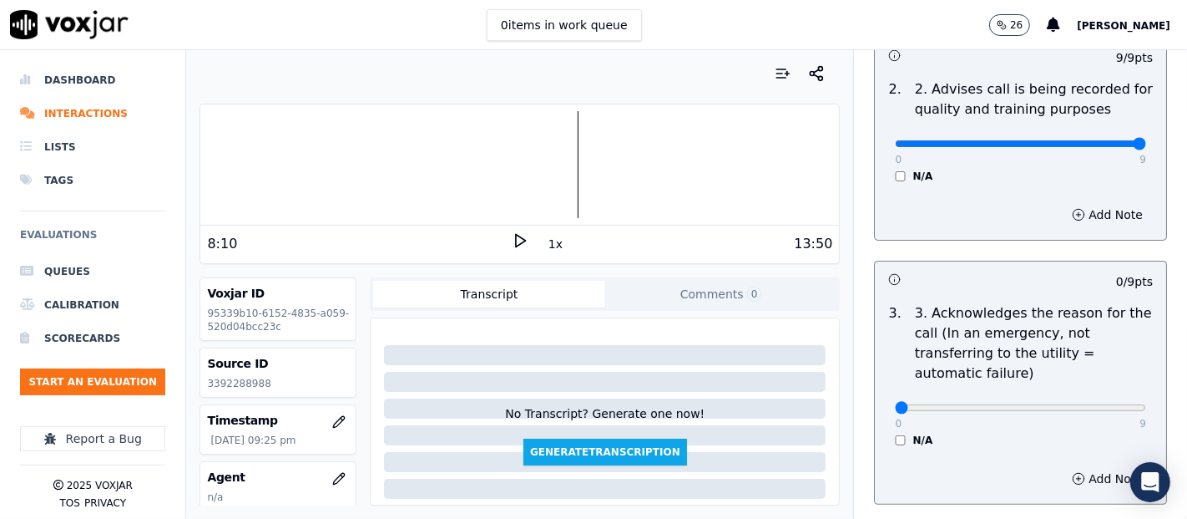
scroll to position [463, 0]
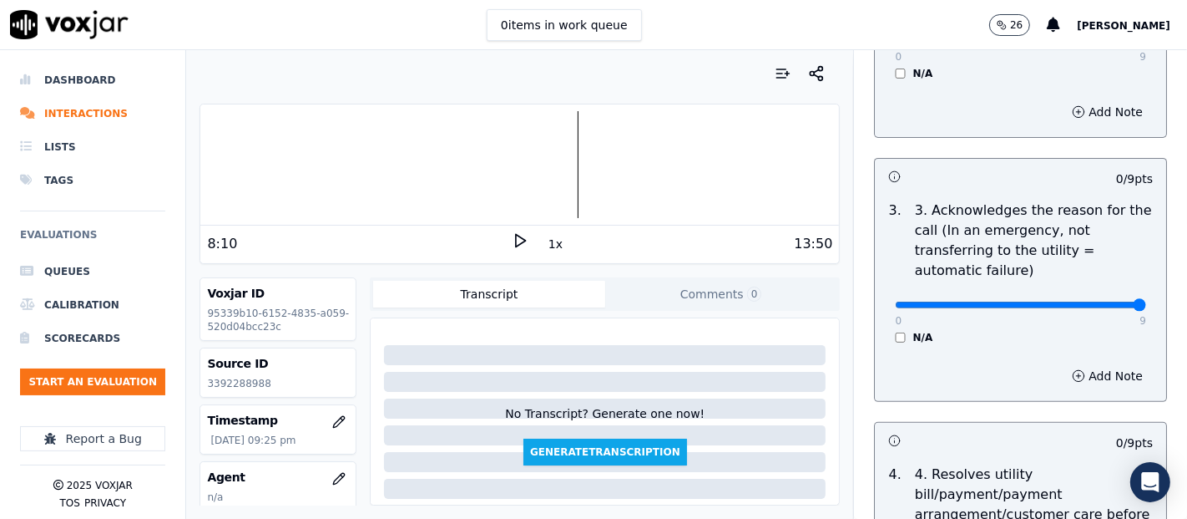
type input "9"
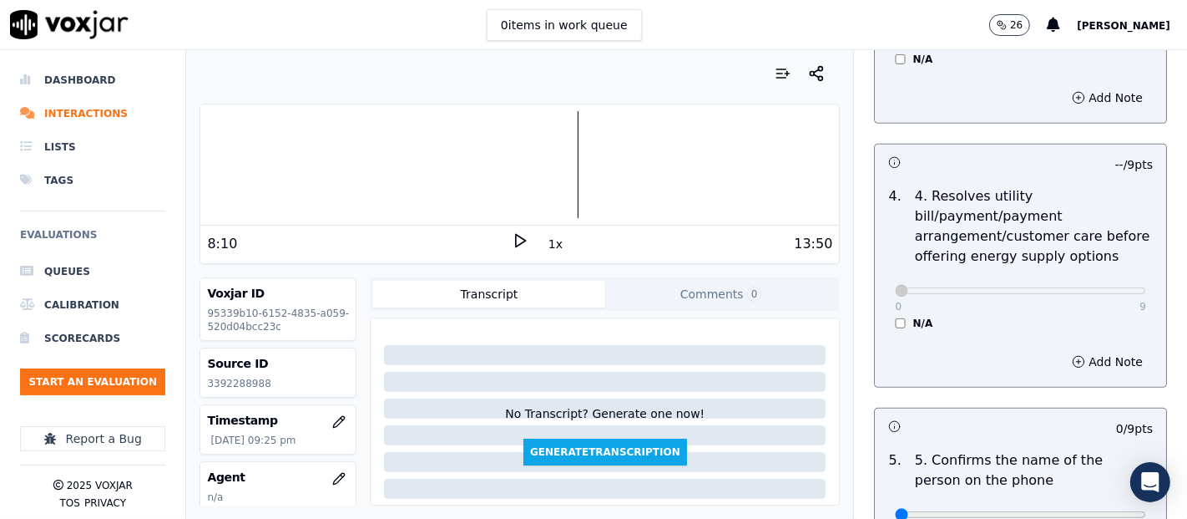
scroll to position [1020, 0]
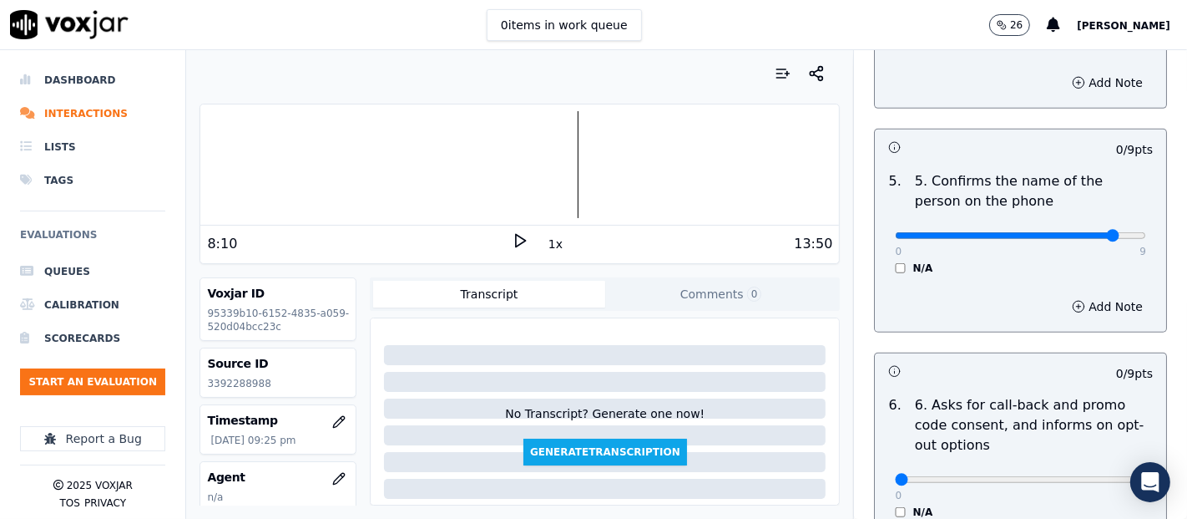
type input "9"
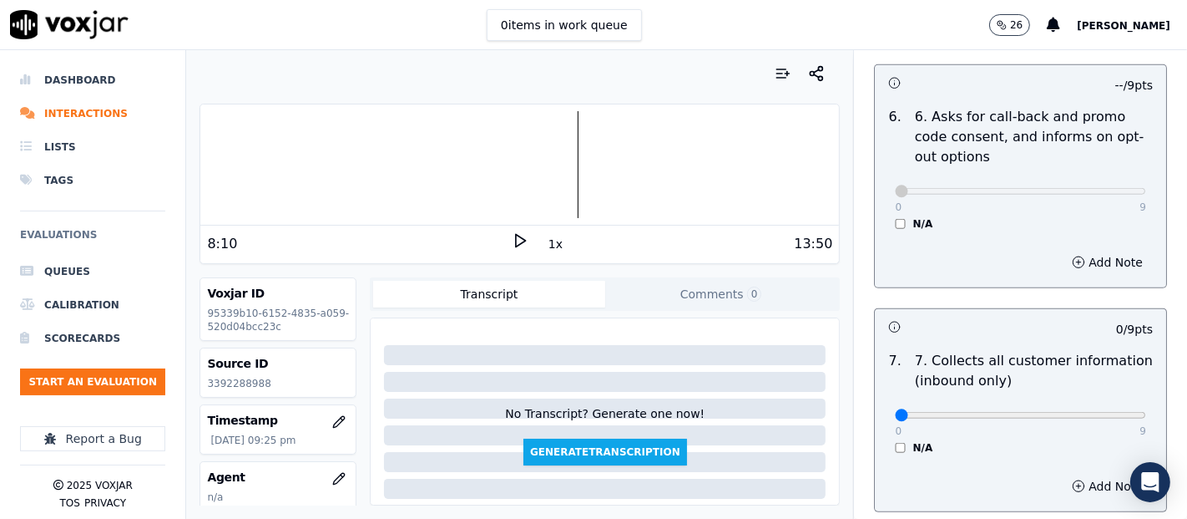
scroll to position [1391, 0]
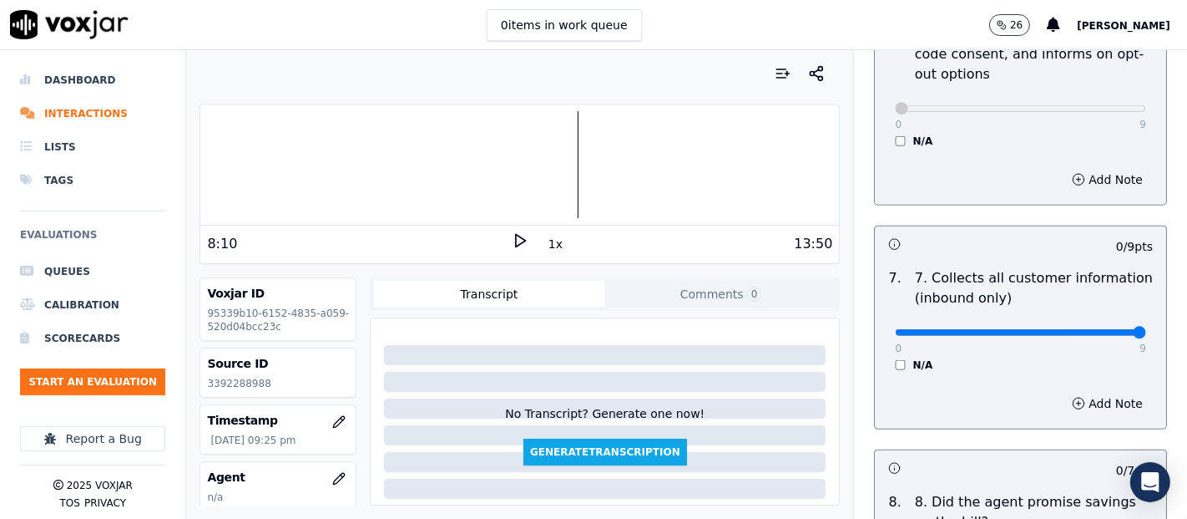
type input "9"
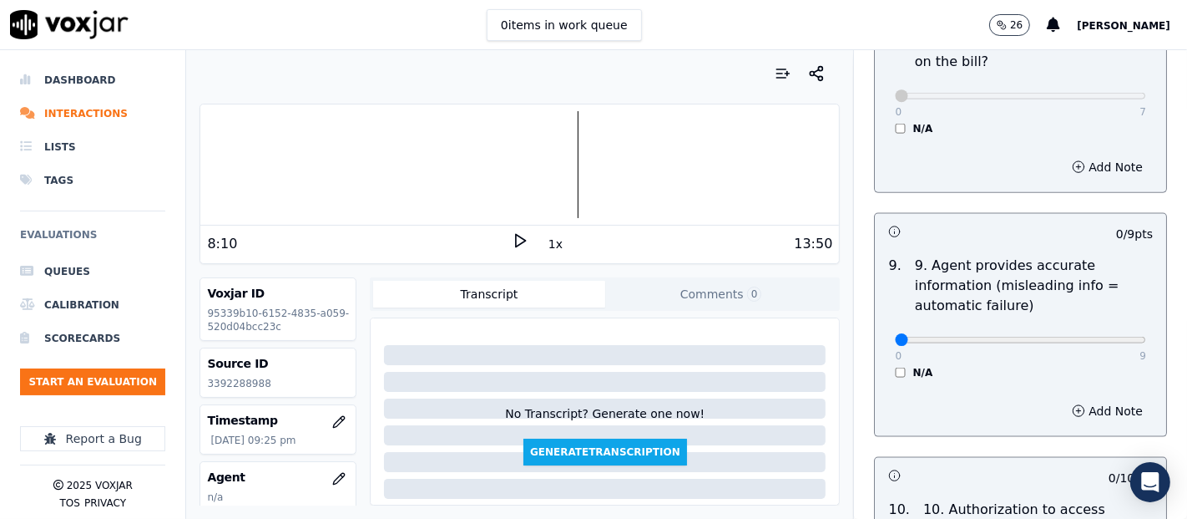
scroll to position [1948, 0]
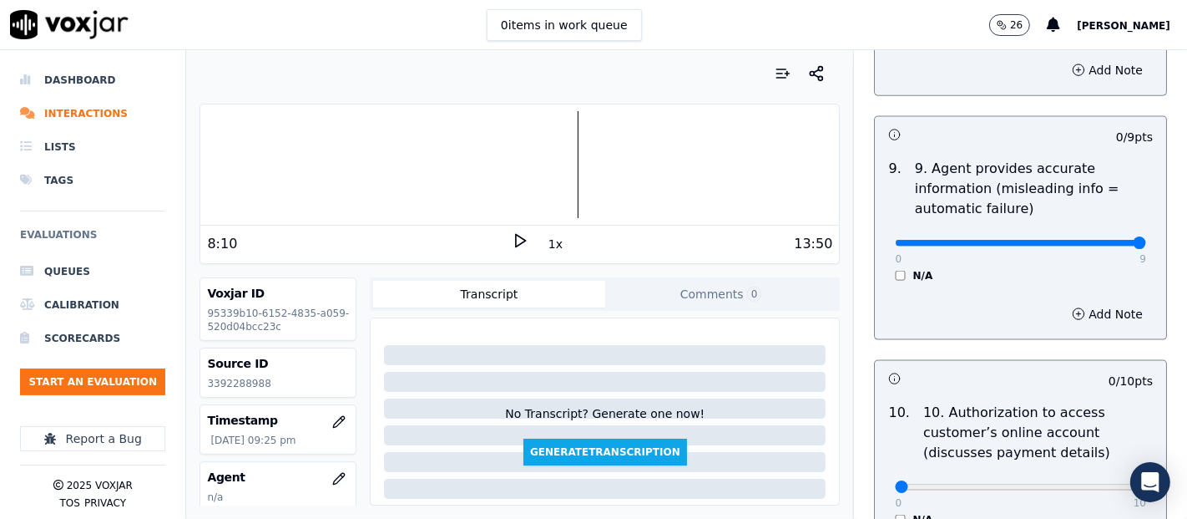
type input "9"
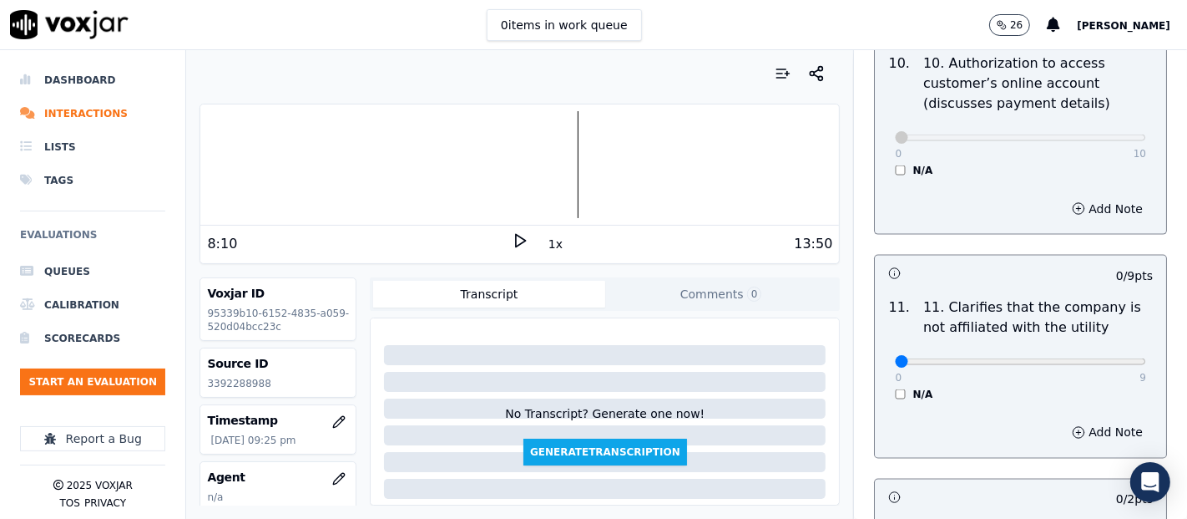
scroll to position [2411, 0]
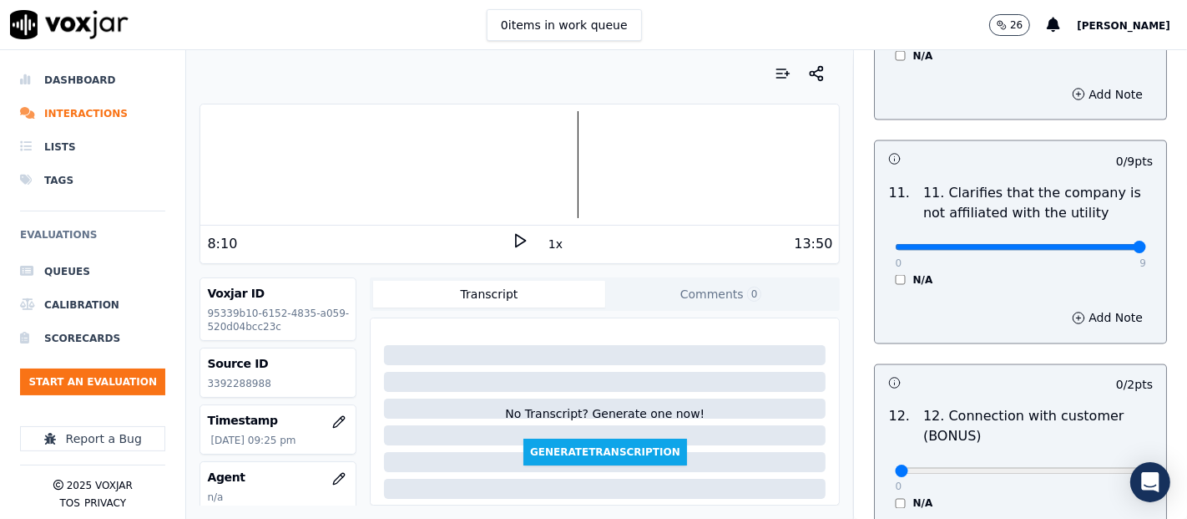
type input "9"
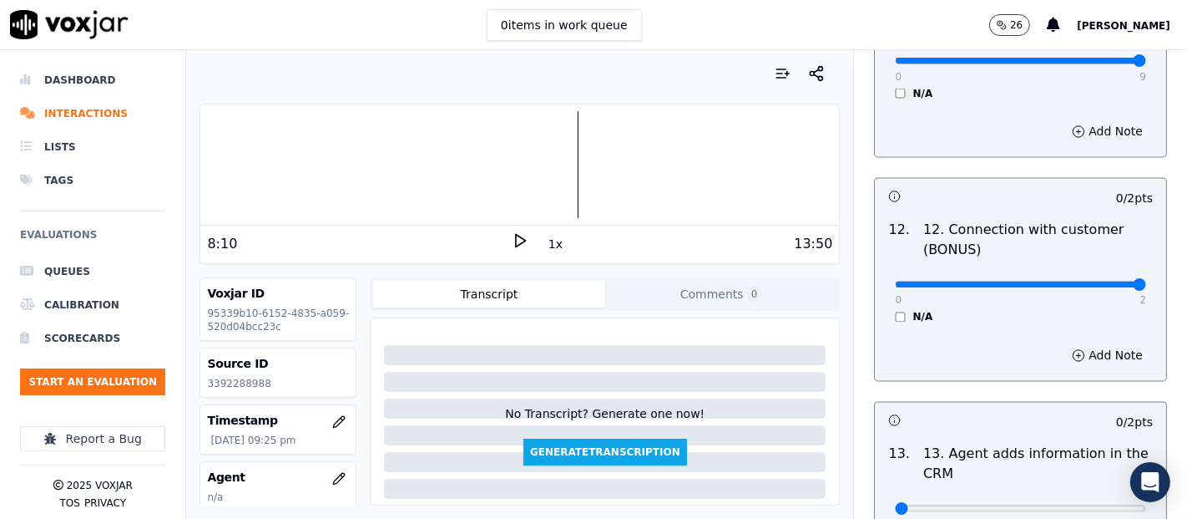
type input "2"
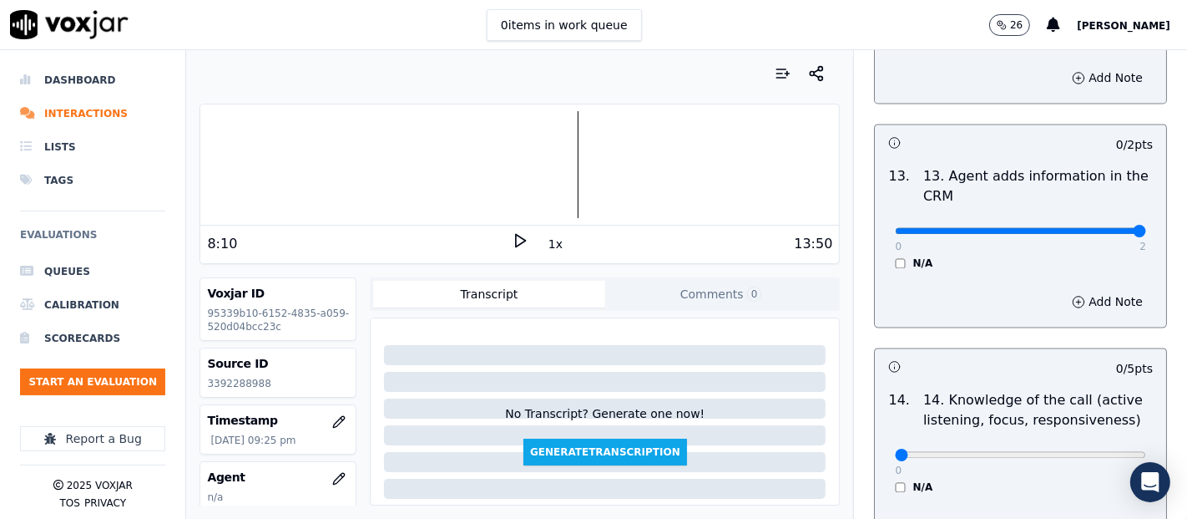
type input "2"
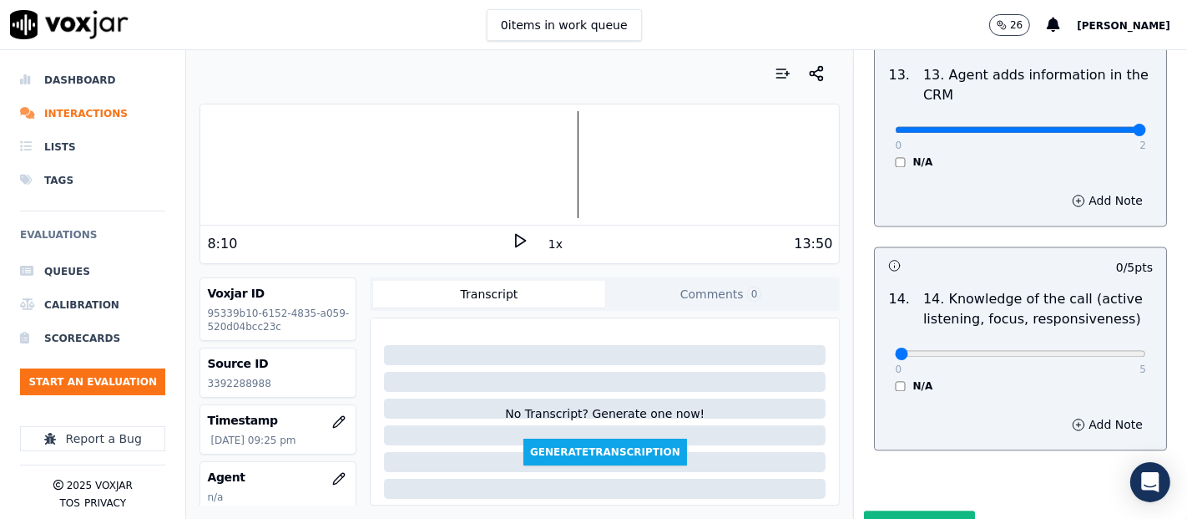
scroll to position [3043, 0]
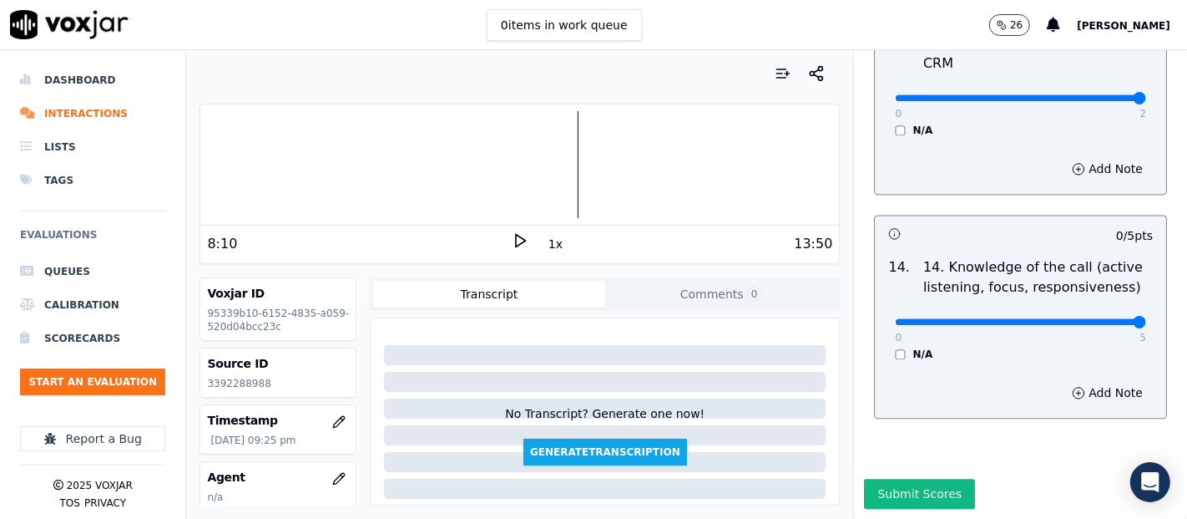
type input "5"
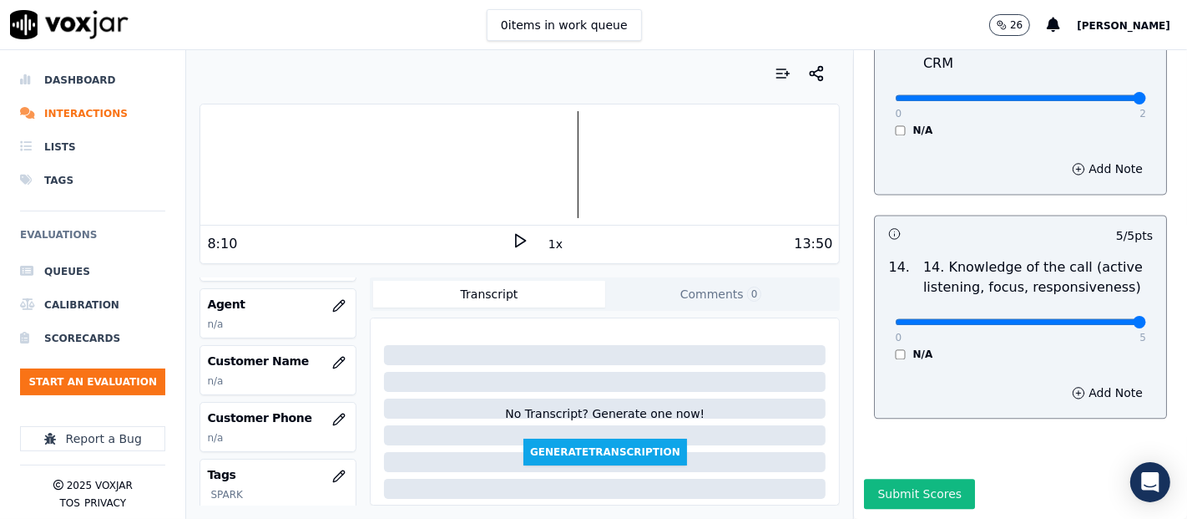
scroll to position [185, 0]
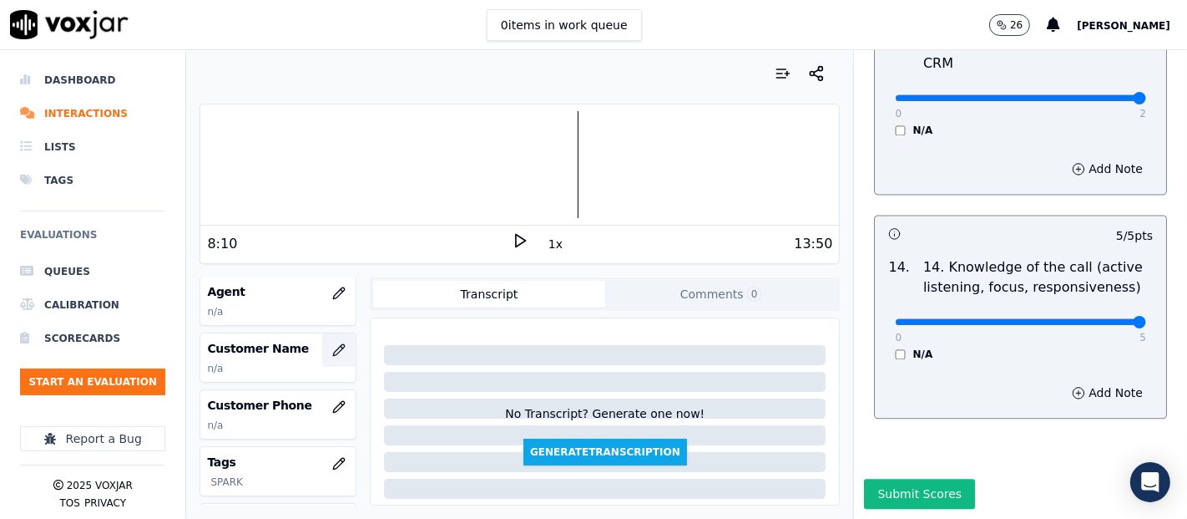
click at [332, 349] on icon "button" at bounding box center [338, 349] width 13 height 13
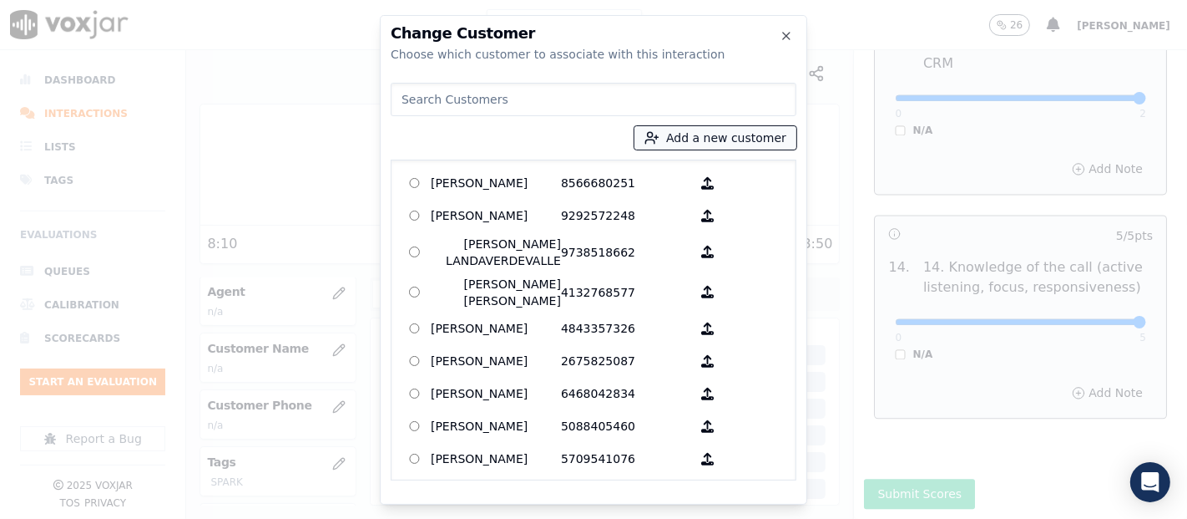
click at [660, 139] on icon "button" at bounding box center [652, 137] width 15 height 15
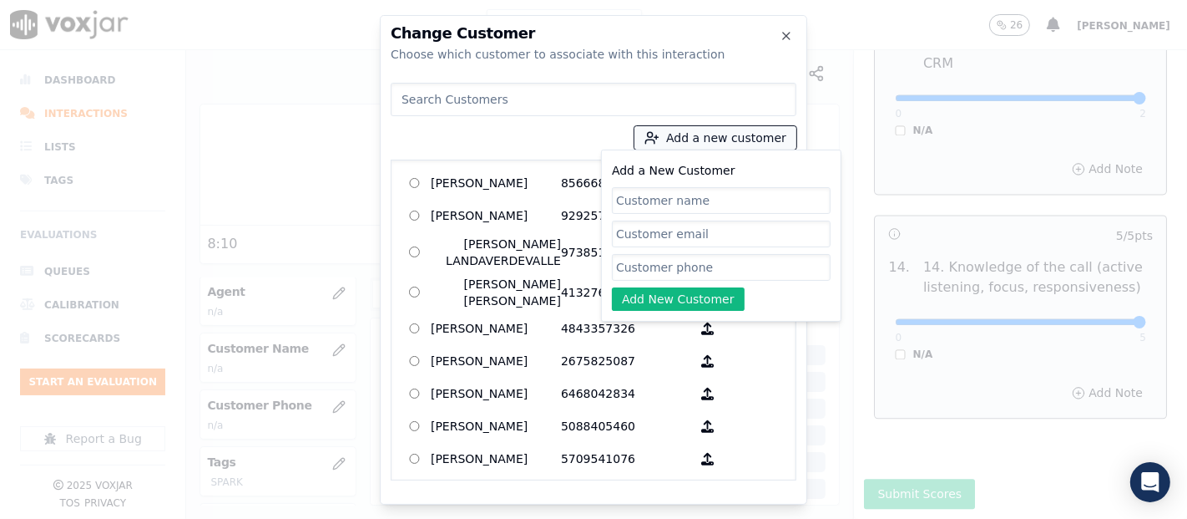
paste input "RUTH MARYLIN DIAZ DESORTO"
type input "RUTH MARYLIN DIAZ DESORTO"
click at [706, 263] on input "Add a New Customer" at bounding box center [721, 267] width 219 height 27
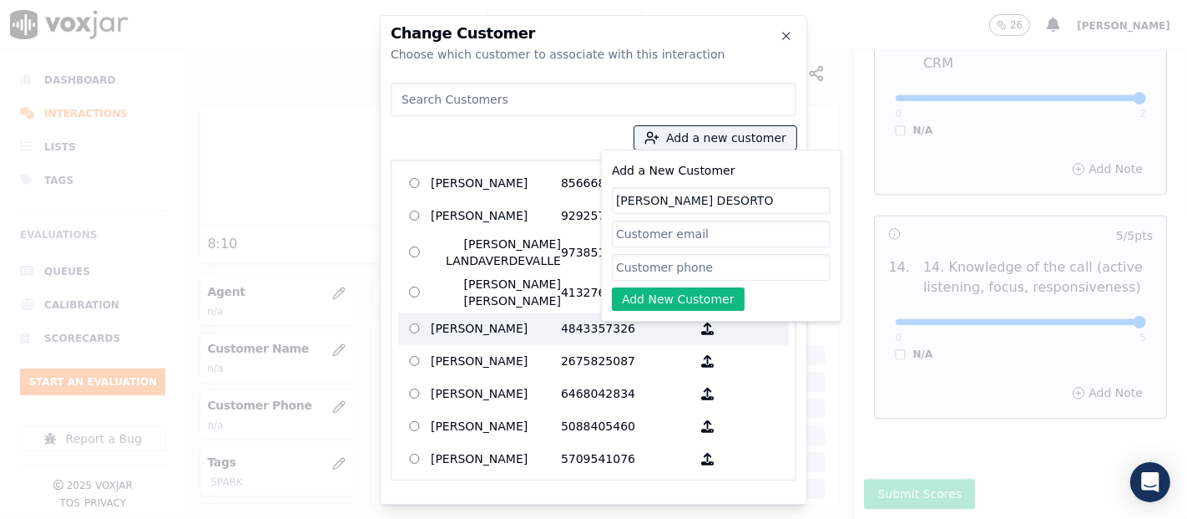
paste input "7812008326"
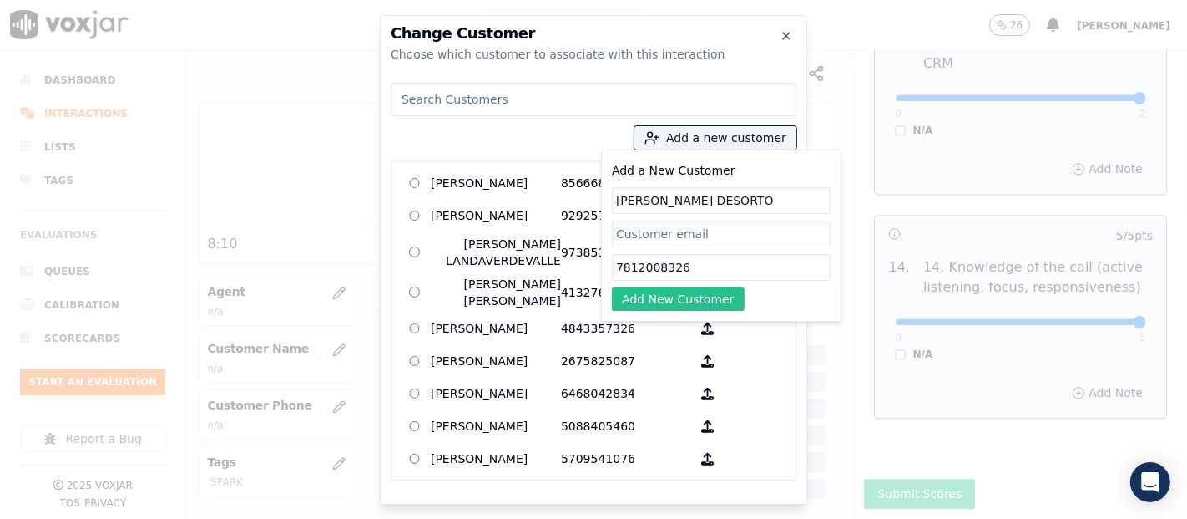
type input "7812008326"
click at [670, 295] on button "Add New Customer" at bounding box center [678, 298] width 133 height 23
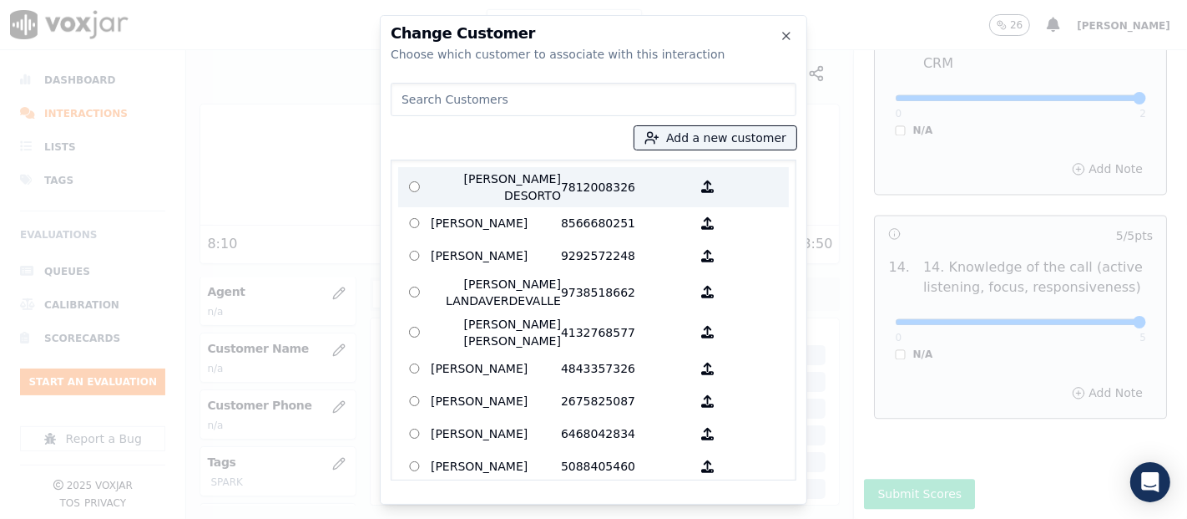
click at [580, 179] on p "7812008326" at bounding box center [626, 186] width 130 height 33
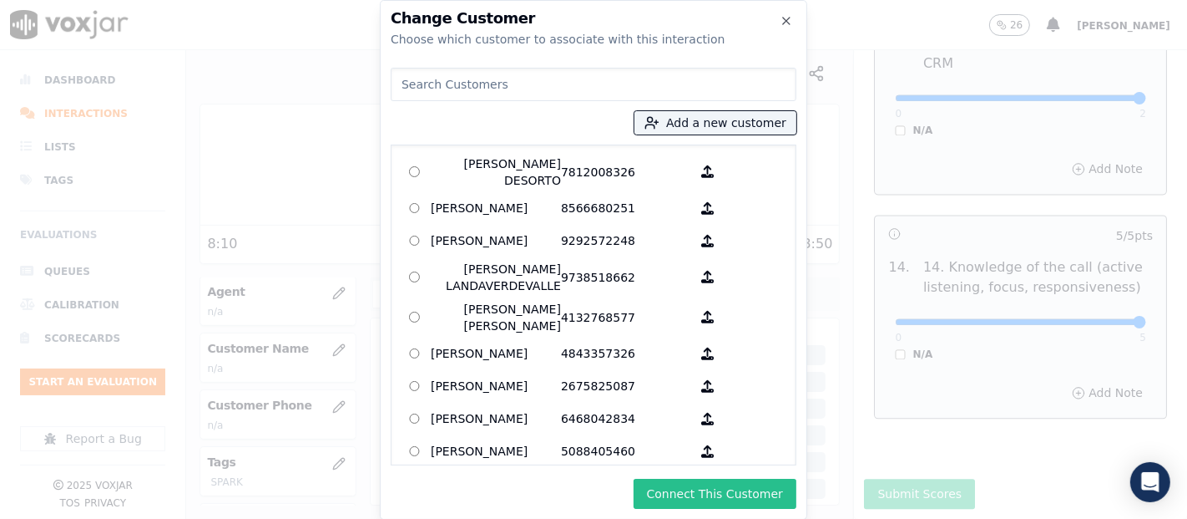
click at [746, 505] on button "Connect This Customer" at bounding box center [715, 493] width 163 height 30
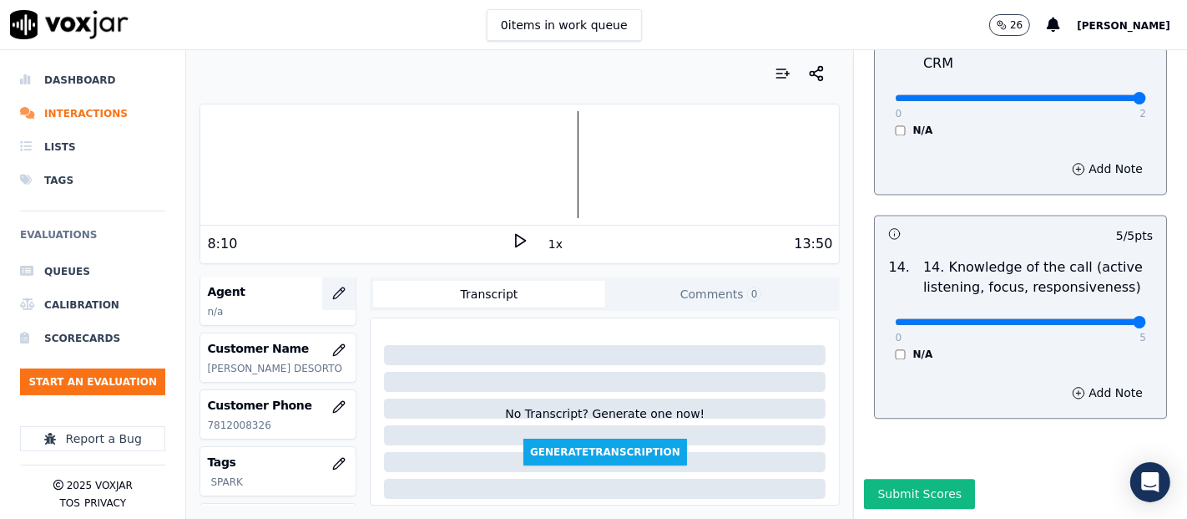
click at [334, 287] on icon "button" at bounding box center [339, 292] width 11 height 11
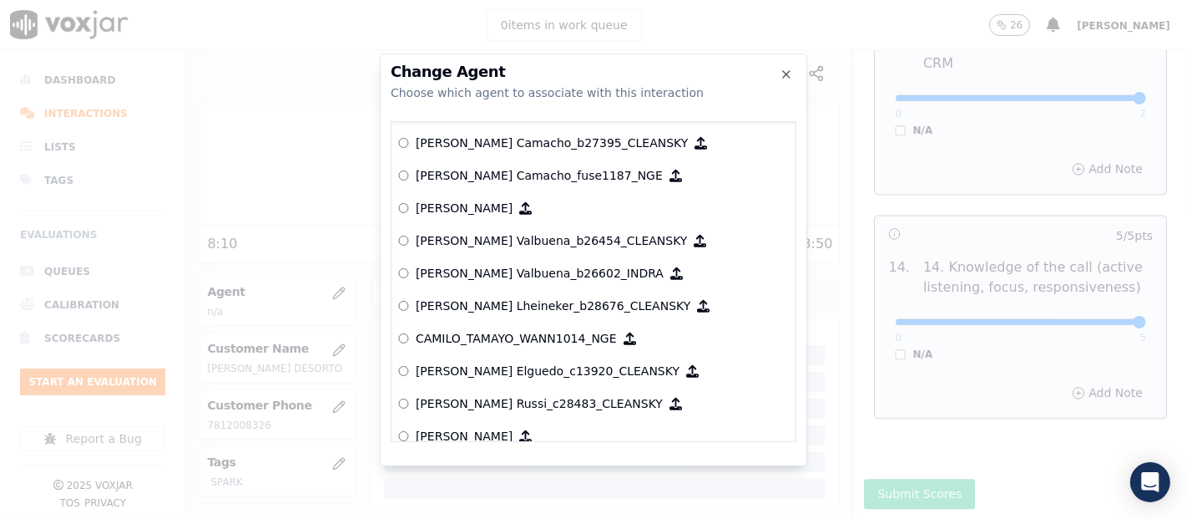
scroll to position [1118, 0]
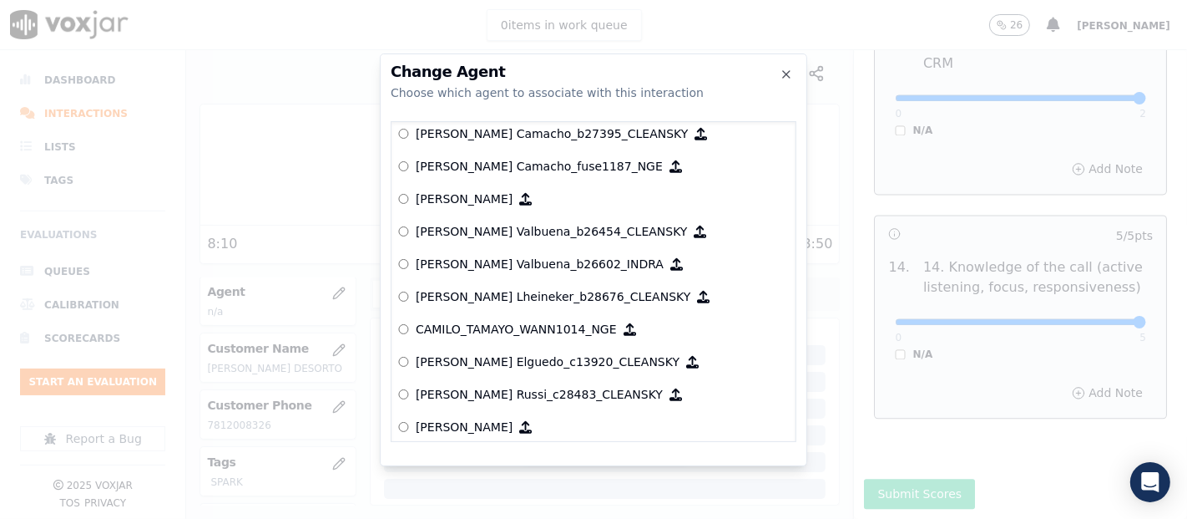
click at [513, 190] on p "[PERSON_NAME]" at bounding box center [464, 198] width 97 height 17
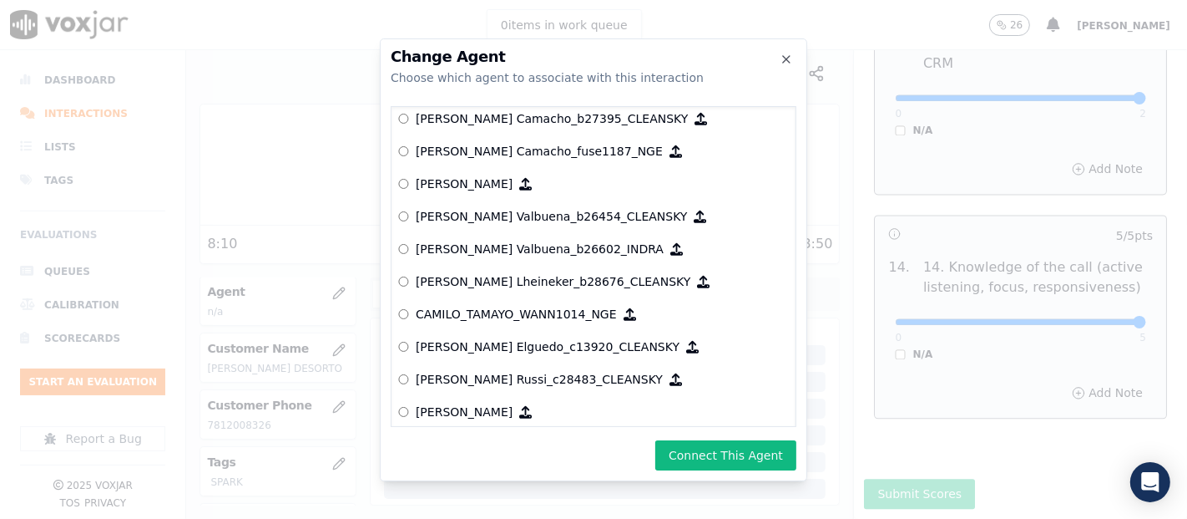
drag, startPoint x: 716, startPoint y: 435, endPoint x: 714, endPoint y: 445, distance: 10.3
click at [716, 437] on div "Change Agent Choose which agent to associate with this interaction null [PERSON…" at bounding box center [594, 259] width 428 height 443
click at [713, 445] on button "Connect This Agent" at bounding box center [725, 455] width 141 height 30
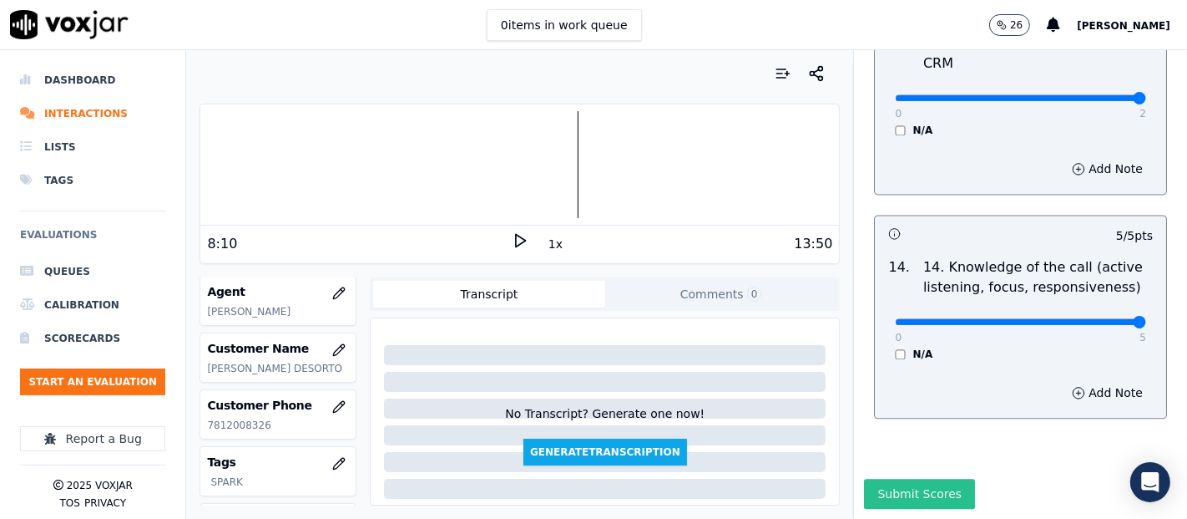
click at [872, 478] on button "Submit Scores" at bounding box center [919, 493] width 111 height 30
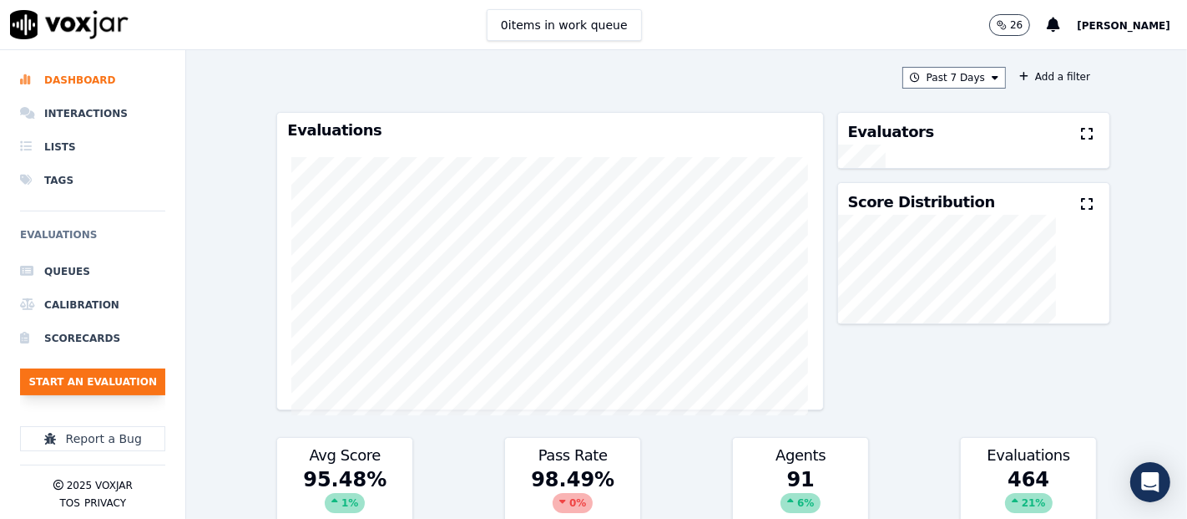
click at [127, 382] on button "Start an Evaluation" at bounding box center [92, 381] width 145 height 27
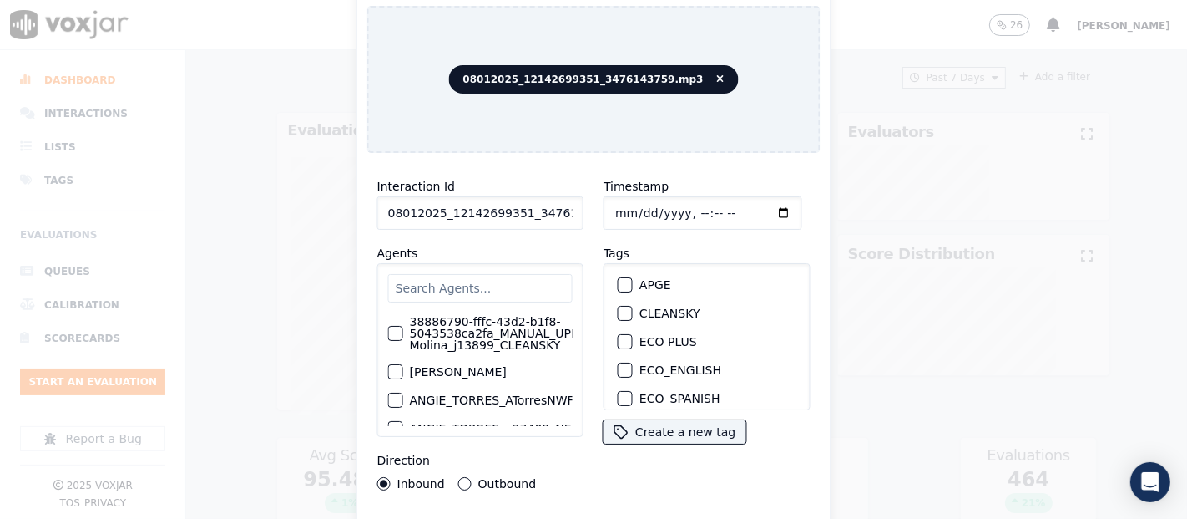
click at [532, 213] on input "08012025_12142699351_3476143759.mp3" at bounding box center [480, 212] width 206 height 33
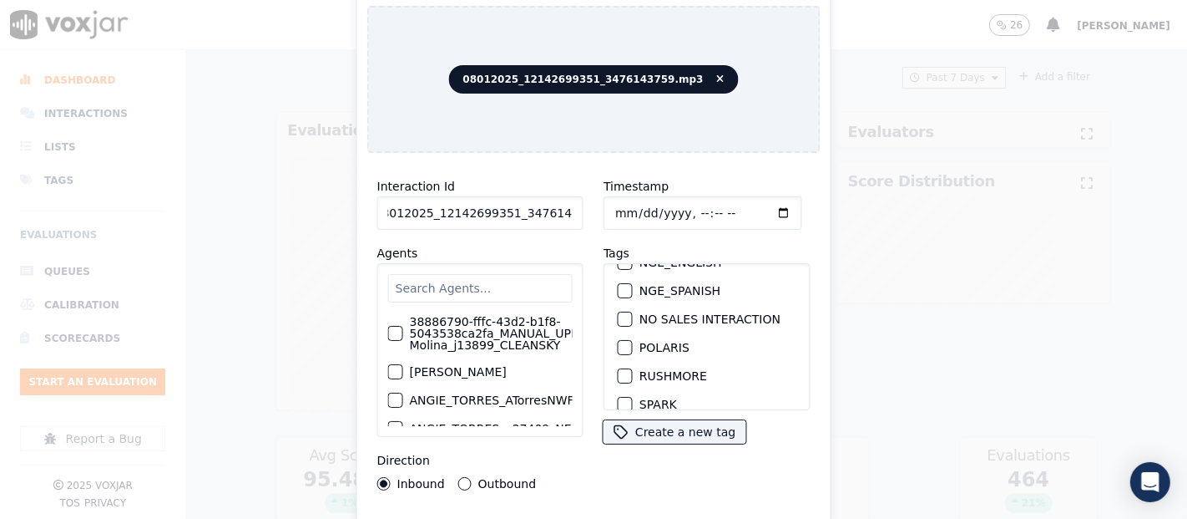
scroll to position [357, 0]
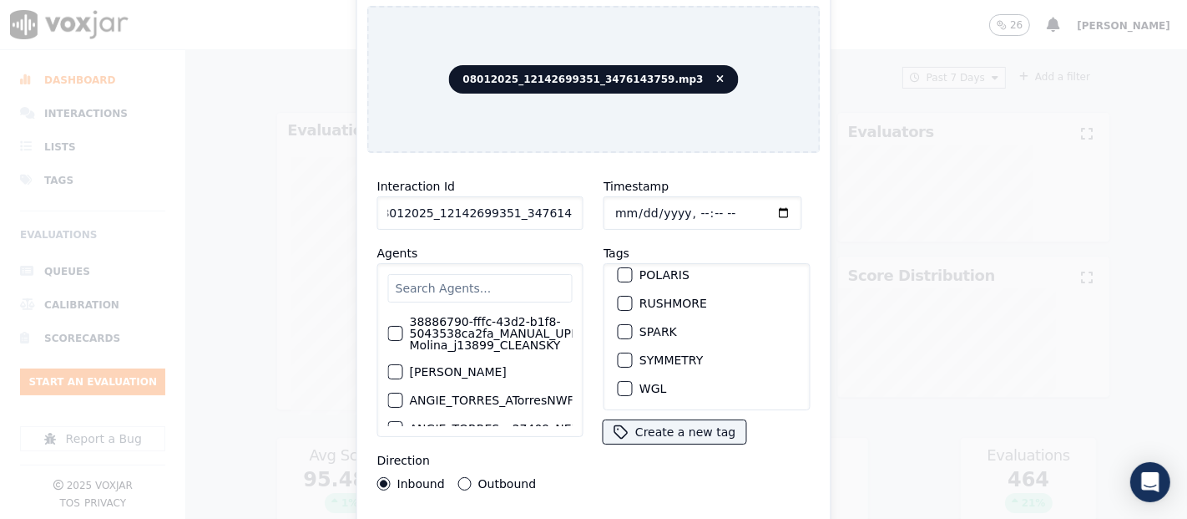
type input "08012025_12142699351_3476143759"
click at [619, 326] on div "button" at bounding box center [625, 332] width 12 height 12
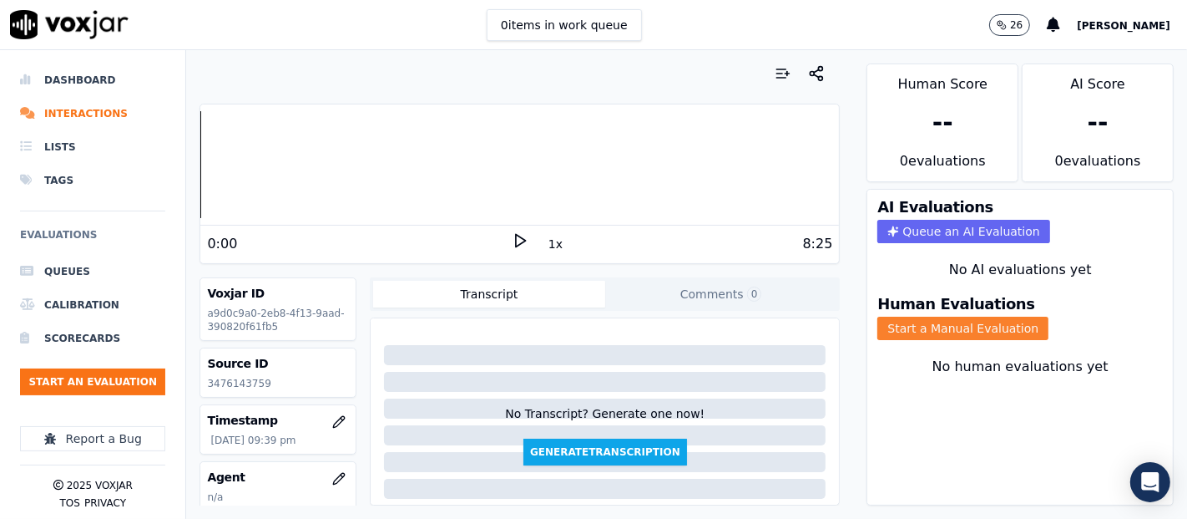
drag, startPoint x: 925, startPoint y: 313, endPoint x: 919, endPoint y: 321, distance: 9.5
click at [924, 316] on button "Start a Manual Evaluation" at bounding box center [963, 327] width 171 height 23
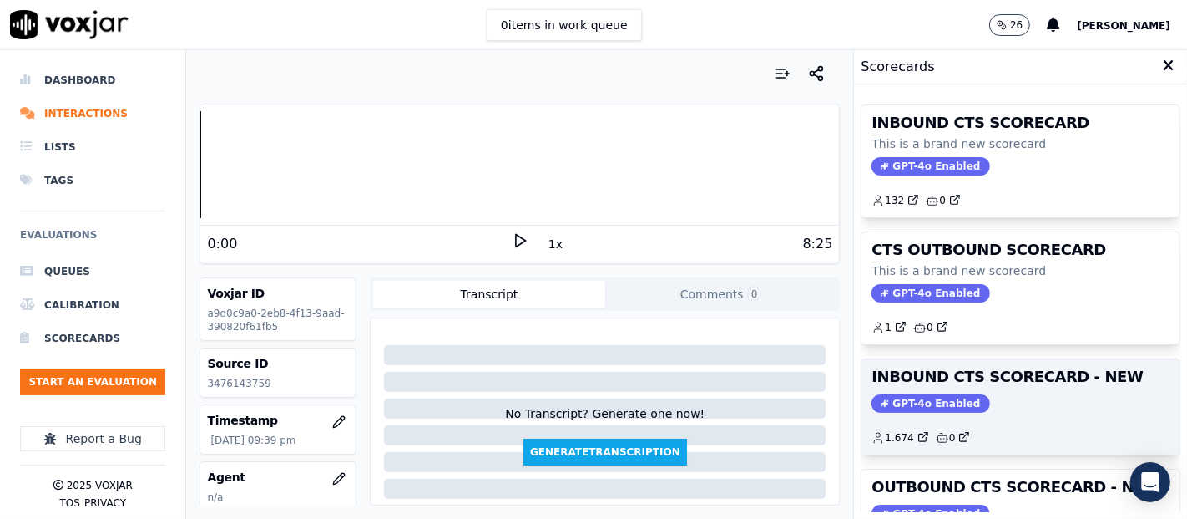
click at [954, 397] on span "GPT-4o Enabled" at bounding box center [931, 403] width 118 height 18
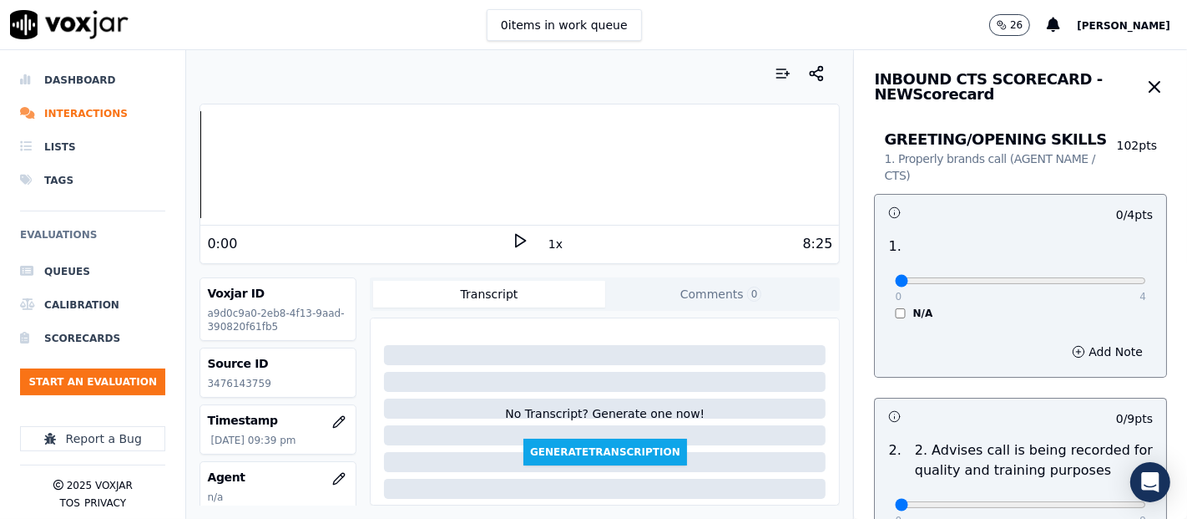
click at [498, 234] on div "0:00" at bounding box center [359, 244] width 305 height 20
click at [512, 240] on icon at bounding box center [520, 240] width 17 height 17
click at [245, 380] on p "3476143759" at bounding box center [278, 383] width 142 height 13
copy p "3476143759"
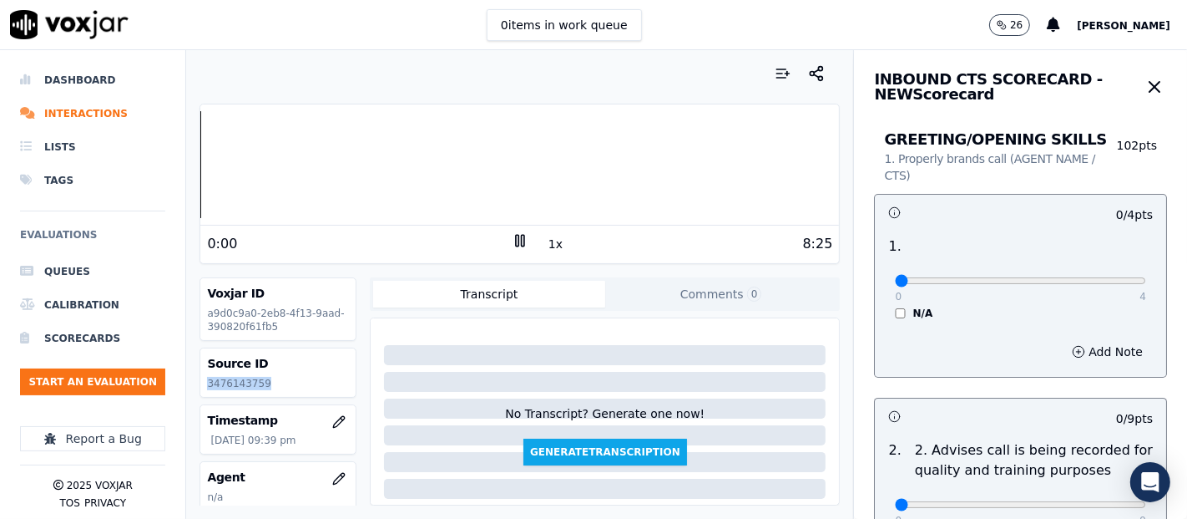
click at [153, 169] on div "Dashboard Interactions Lists Tags Evaluations Queues Calibration Scorecards Sta…" at bounding box center [593, 284] width 1187 height 468
click at [1105, 288] on div "0 4 N/A" at bounding box center [1021, 287] width 278 height 63
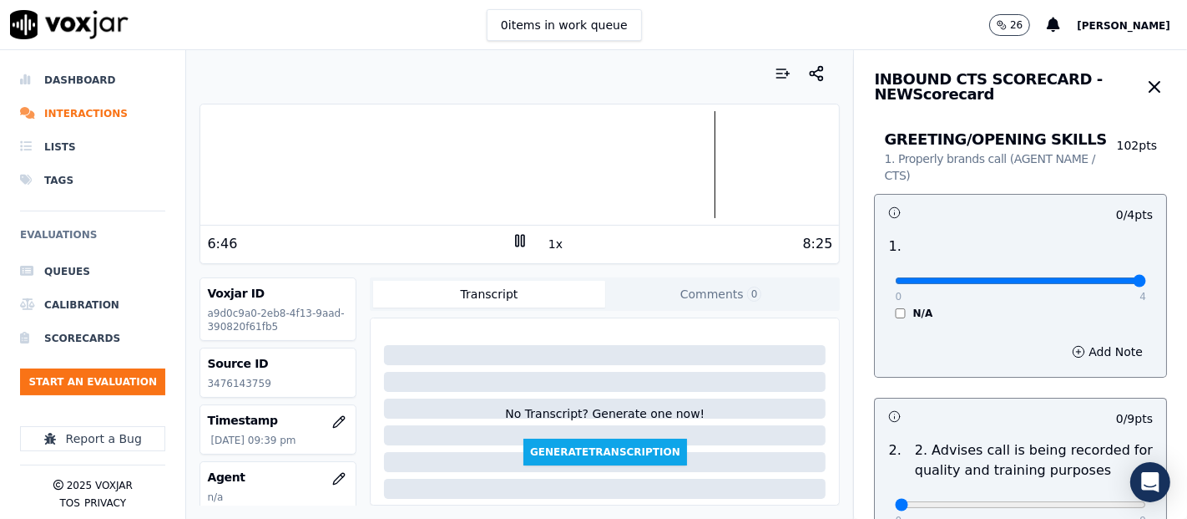
type input "4"
click at [1099, 284] on input "range" at bounding box center [1020, 280] width 251 height 7
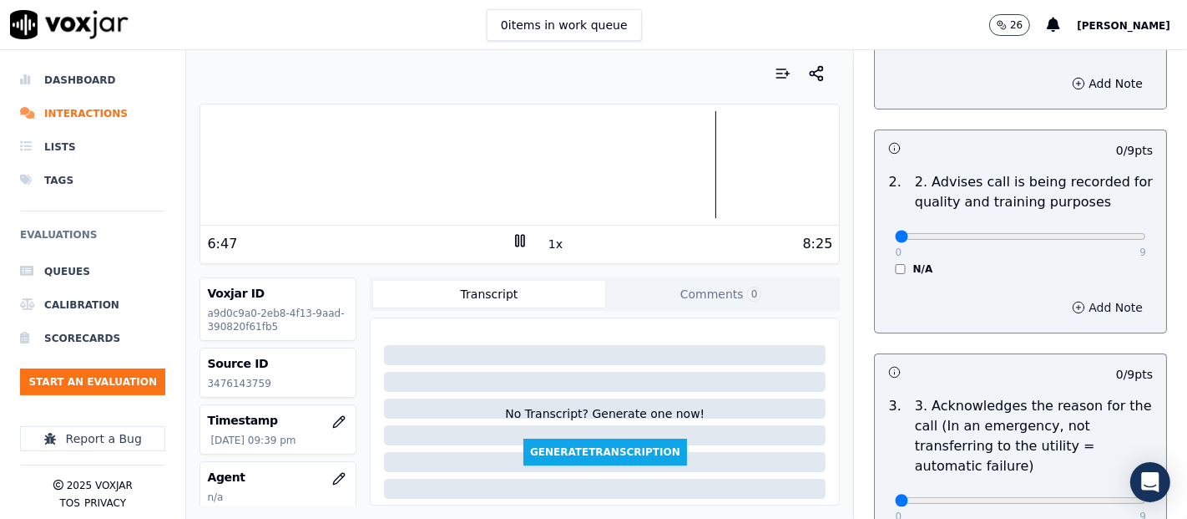
scroll to position [278, 0]
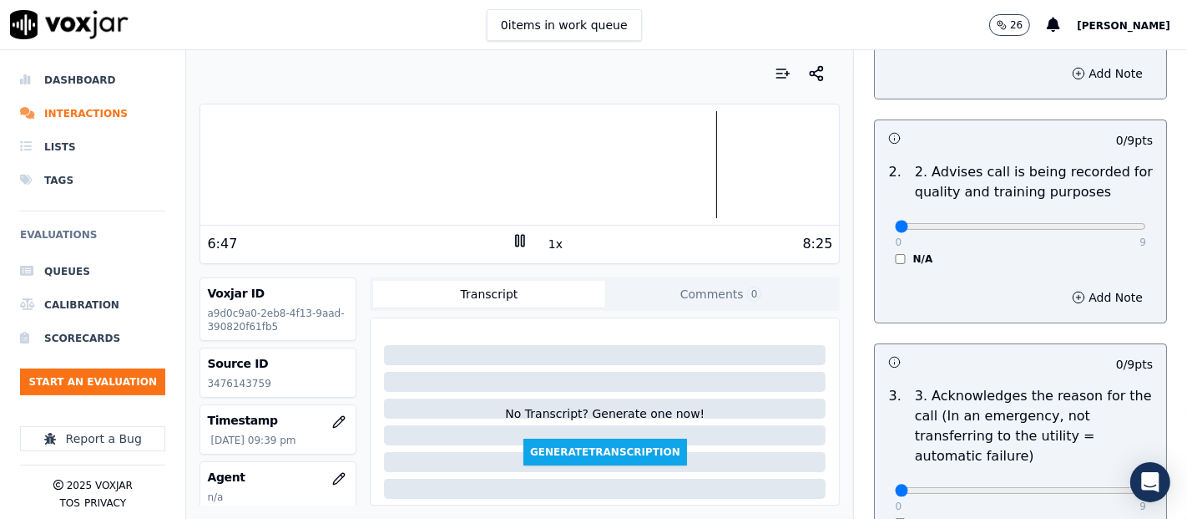
click at [1106, 237] on div "0 9 N/A" at bounding box center [1021, 233] width 278 height 63
type input "9"
click at [1102, 6] on input "range" at bounding box center [1020, 2] width 251 height 7
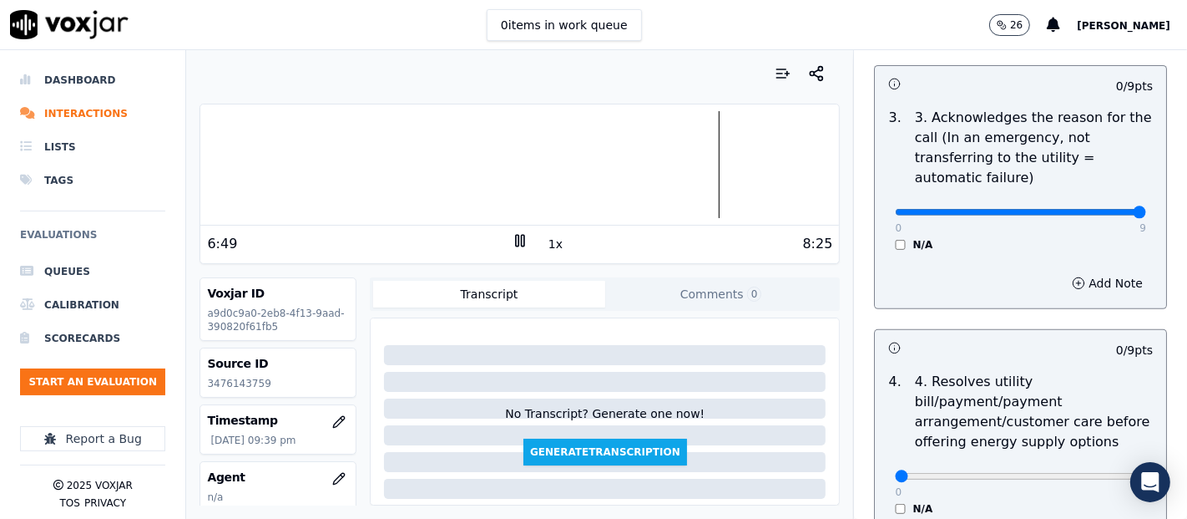
type input "9"
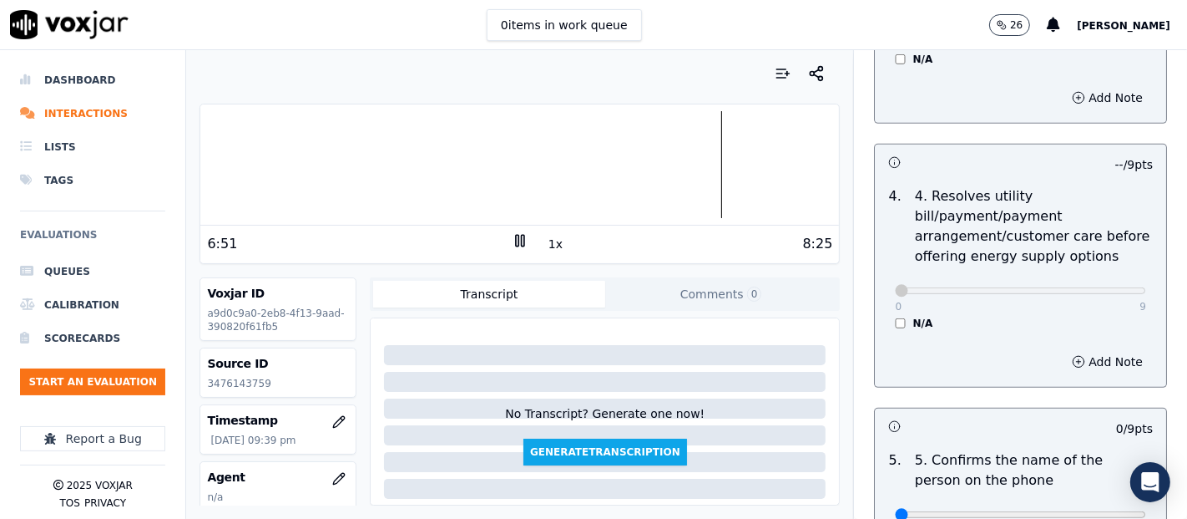
scroll to position [928, 0]
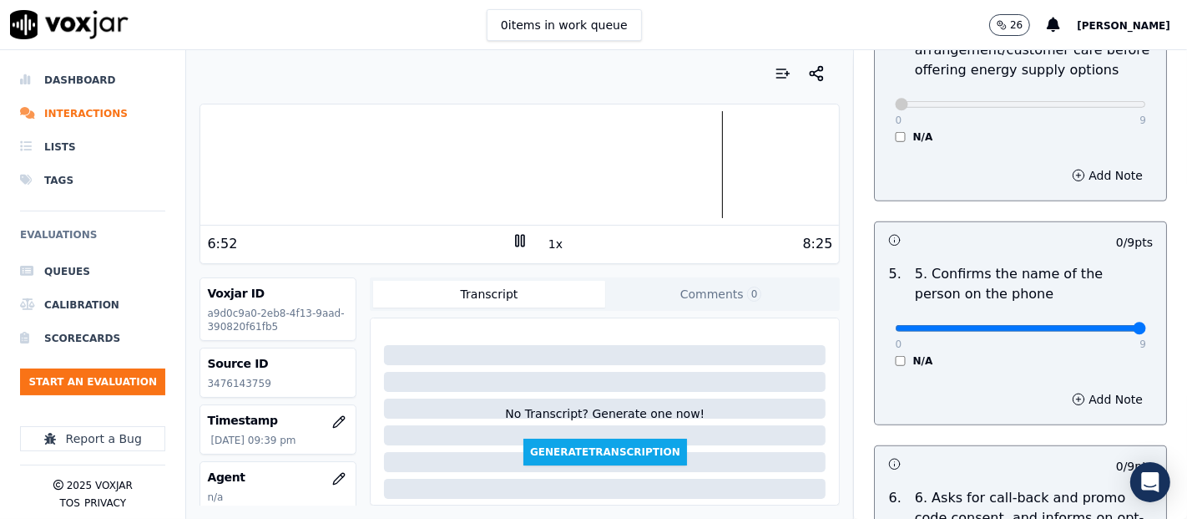
type input "9"
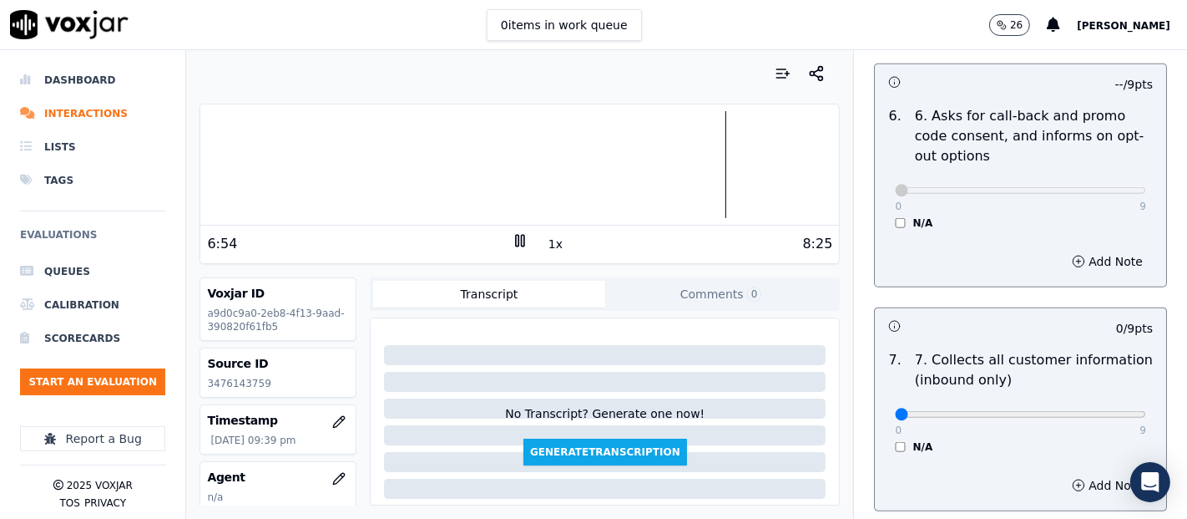
scroll to position [1391, 0]
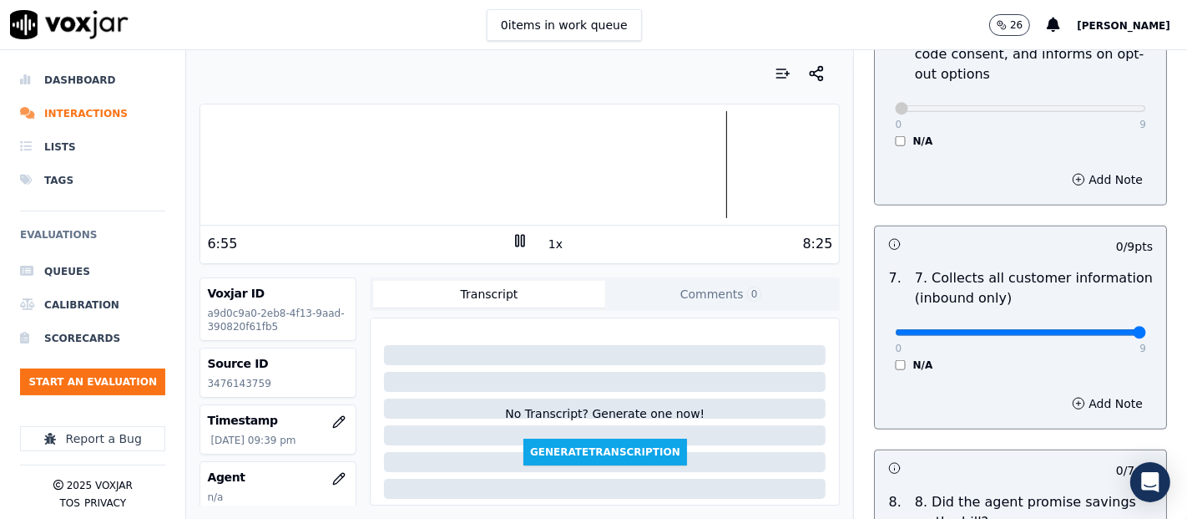
type input "9"
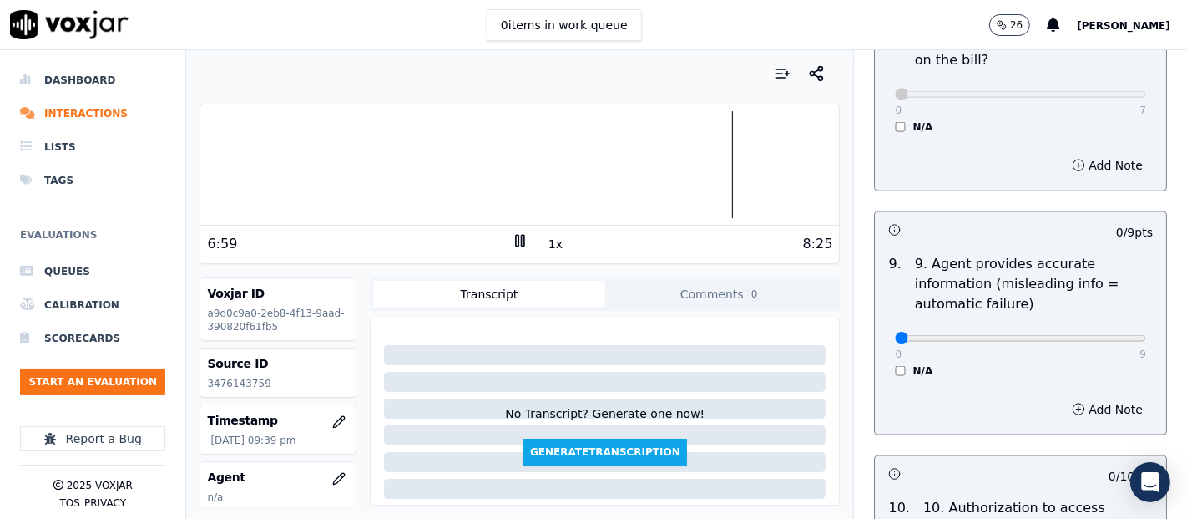
scroll to position [1855, 0]
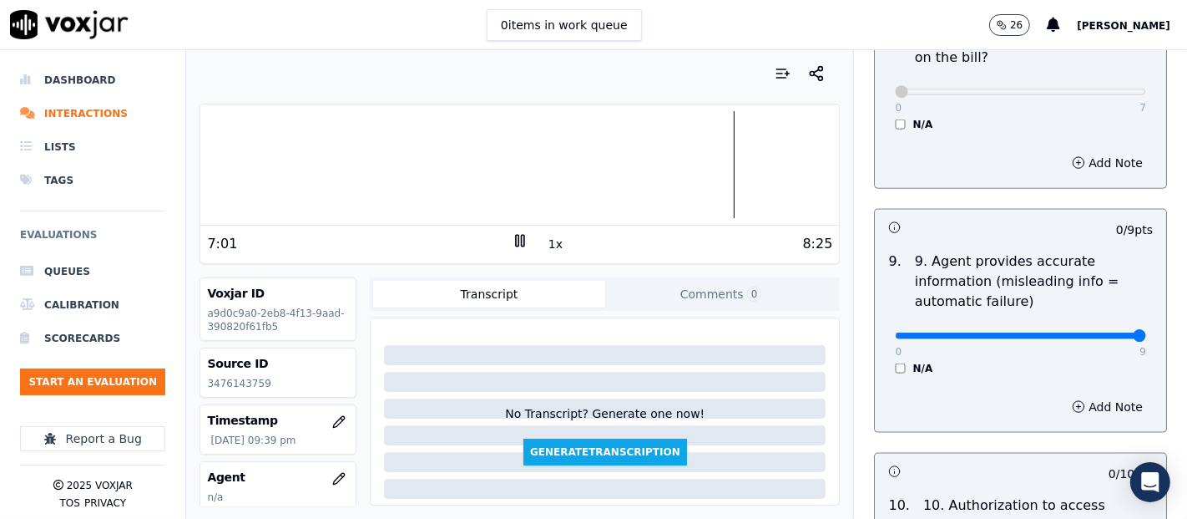
type input "9"
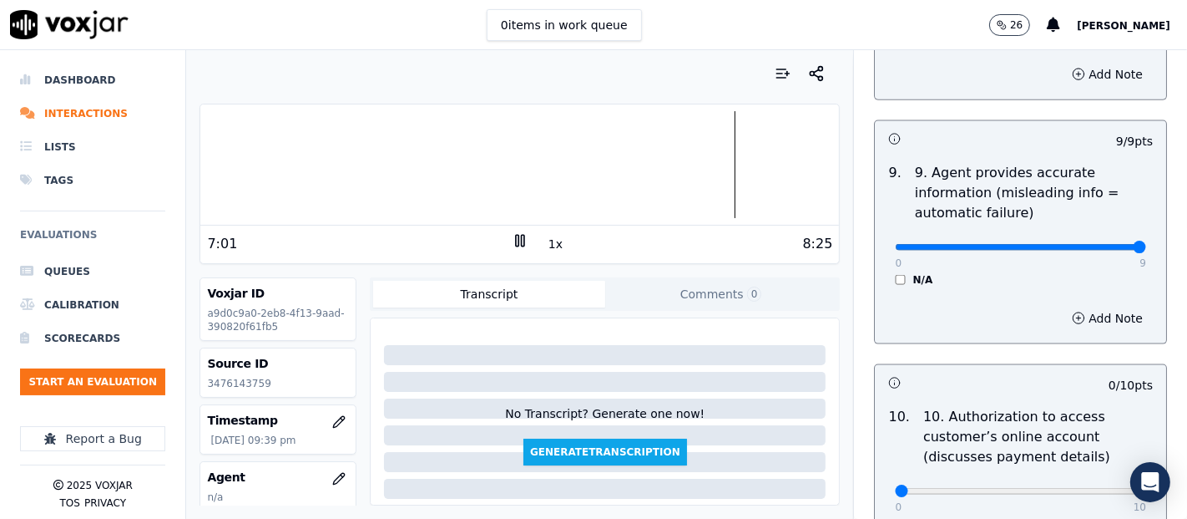
scroll to position [2041, 0]
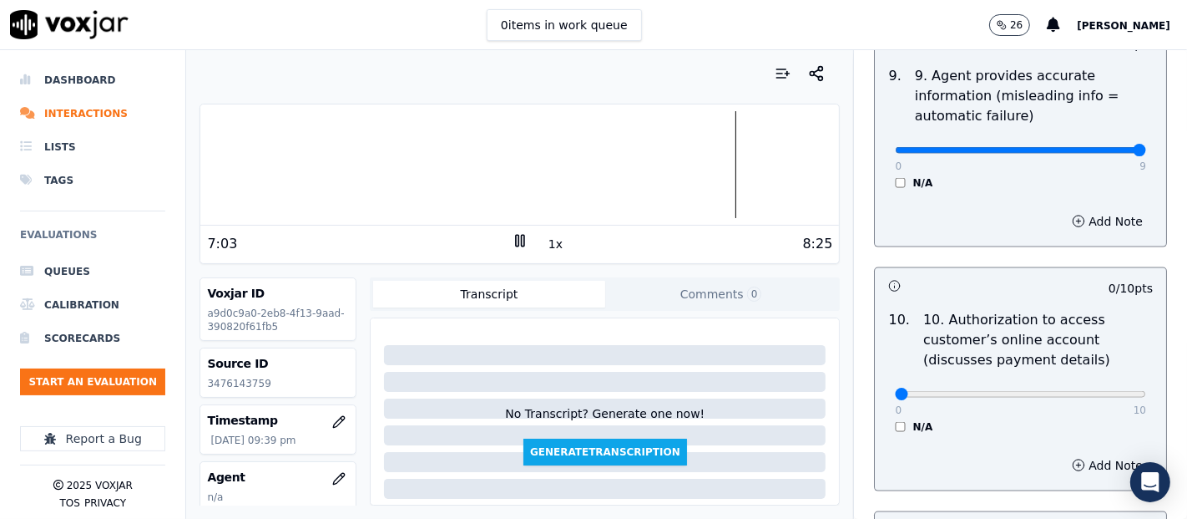
click at [895, 420] on div "N/A" at bounding box center [1020, 426] width 251 height 13
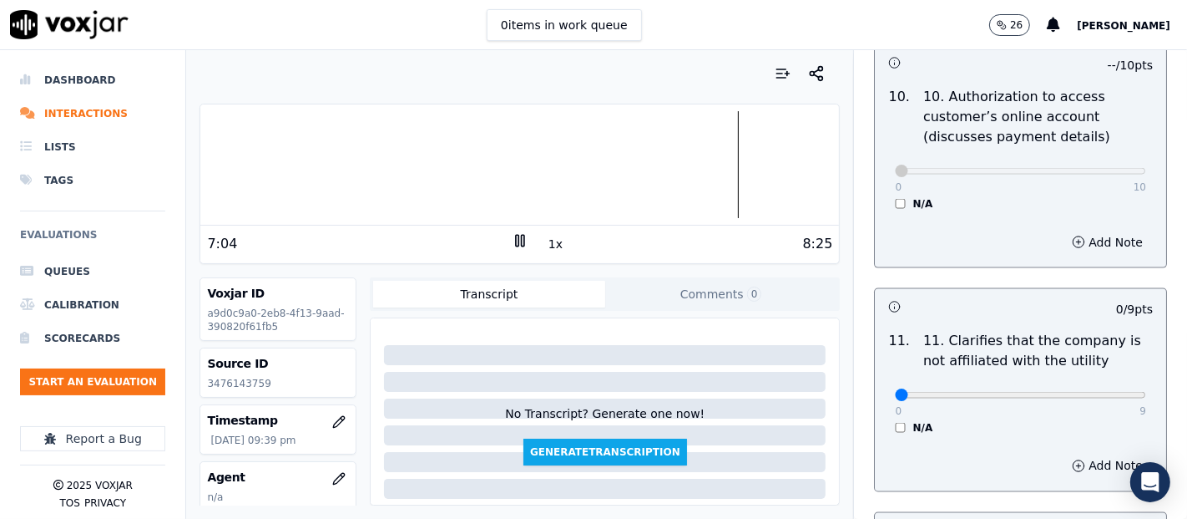
scroll to position [2319, 0]
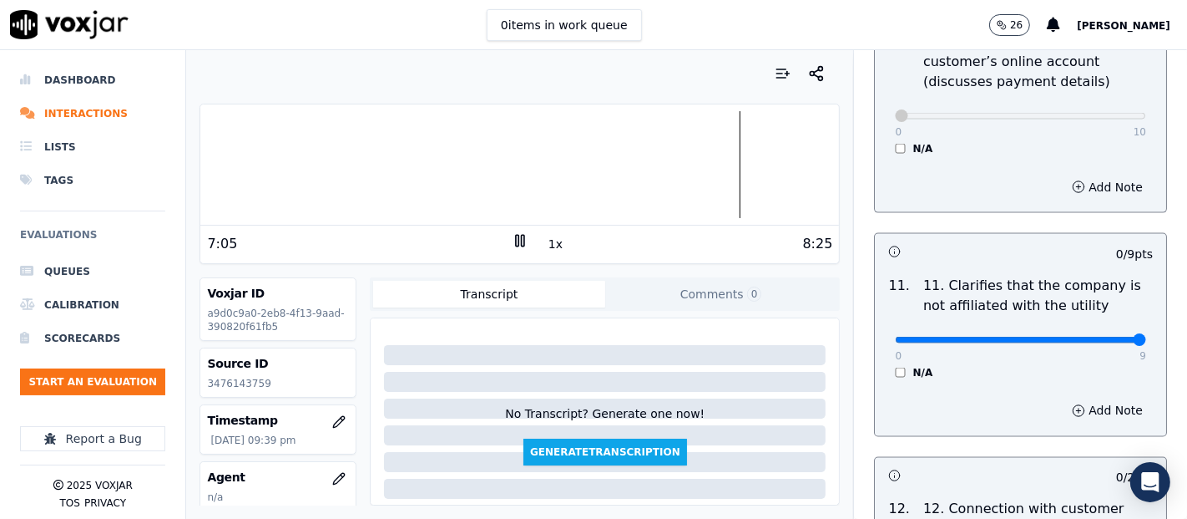
type input "9"
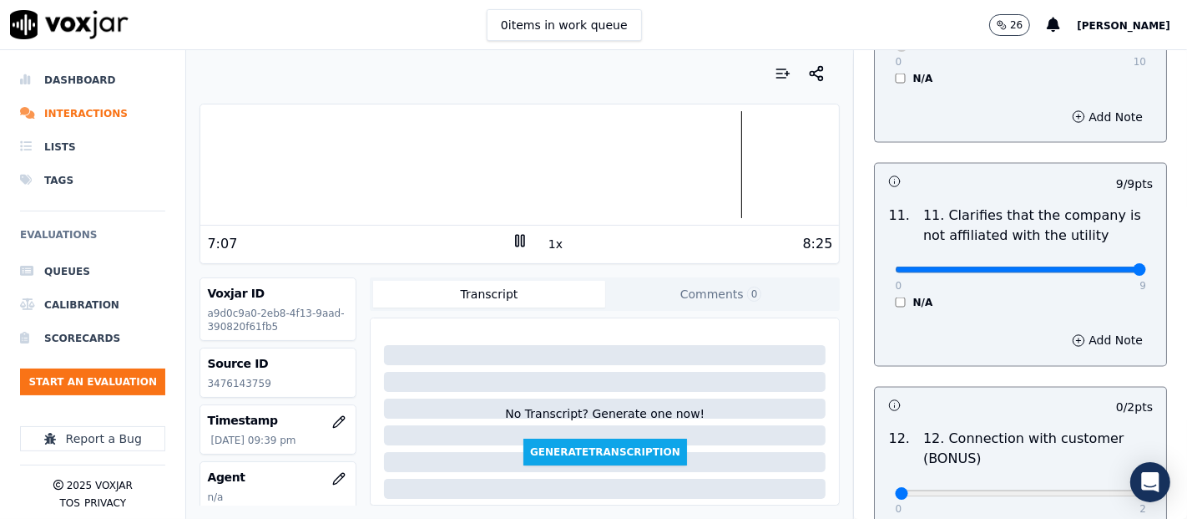
scroll to position [2598, 0]
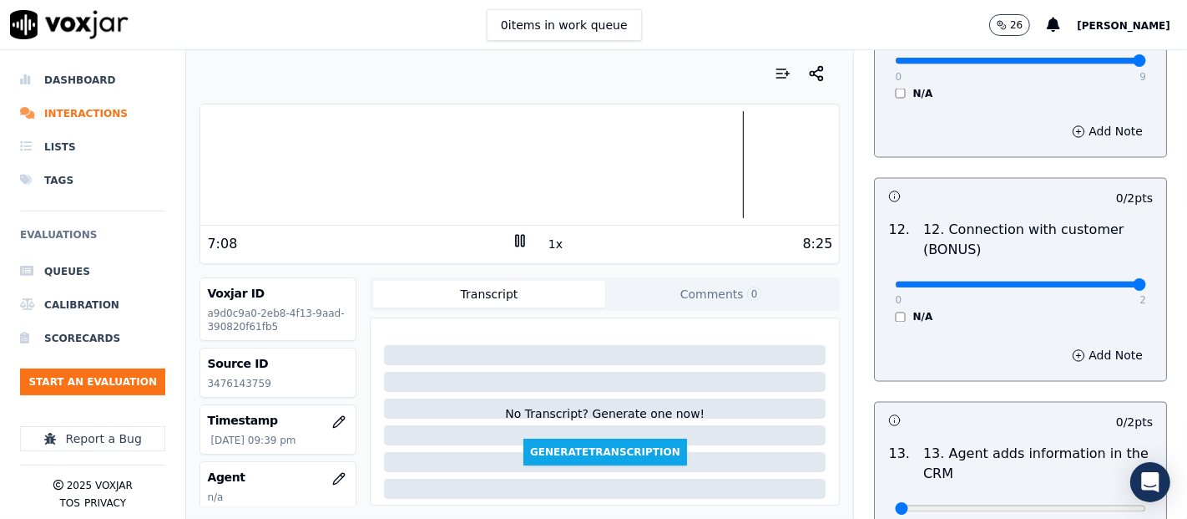
type input "2"
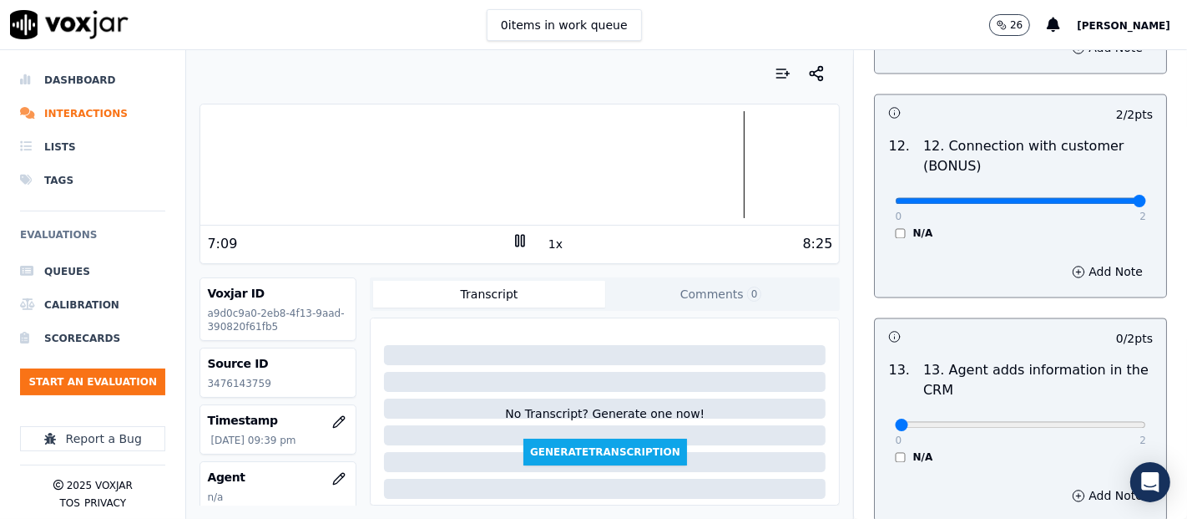
scroll to position [2783, 0]
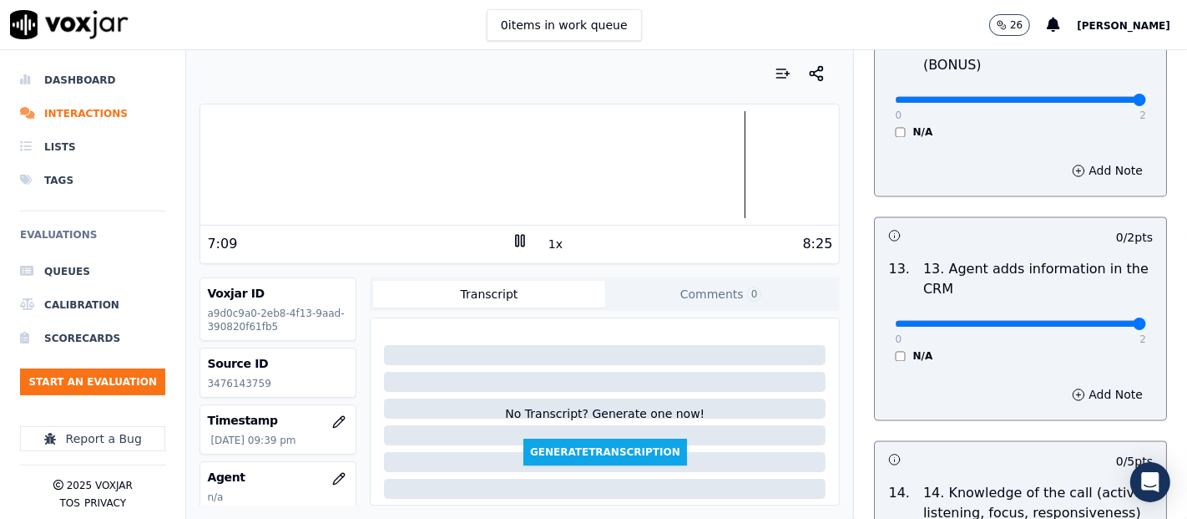
type input "2"
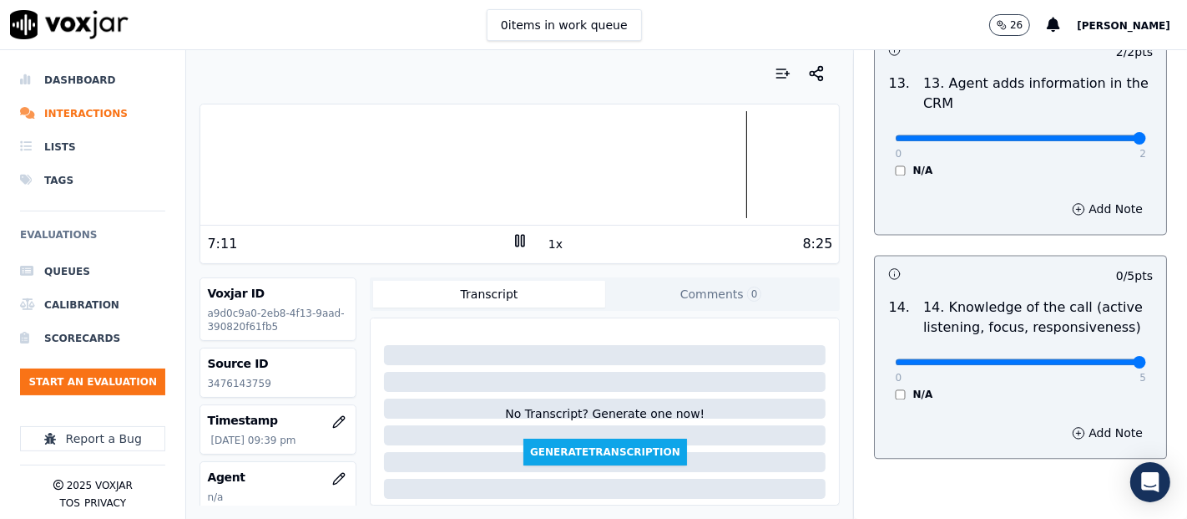
type input "5"
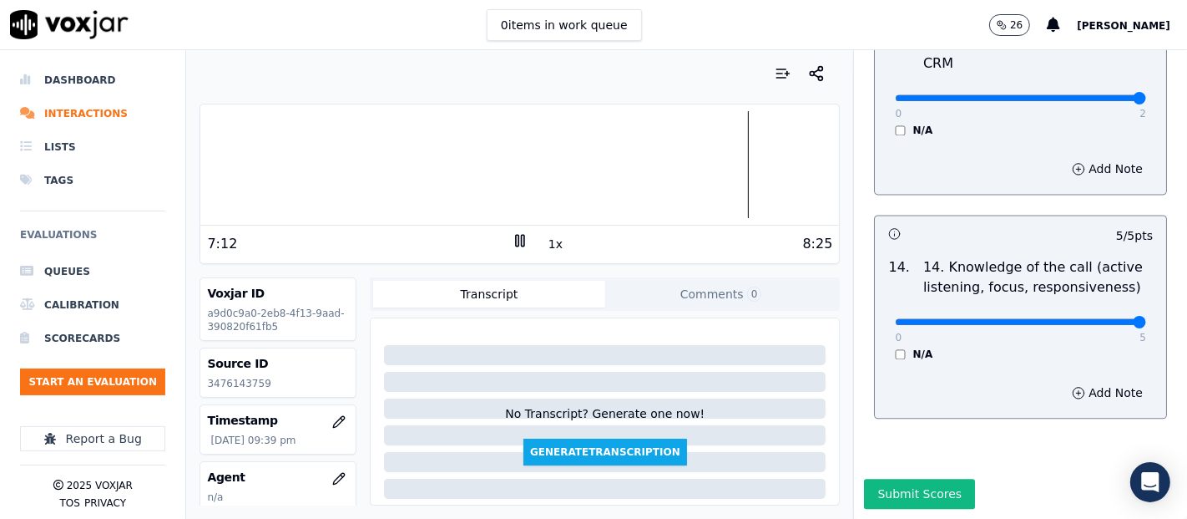
scroll to position [185, 0]
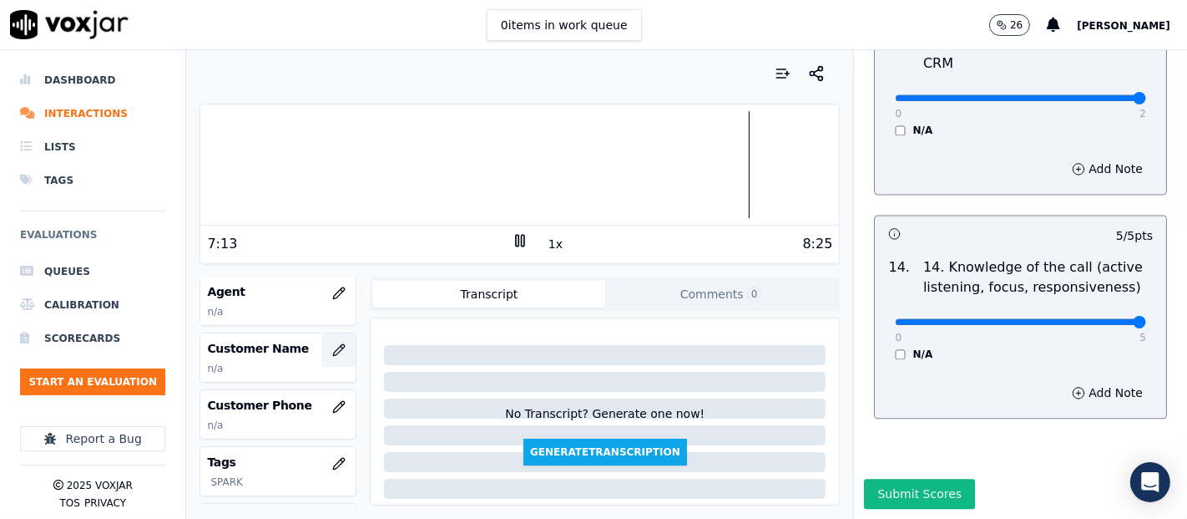
click at [323, 352] on button "button" at bounding box center [338, 349] width 33 height 33
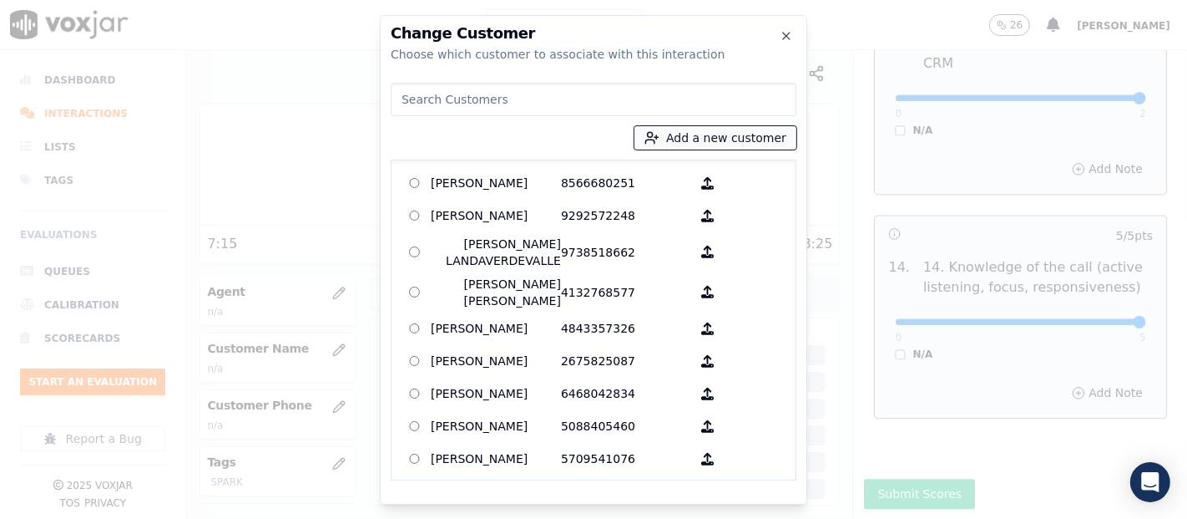
click at [690, 144] on button "Add a new customer" at bounding box center [716, 137] width 162 height 23
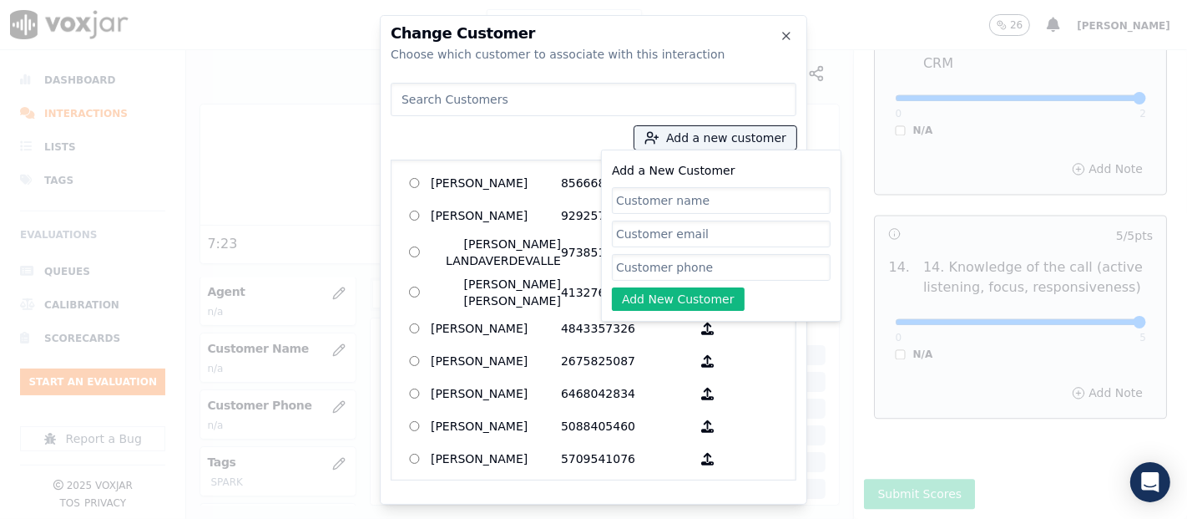
paste input "Juan Gil"
type input "Juan Gil"
click at [739, 266] on input "Add a New Customer" at bounding box center [721, 267] width 219 height 27
paste input "3476143759"
type input "3476143759"
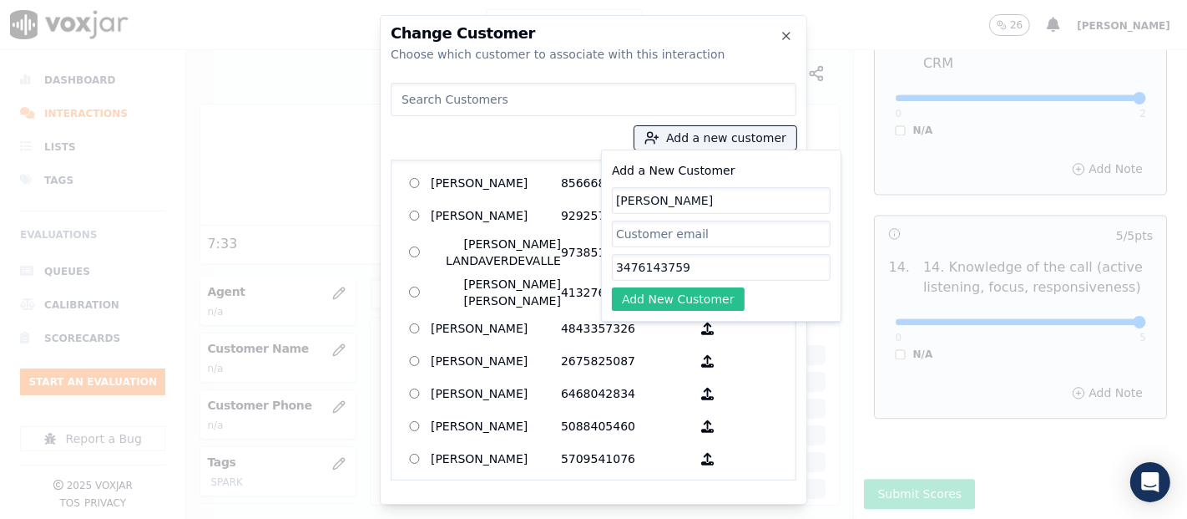
click at [680, 306] on button "Add New Customer" at bounding box center [678, 298] width 133 height 23
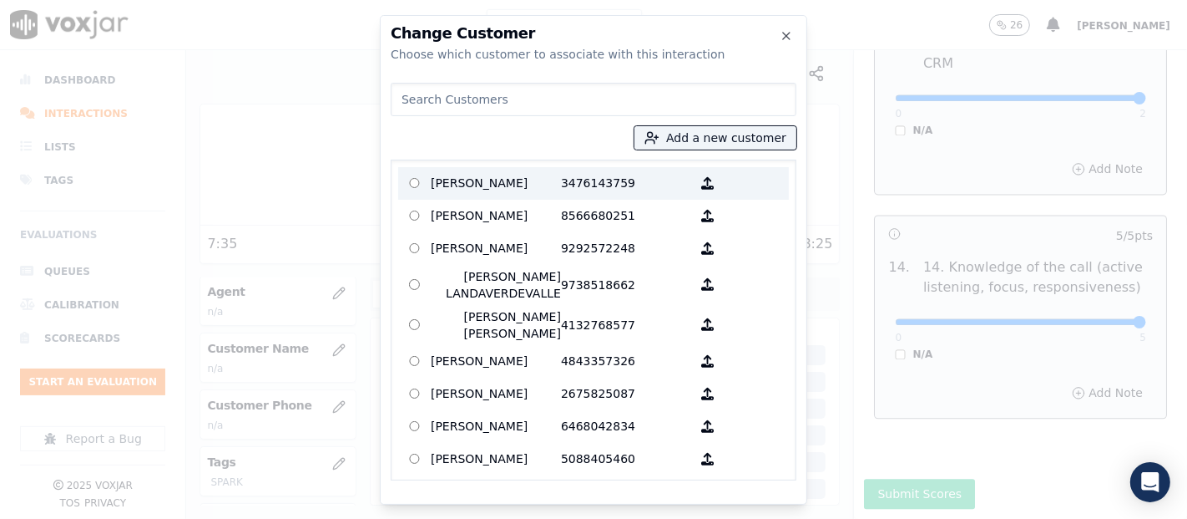
click at [655, 190] on p "3476143759" at bounding box center [626, 183] width 130 height 26
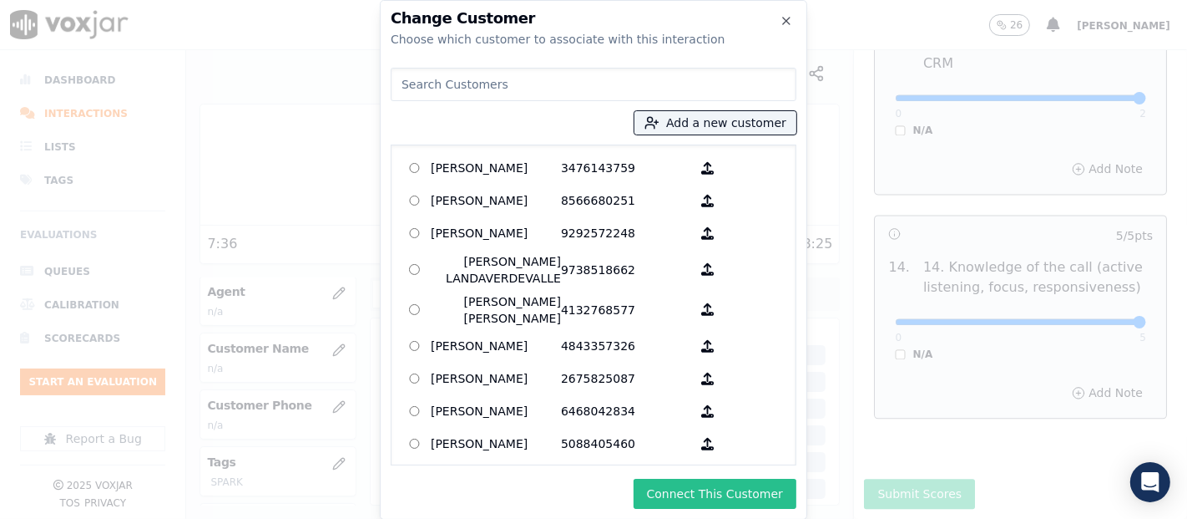
click at [722, 494] on button "Connect This Customer" at bounding box center [715, 493] width 163 height 30
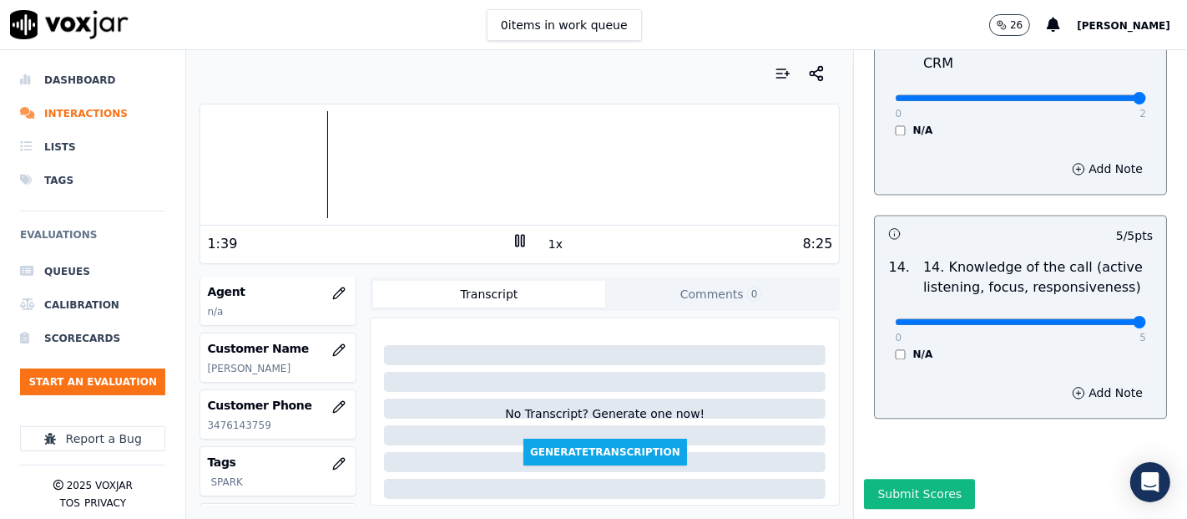
click at [60, 220] on div "Dashboard Interactions Lists Tags Evaluations Queues Calibration Scorecards Sta…" at bounding box center [593, 284] width 1187 height 468
click at [334, 287] on icon "button" at bounding box center [339, 292] width 11 height 11
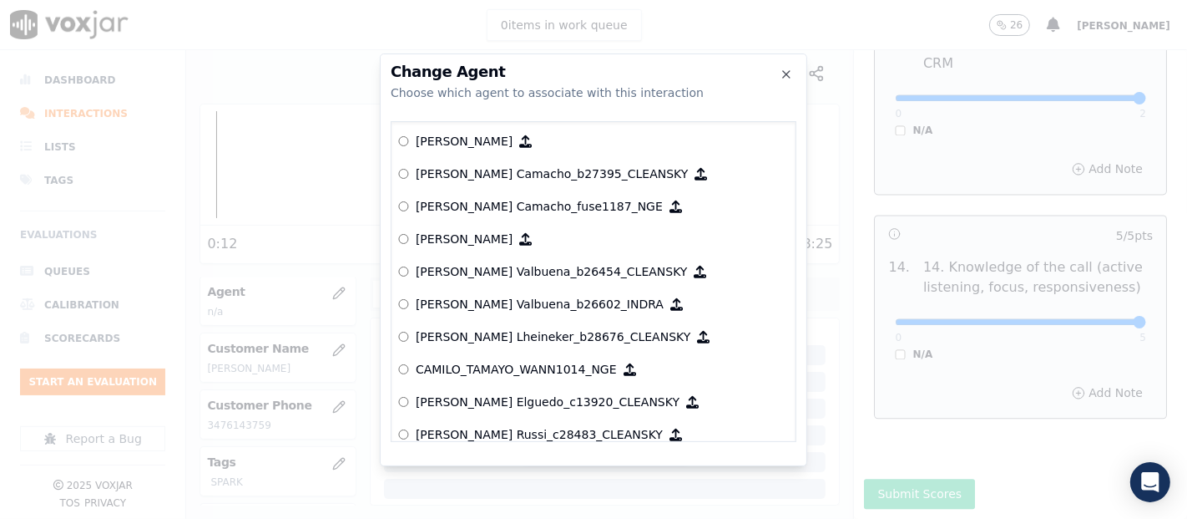
scroll to position [1107, 0]
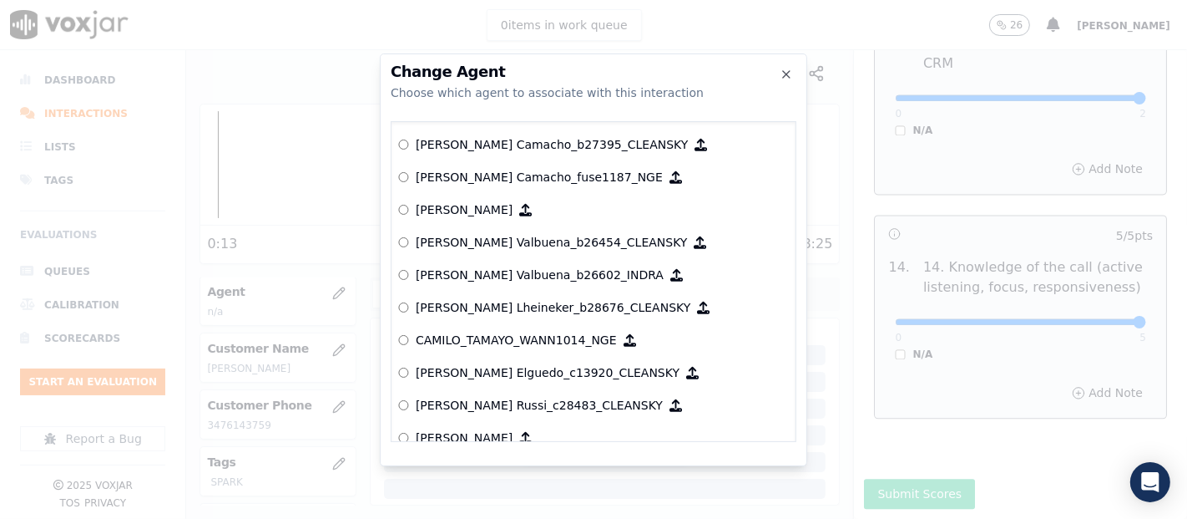
click at [513, 213] on p "[PERSON_NAME]" at bounding box center [464, 209] width 97 height 17
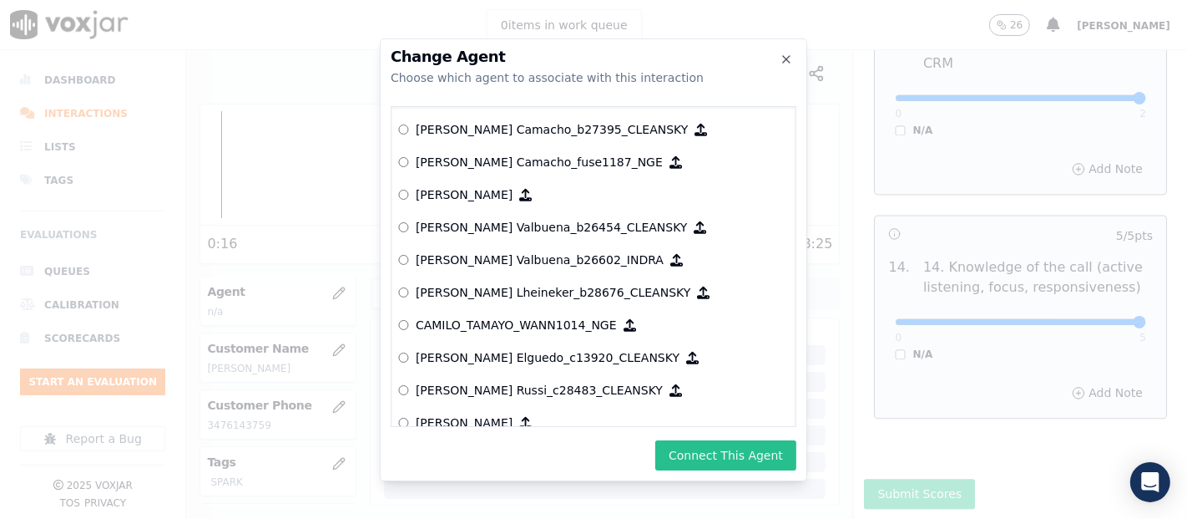
click at [713, 460] on button "Connect This Agent" at bounding box center [725, 455] width 141 height 30
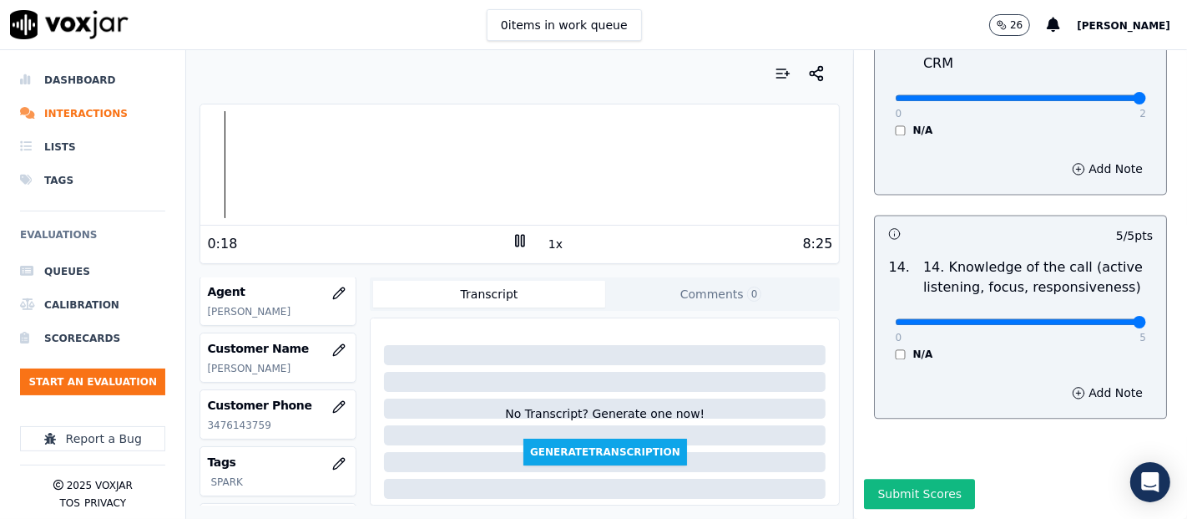
click at [883, 478] on button "Submit Scores" at bounding box center [919, 493] width 111 height 30
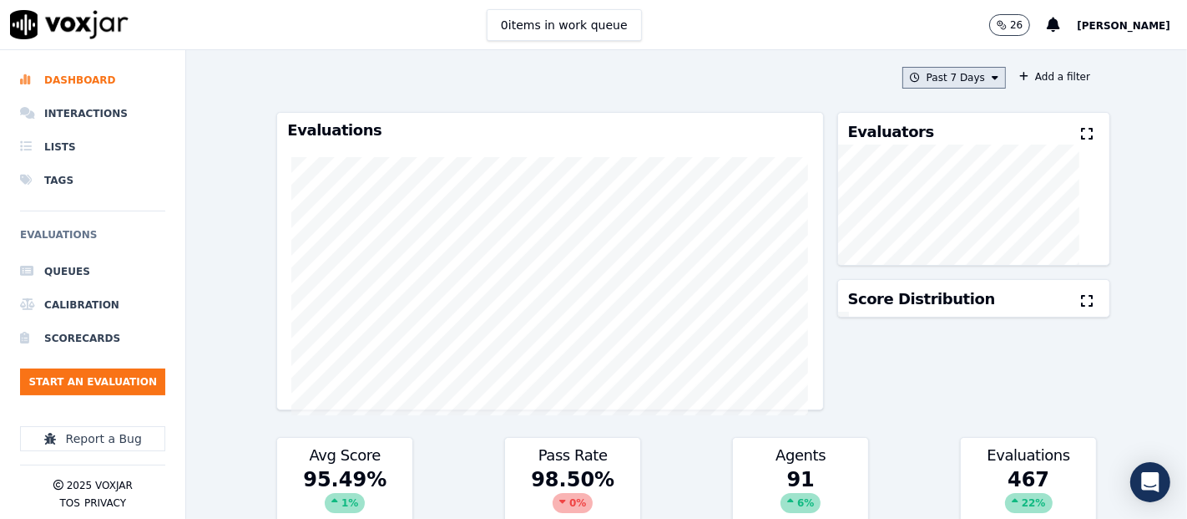
click at [913, 71] on button "Past 7 Days" at bounding box center [955, 78] width 104 height 22
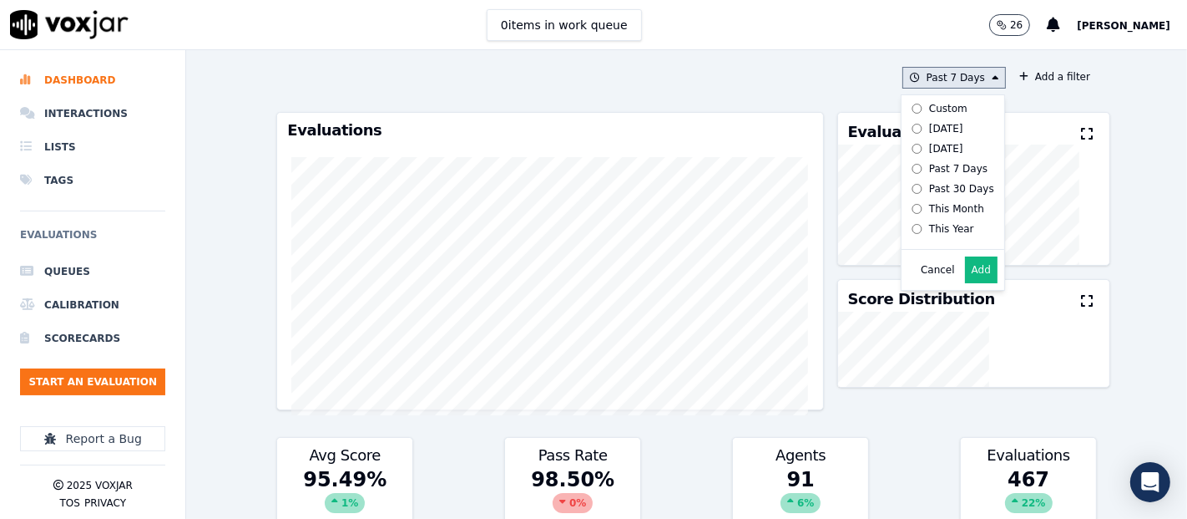
click at [905, 124] on label "[DATE]" at bounding box center [949, 129] width 89 height 20
click at [965, 272] on button "Add" at bounding box center [981, 269] width 33 height 27
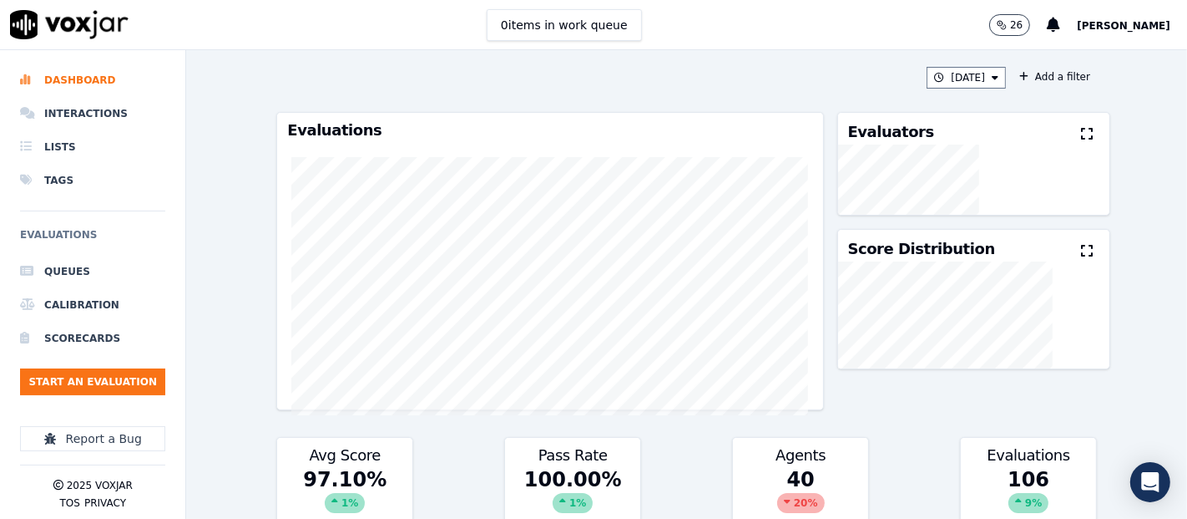
drag, startPoint x: 1056, startPoint y: 136, endPoint x: 1040, endPoint y: 139, distance: 17.0
click at [1081, 135] on icon at bounding box center [1087, 133] width 12 height 13
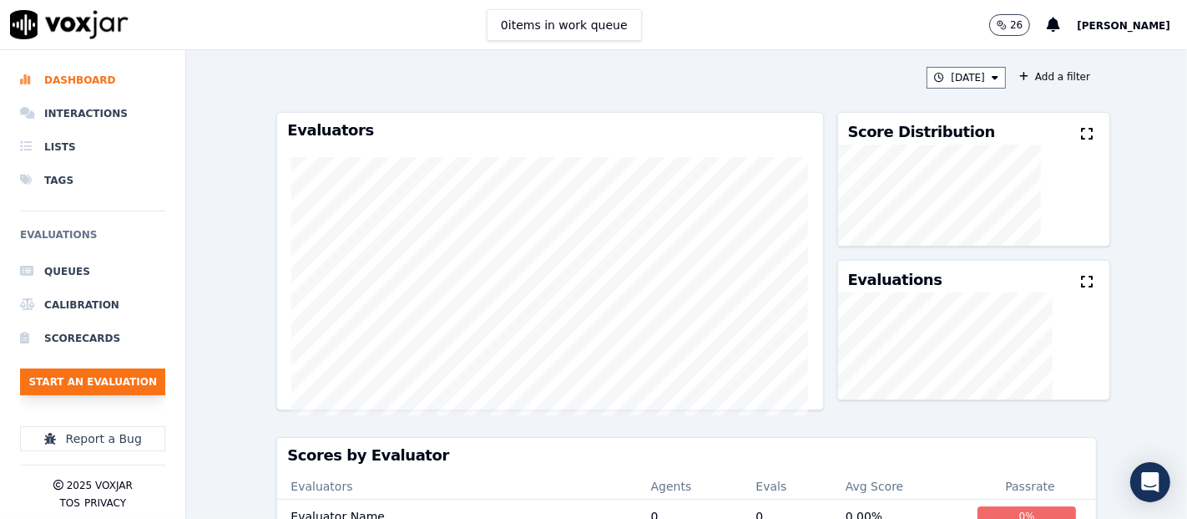
click at [141, 374] on button "Start an Evaluation" at bounding box center [92, 381] width 145 height 27
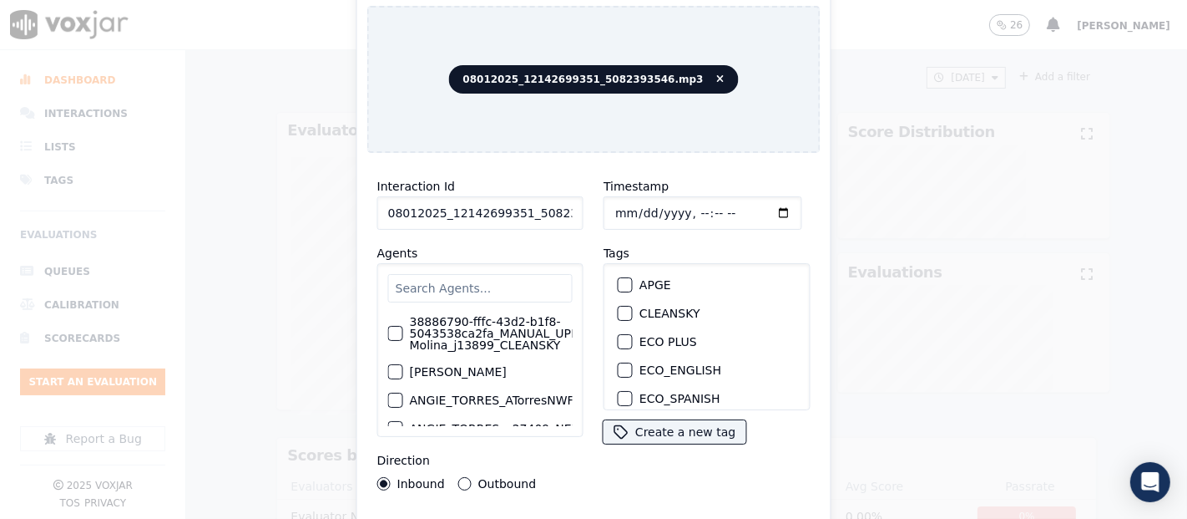
click at [549, 207] on input "08012025_12142699351_5082393546.mp3" at bounding box center [480, 212] width 206 height 33
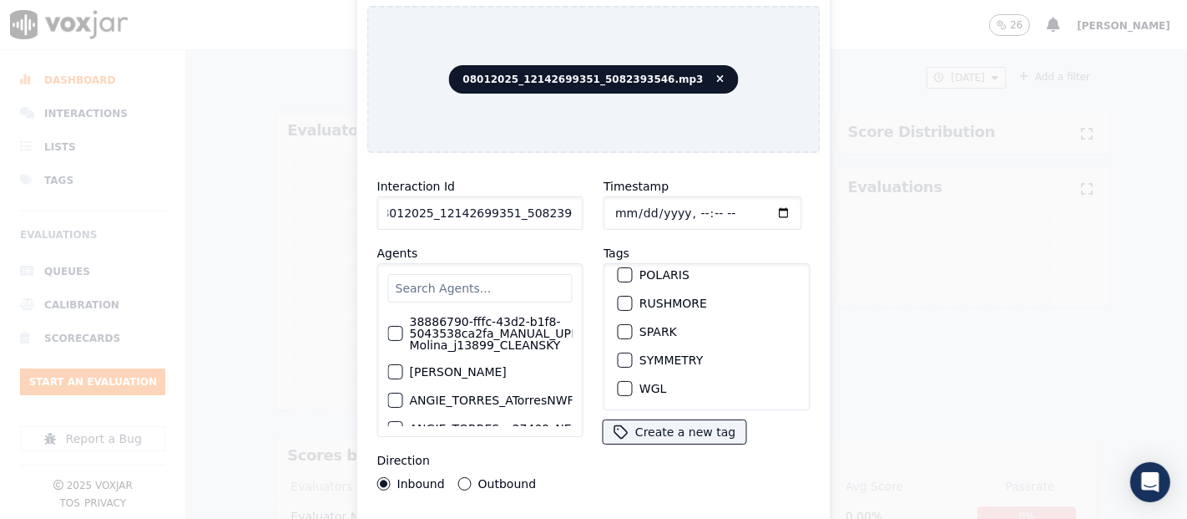
type input "08012025_12142699351_5082393546"
click at [620, 326] on div "button" at bounding box center [625, 332] width 12 height 12
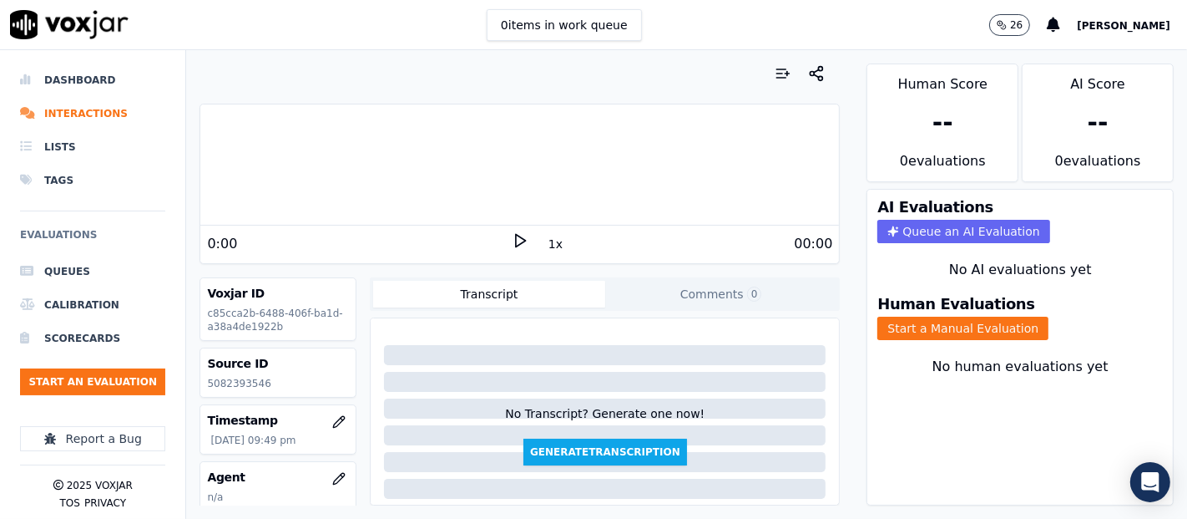
click at [235, 382] on p "5082393546" at bounding box center [278, 383] width 142 height 13
copy p "5082393546"
click at [512, 235] on icon at bounding box center [520, 240] width 17 height 17
click at [522, 237] on rect at bounding box center [523, 240] width 3 height 11
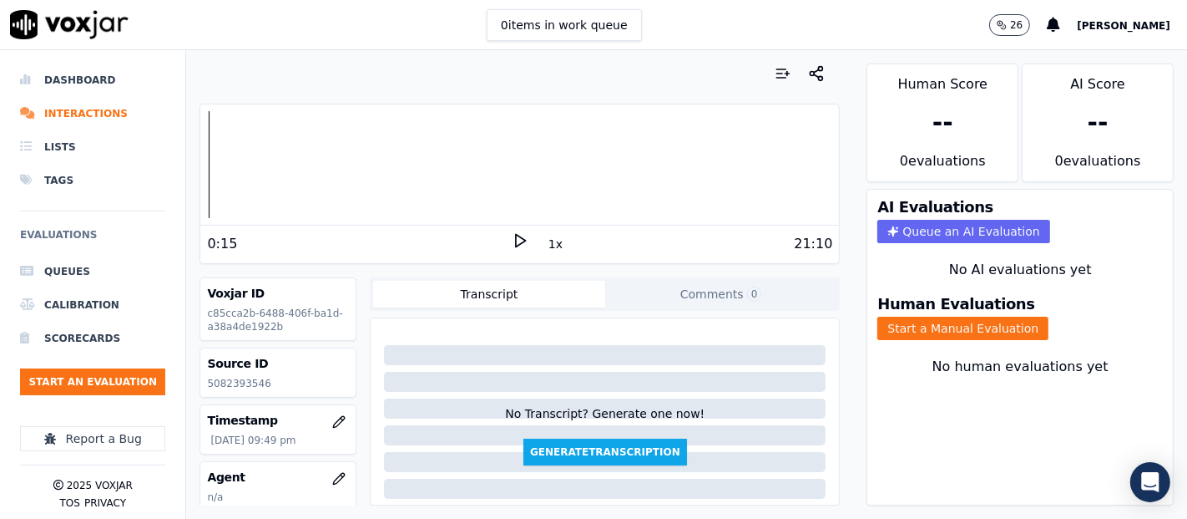
click at [512, 252] on div "1x" at bounding box center [520, 243] width 17 height 23
click at [516, 237] on polygon at bounding box center [521, 241] width 10 height 13
click at [545, 243] on button "1x" at bounding box center [555, 243] width 21 height 23
click at [545, 243] on button "1.5x" at bounding box center [561, 243] width 33 height 23
click at [516, 235] on rect at bounding box center [517, 240] width 3 height 11
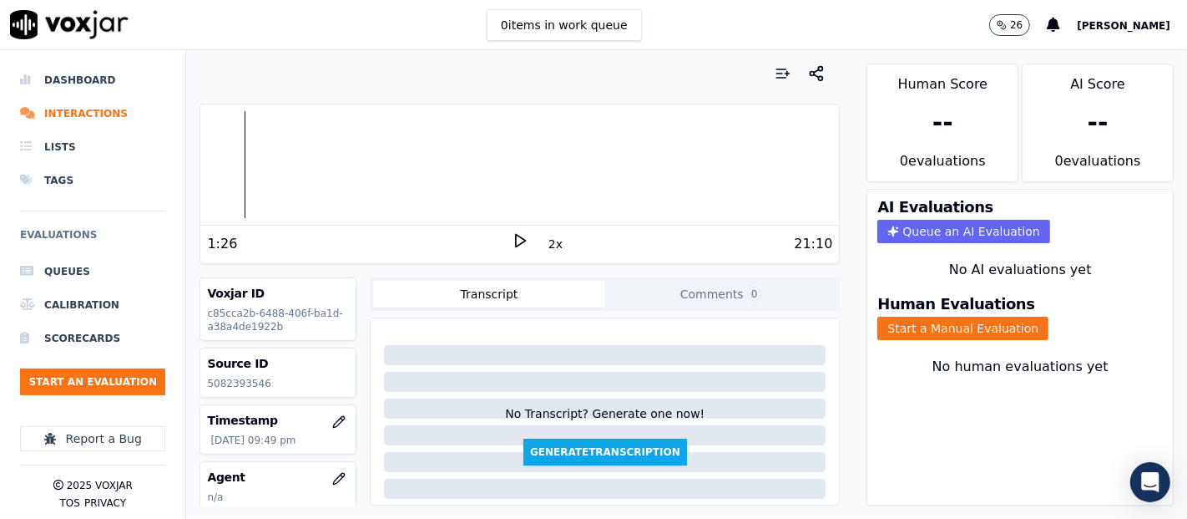
click at [512, 241] on icon at bounding box center [520, 240] width 17 height 17
click at [512, 239] on icon at bounding box center [520, 240] width 17 height 17
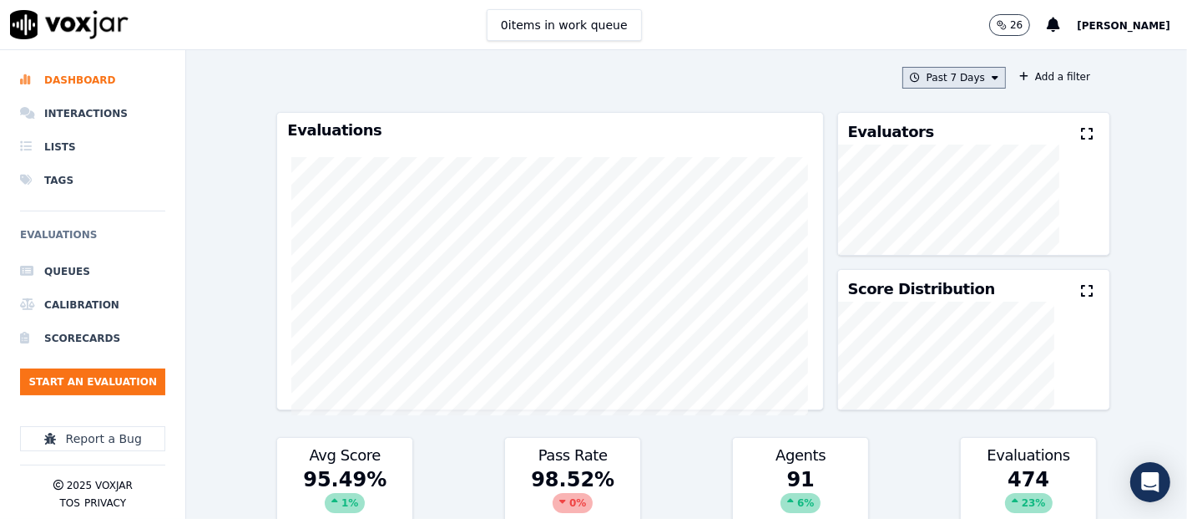
click at [941, 71] on button "Past 7 Days" at bounding box center [955, 78] width 104 height 22
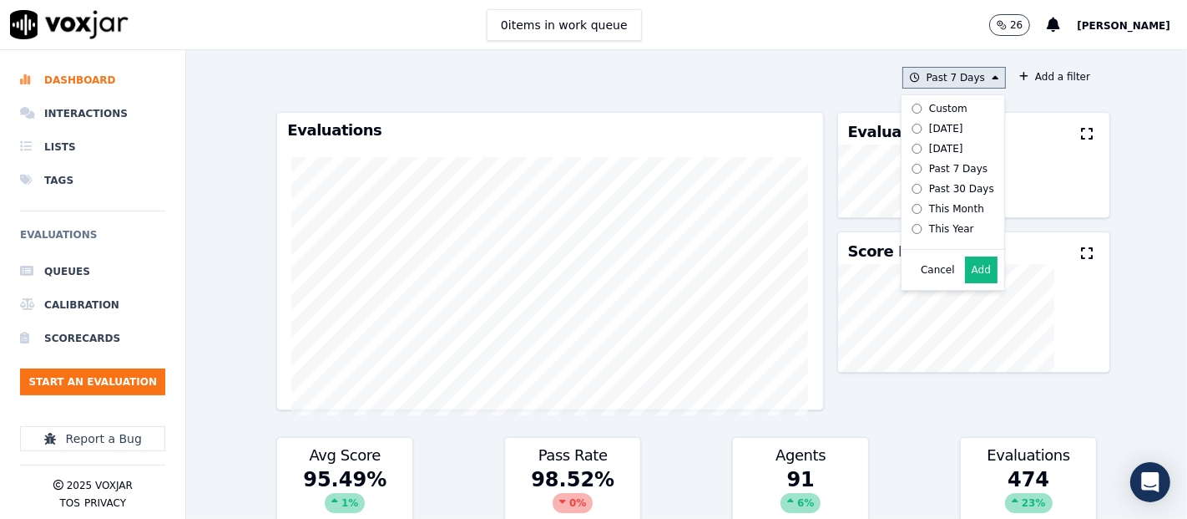
click at [929, 130] on div "[DATE]" at bounding box center [946, 128] width 34 height 13
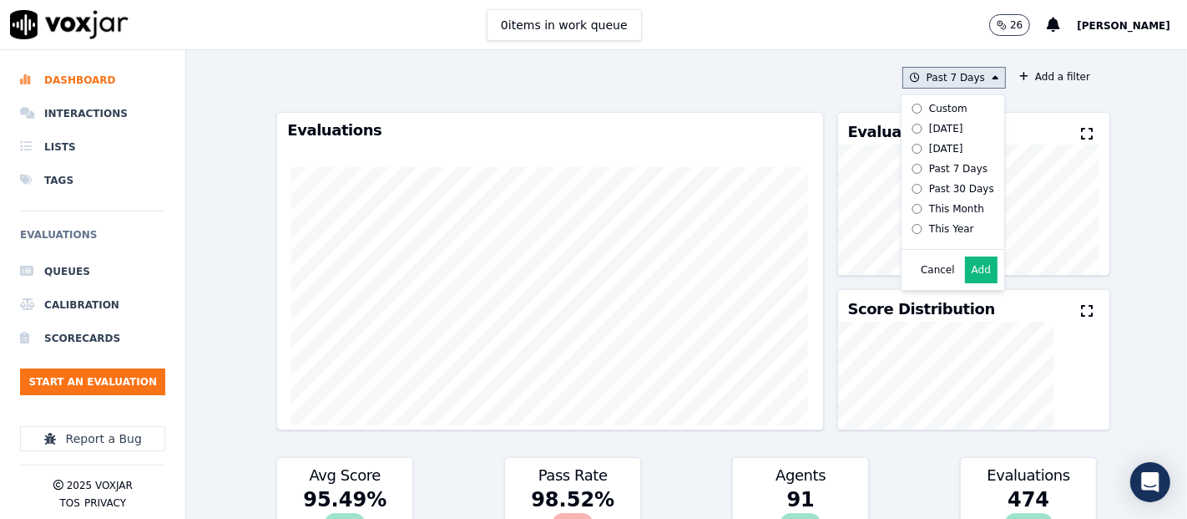
click at [965, 280] on button "Add" at bounding box center [981, 269] width 33 height 27
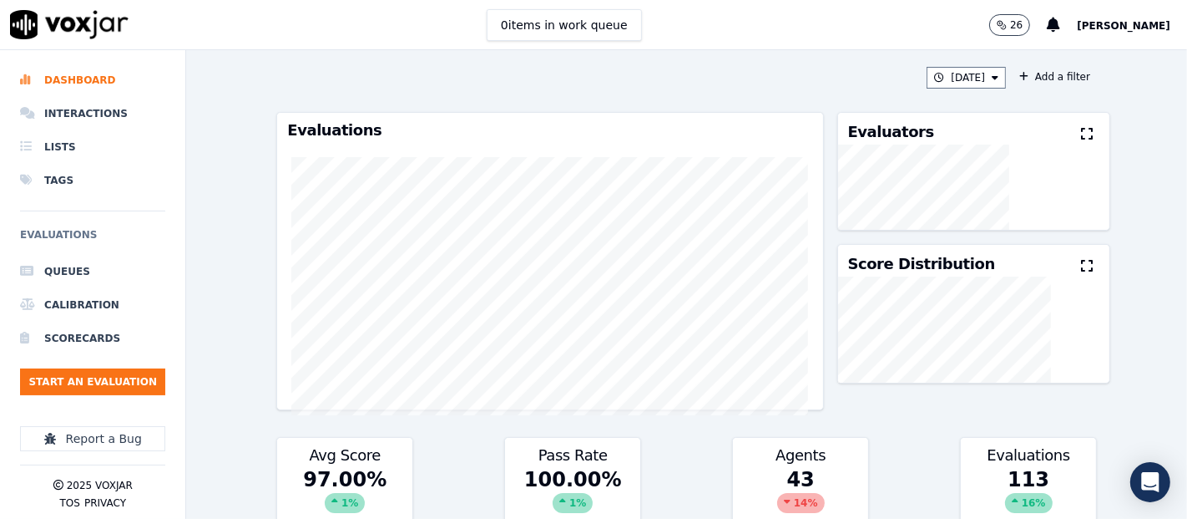
click at [1081, 138] on icon at bounding box center [1087, 133] width 12 height 13
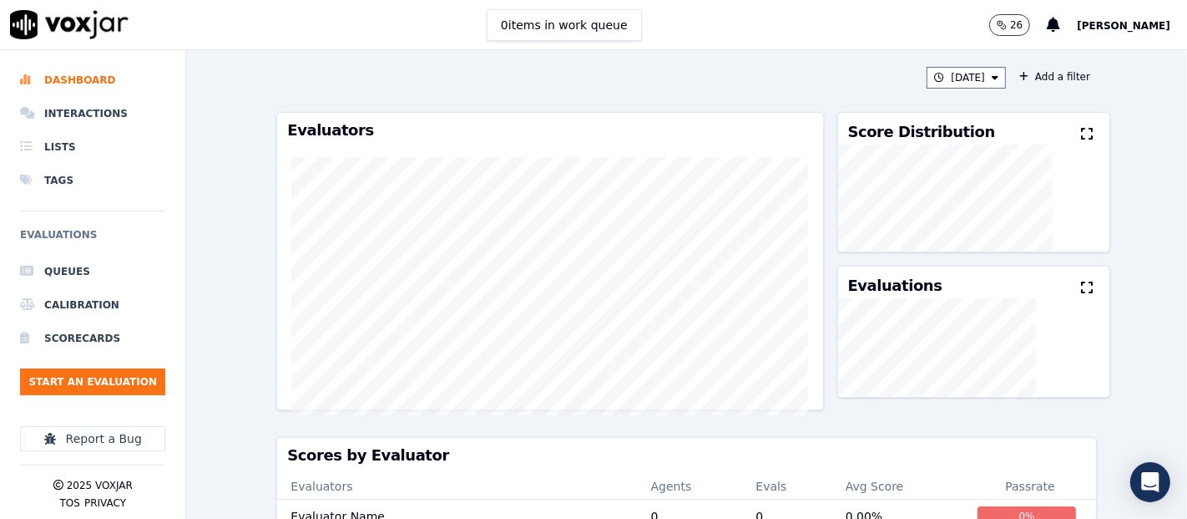
click at [754, 74] on div "[DATE] Add a filter" at bounding box center [686, 78] width 821 height 22
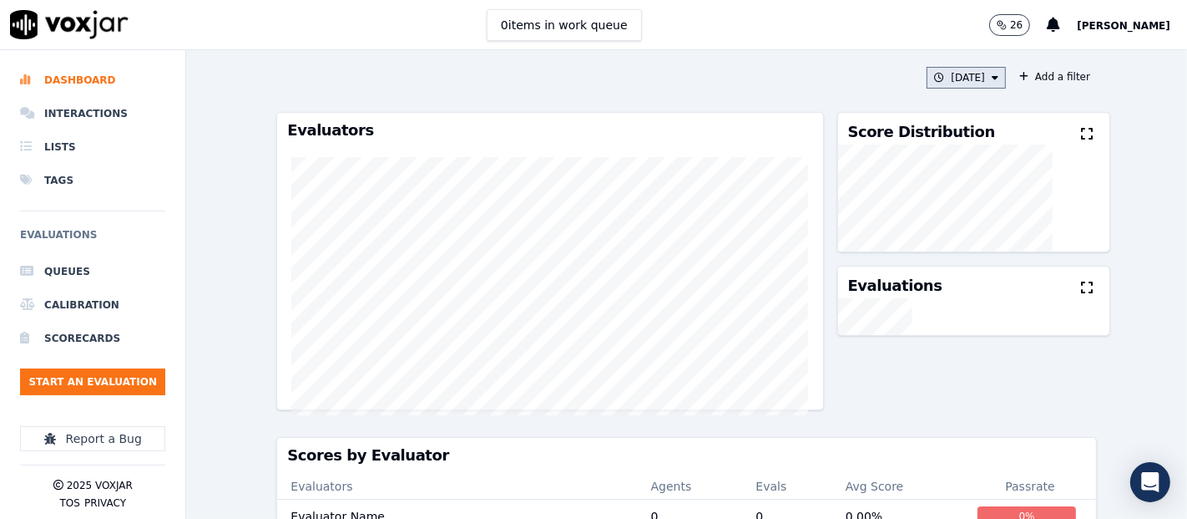
click at [957, 75] on button "[DATE]" at bounding box center [966, 78] width 79 height 22
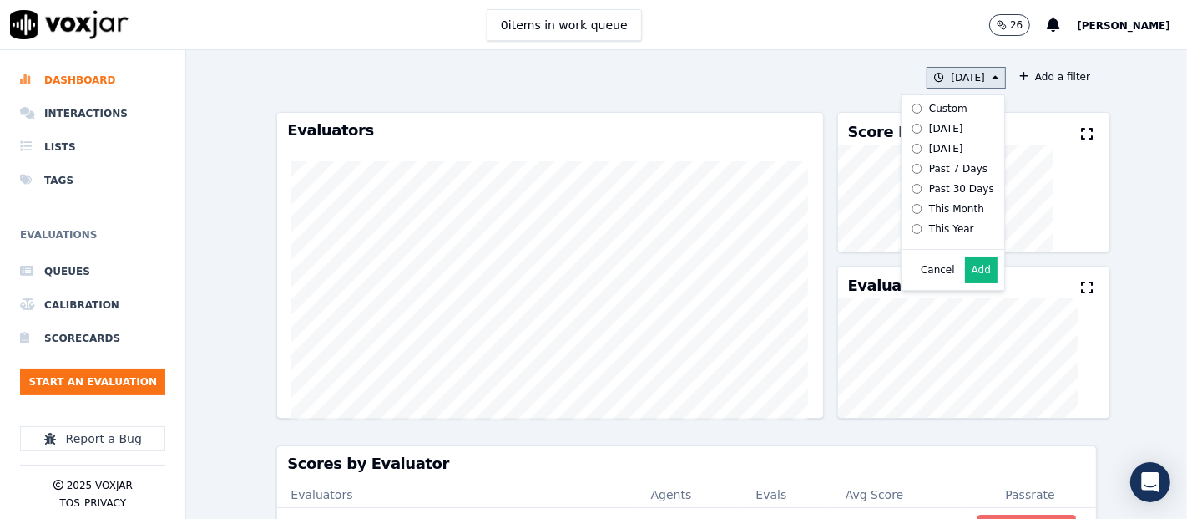
click at [944, 147] on div "[DATE]" at bounding box center [946, 148] width 34 height 13
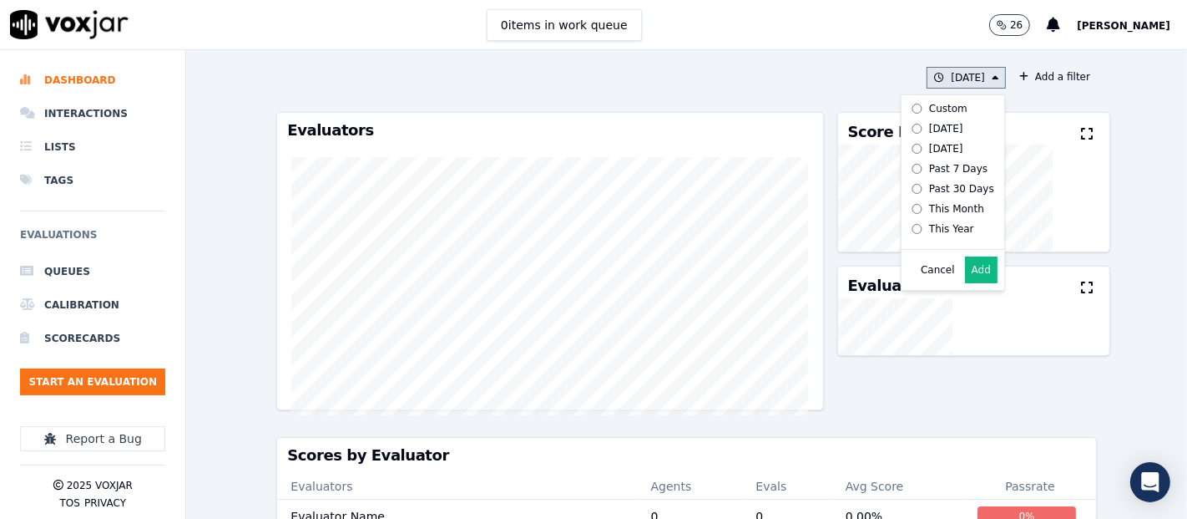
click at [965, 283] on button "Add" at bounding box center [981, 269] width 33 height 27
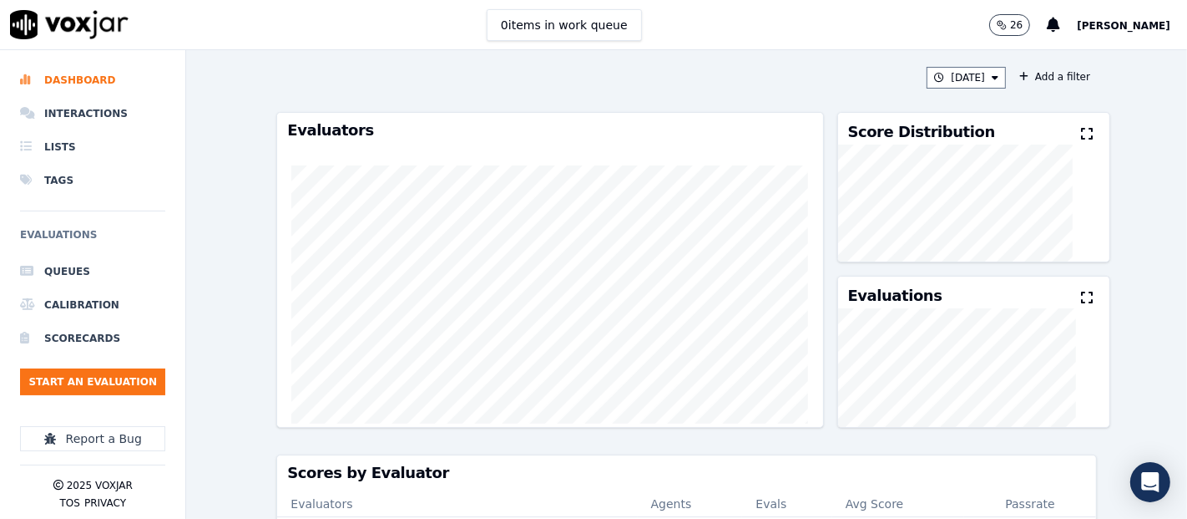
click at [1081, 135] on icon at bounding box center [1087, 133] width 12 height 13
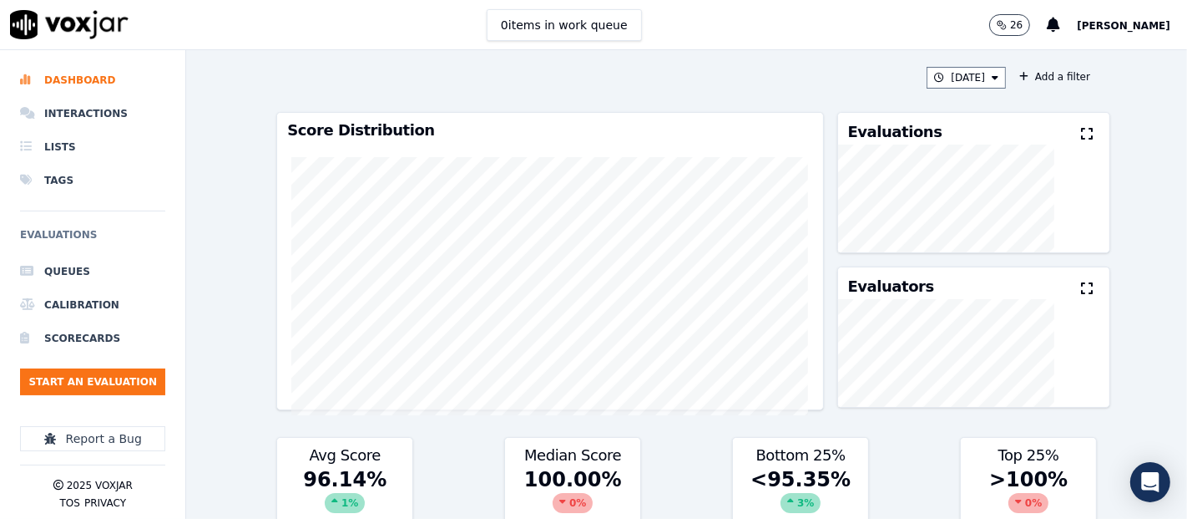
click at [1081, 138] on icon at bounding box center [1087, 133] width 12 height 13
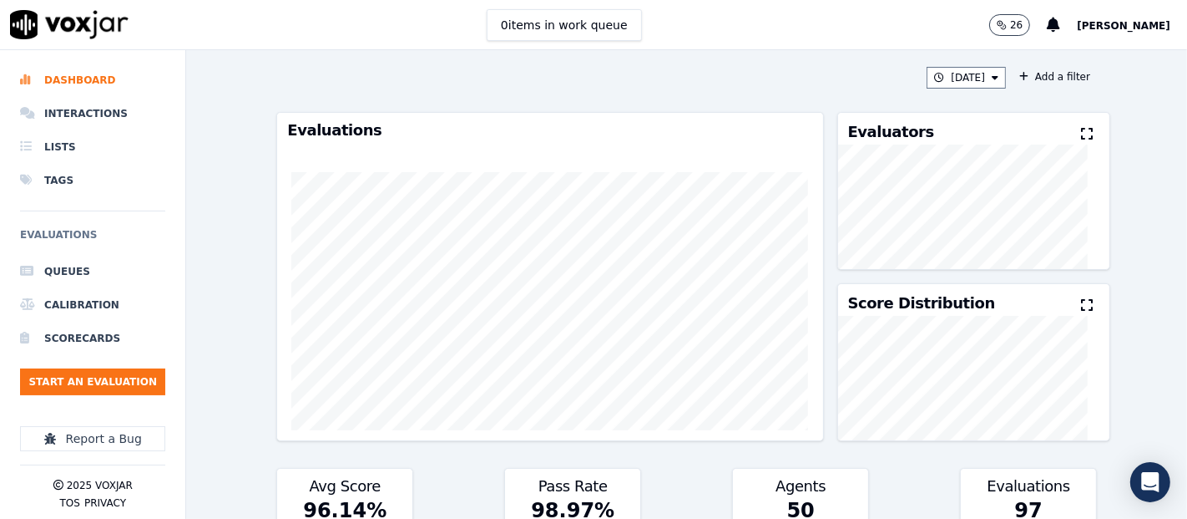
click at [1081, 138] on icon at bounding box center [1087, 133] width 12 height 13
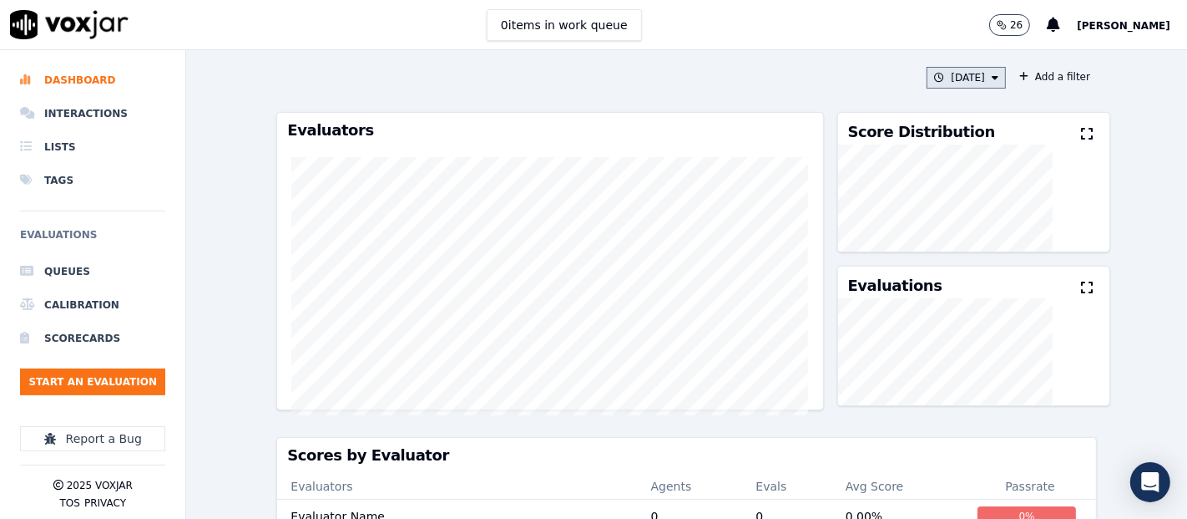
click at [954, 84] on button "[DATE]" at bounding box center [966, 78] width 79 height 22
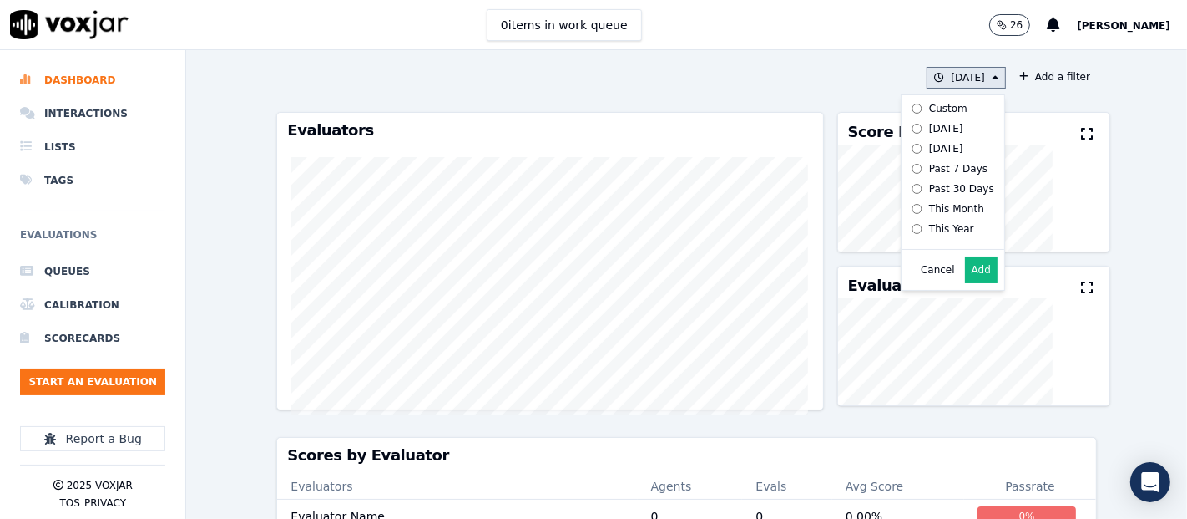
click at [905, 129] on label "[DATE]" at bounding box center [949, 129] width 89 height 20
click at [966, 278] on button "Add" at bounding box center [981, 269] width 33 height 27
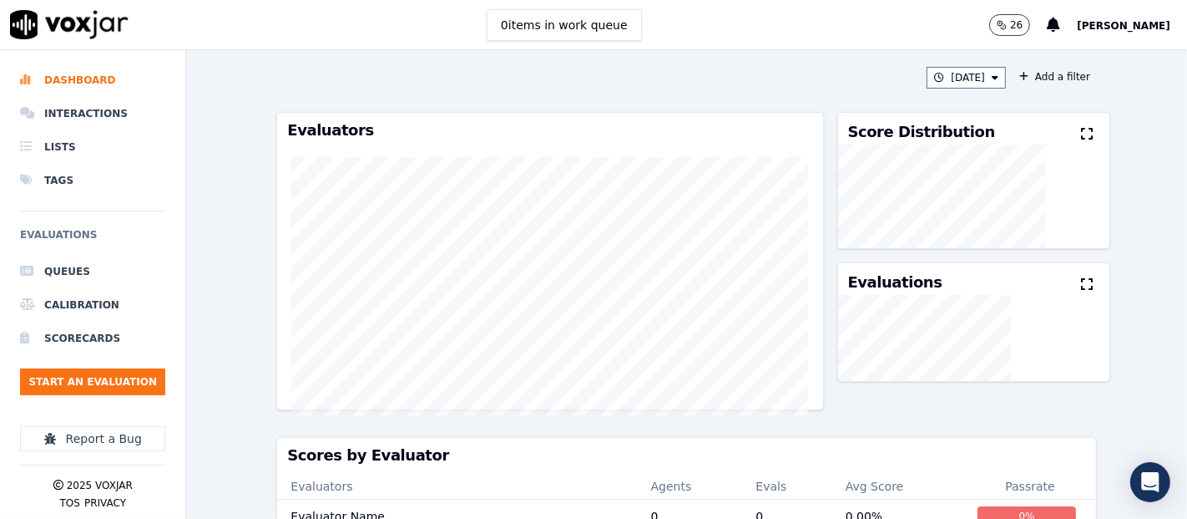
click at [753, 34] on div "0 items in work queue 26 [PERSON_NAME]" at bounding box center [593, 25] width 1187 height 50
